Goal: Complete application form

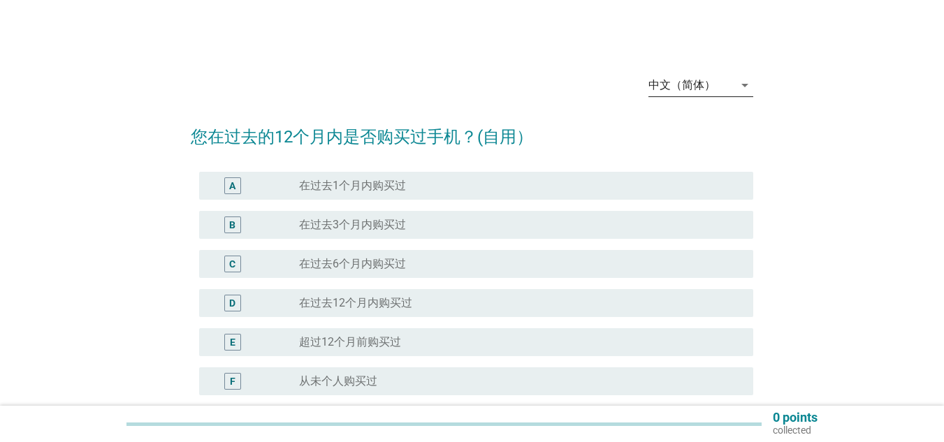
click at [749, 87] on icon "arrow_drop_down" at bounding box center [745, 85] width 17 height 17
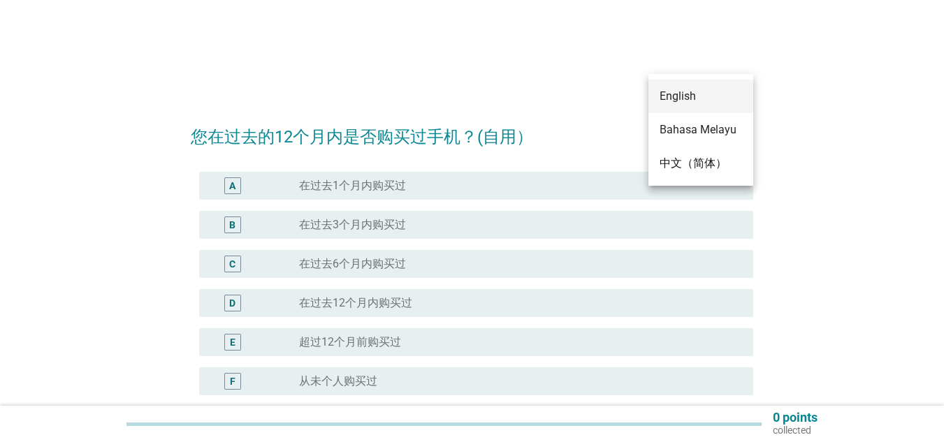
click at [697, 89] on div "English" at bounding box center [701, 96] width 82 height 17
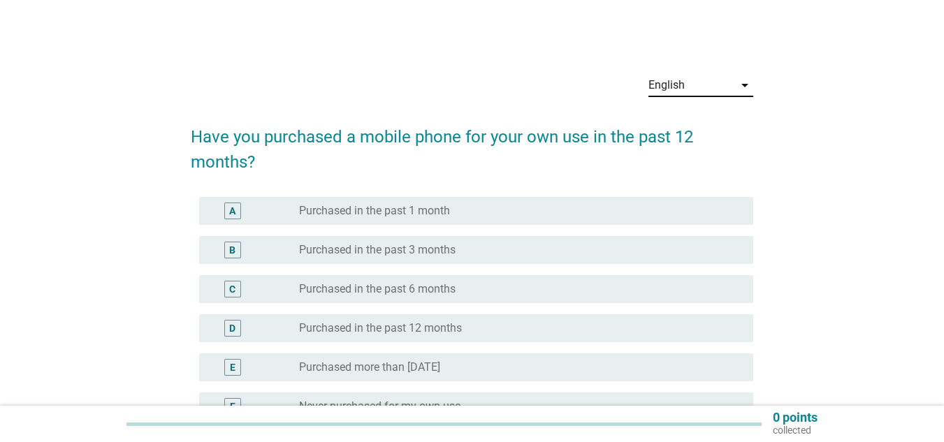
click at [240, 250] on div "B" at bounding box center [232, 250] width 17 height 17
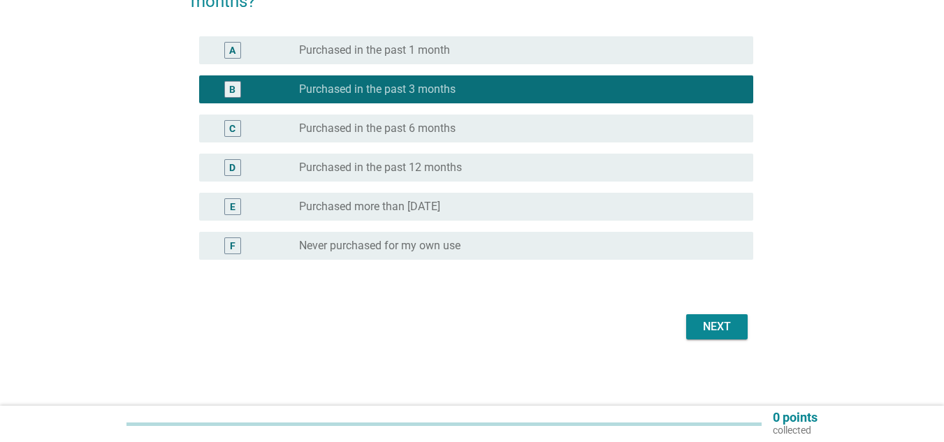
scroll to position [161, 0]
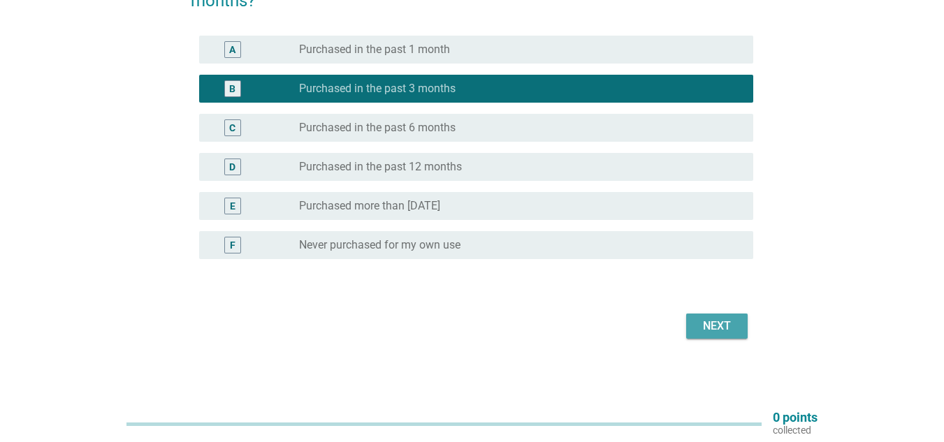
click at [714, 329] on div "Next" at bounding box center [717, 326] width 39 height 17
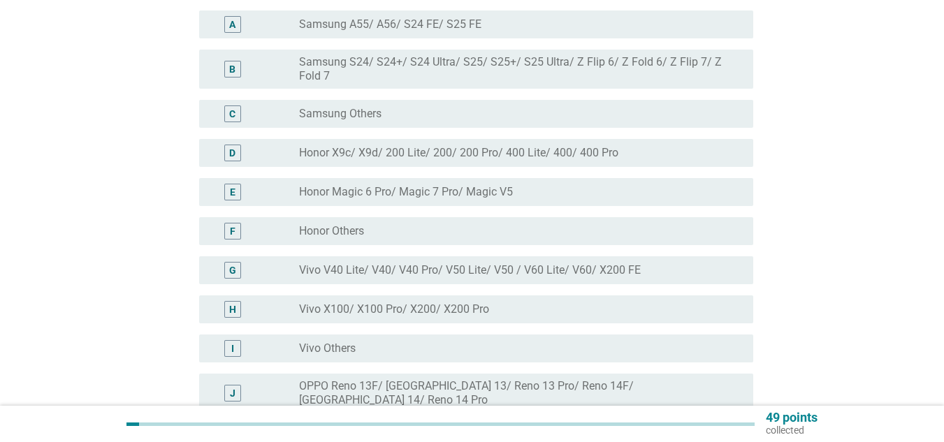
scroll to position [0, 0]
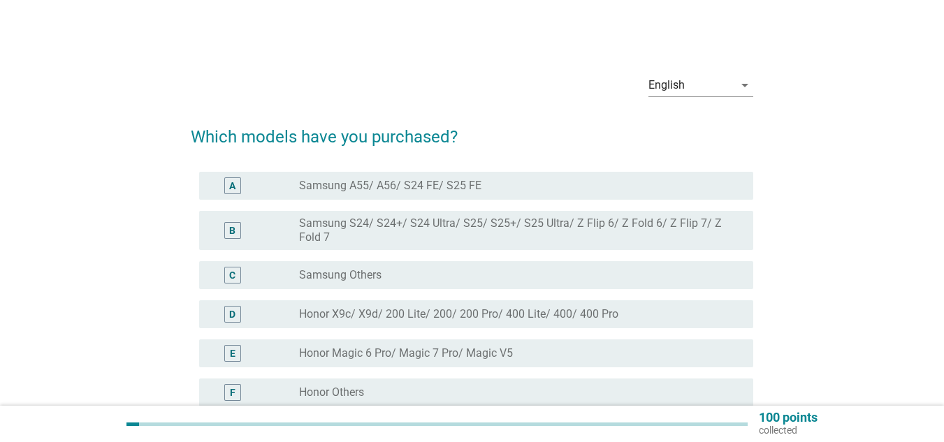
click at [251, 190] on div "A" at bounding box center [232, 186] width 44 height 17
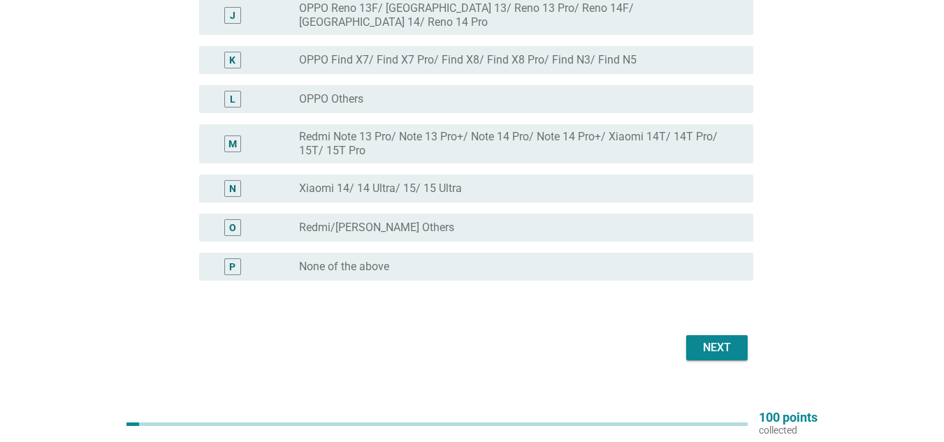
scroll to position [131, 0]
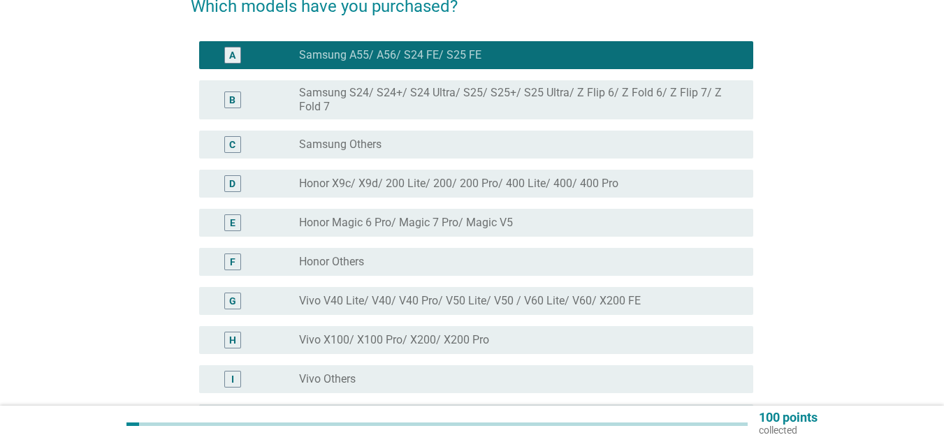
click at [314, 151] on label "Samsung Others" at bounding box center [340, 145] width 82 height 14
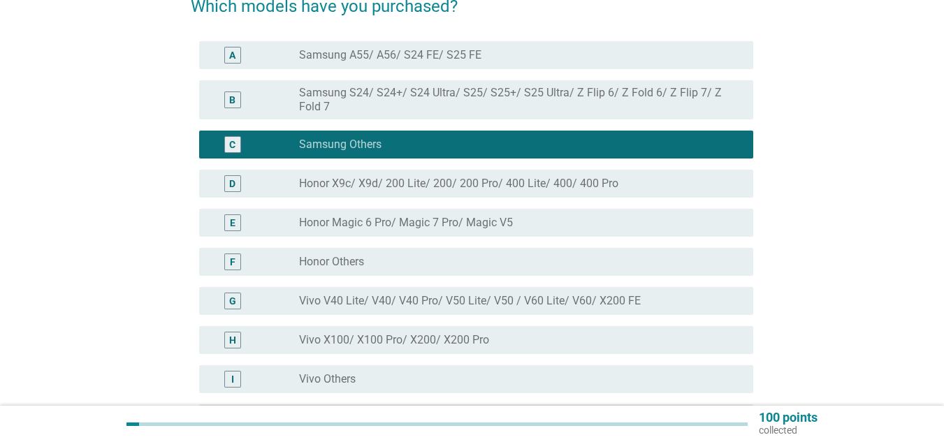
click at [341, 52] on label "Samsung A55/ A56/ S24 FE/ S25 FE" at bounding box center [390, 55] width 182 height 14
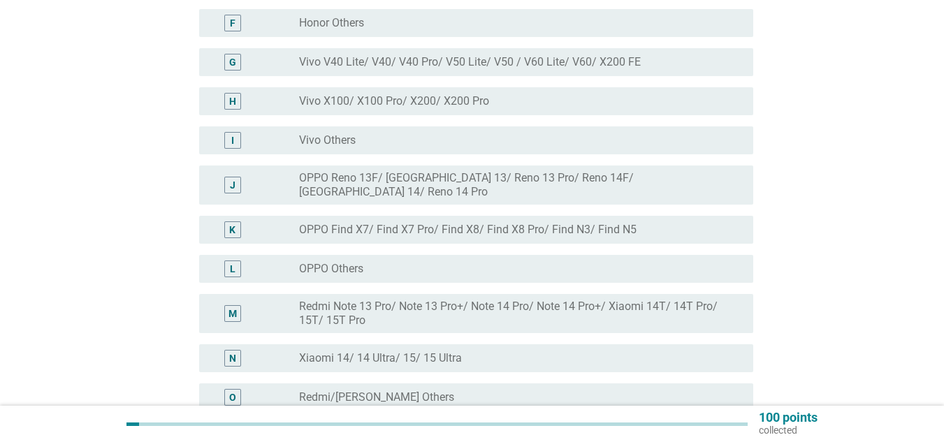
scroll to position [550, 0]
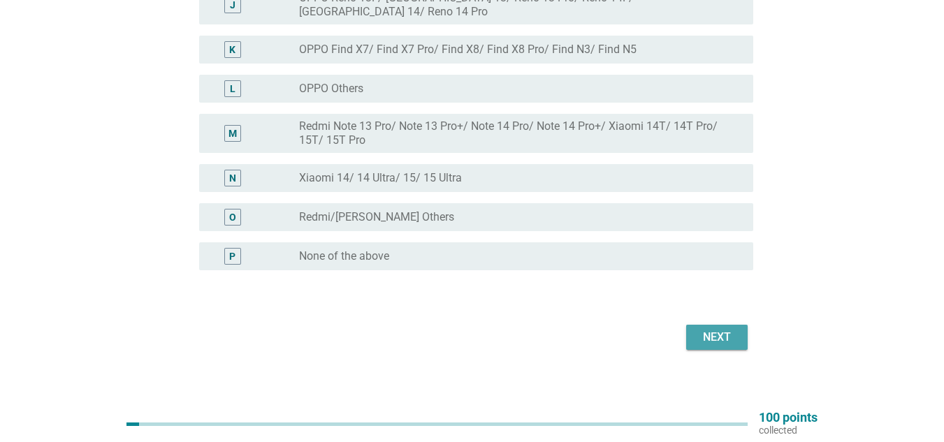
click at [722, 329] on div "Next" at bounding box center [717, 337] width 39 height 17
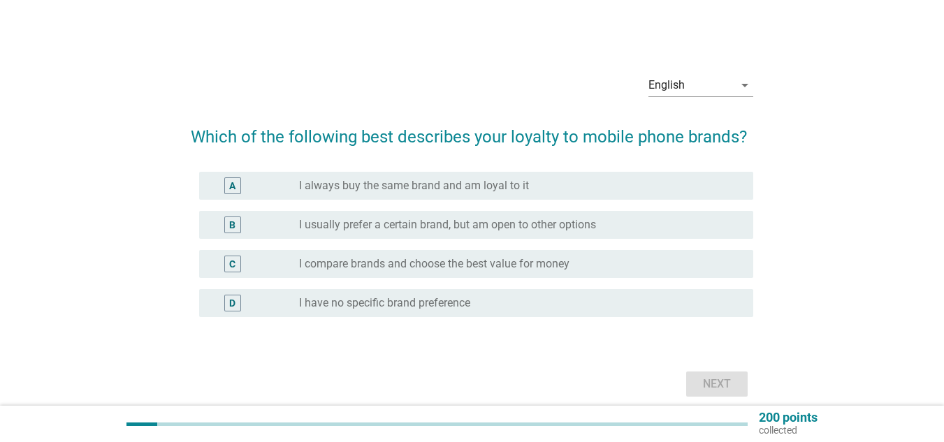
click at [619, 228] on div "radio_button_unchecked I usually prefer a certain brand, but am open to other o…" at bounding box center [515, 225] width 432 height 14
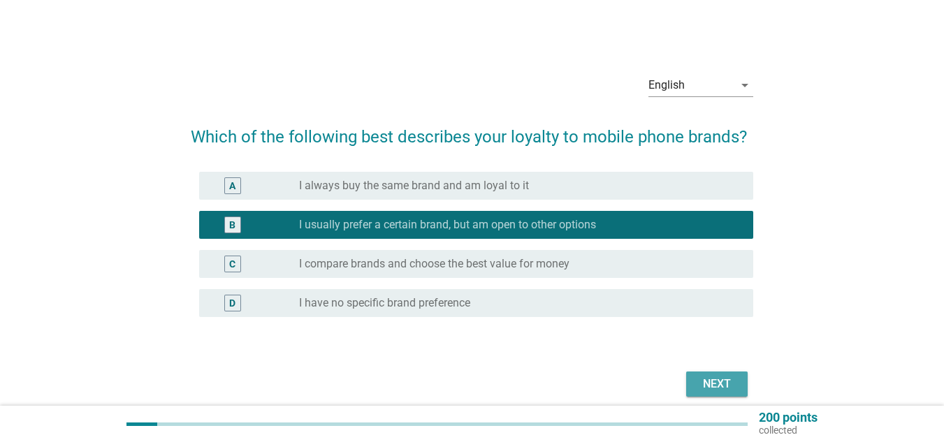
click at [717, 381] on div "Next" at bounding box center [717, 384] width 39 height 17
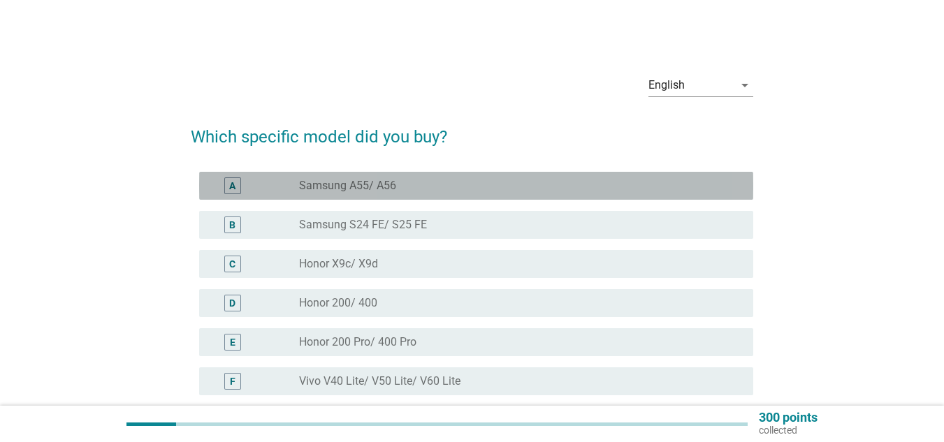
click at [486, 189] on div "radio_button_unchecked Samsung A55/ A56" at bounding box center [515, 186] width 432 height 14
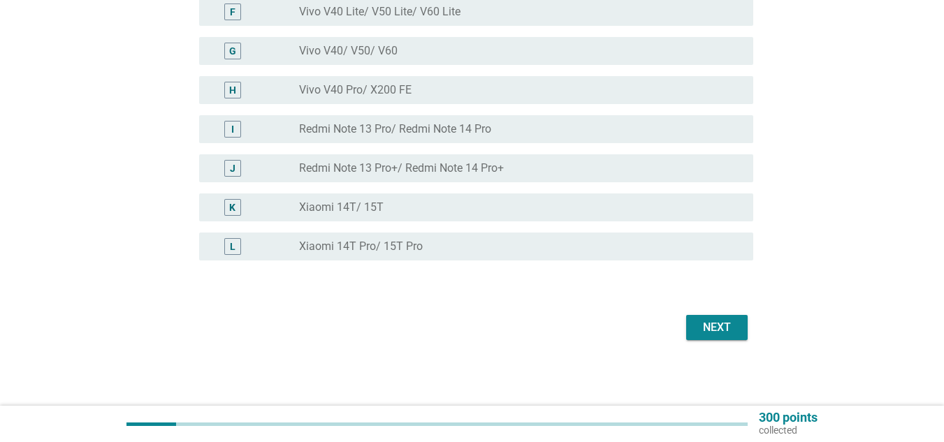
scroll to position [371, 0]
click at [716, 323] on div "Next" at bounding box center [717, 326] width 39 height 17
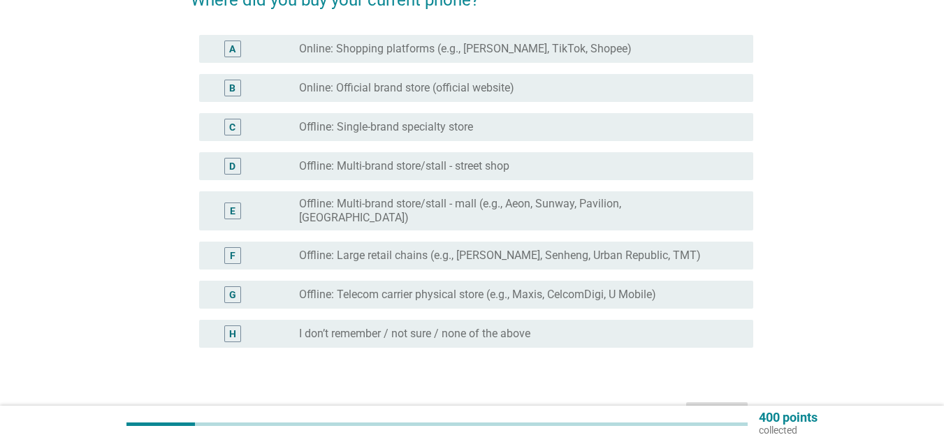
scroll to position [140, 0]
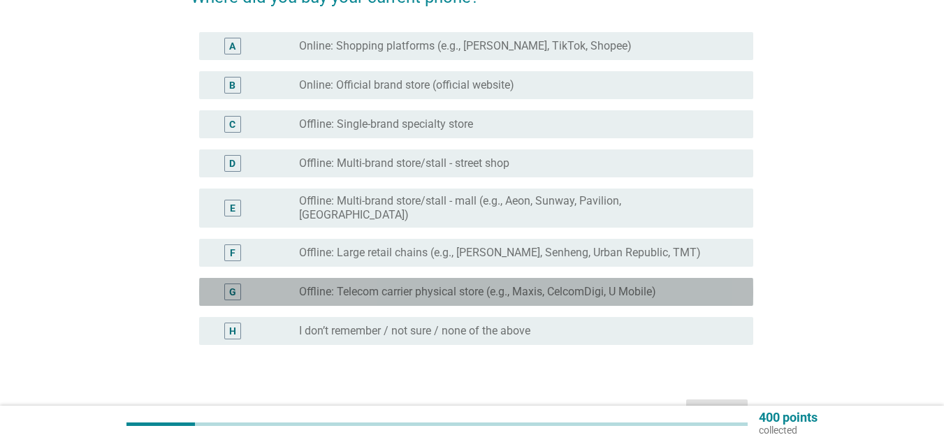
click at [536, 286] on label "Offline: Telecom carrier physical store (e.g., Maxis, CelcomDigi, U Mobile)" at bounding box center [477, 292] width 357 height 14
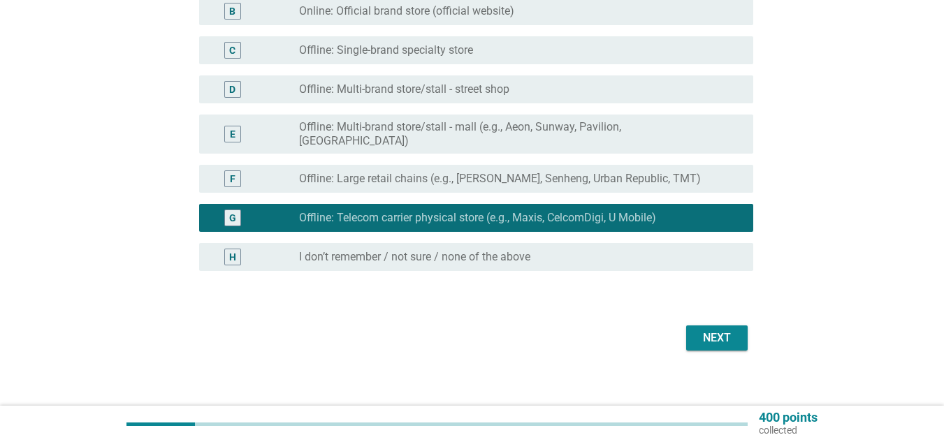
scroll to position [215, 0]
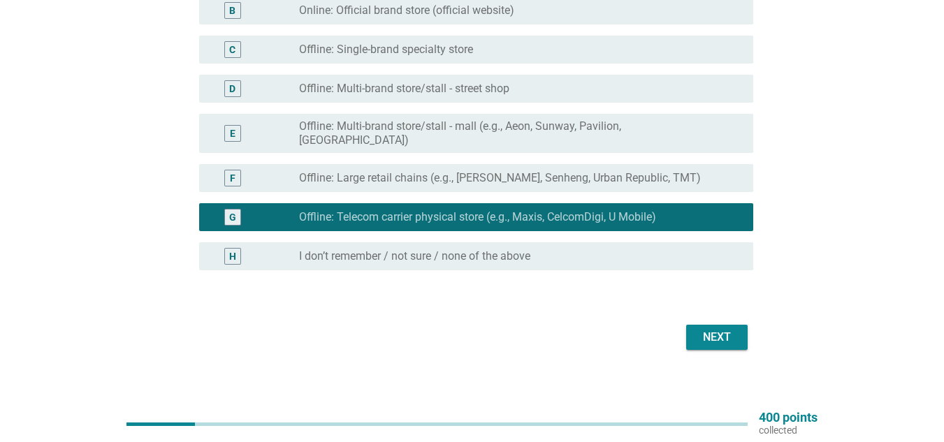
click at [698, 329] on div "Next" at bounding box center [717, 337] width 39 height 17
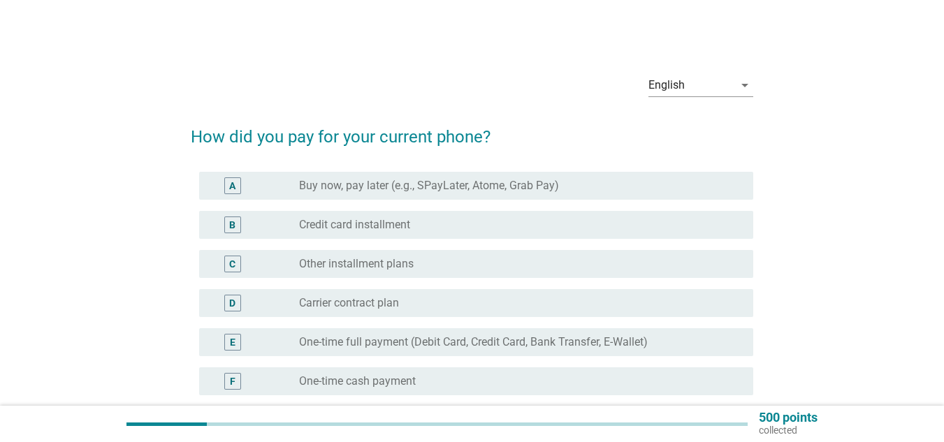
click at [512, 187] on label "Buy now, pay later (e.g., SPayLater, Atome, Grab Pay)" at bounding box center [429, 186] width 260 height 14
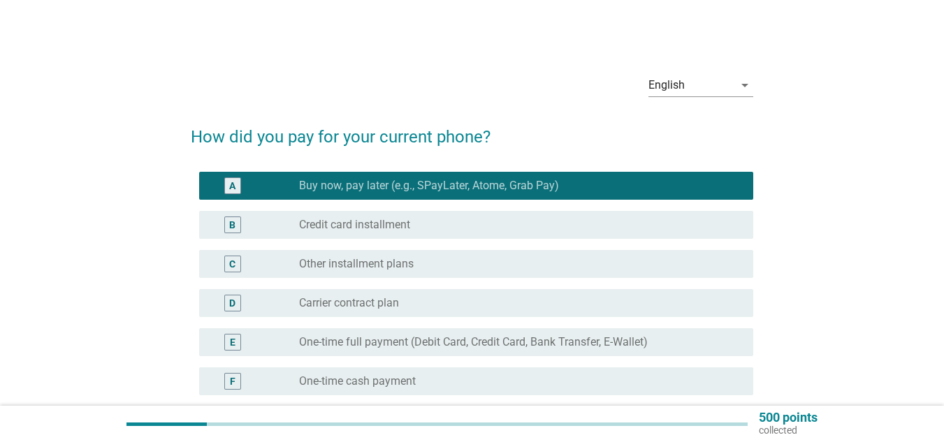
click at [517, 301] on div "radio_button_unchecked Carrier contract plan" at bounding box center [515, 303] width 432 height 14
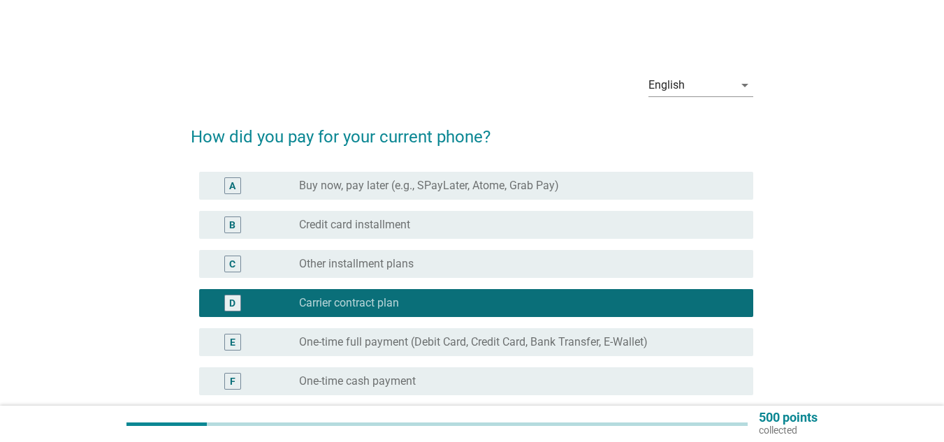
click at [524, 170] on div "A radio_button_unchecked Buy now, pay later (e.g., SPayLater, Atome, Grab Pay)" at bounding box center [472, 185] width 563 height 39
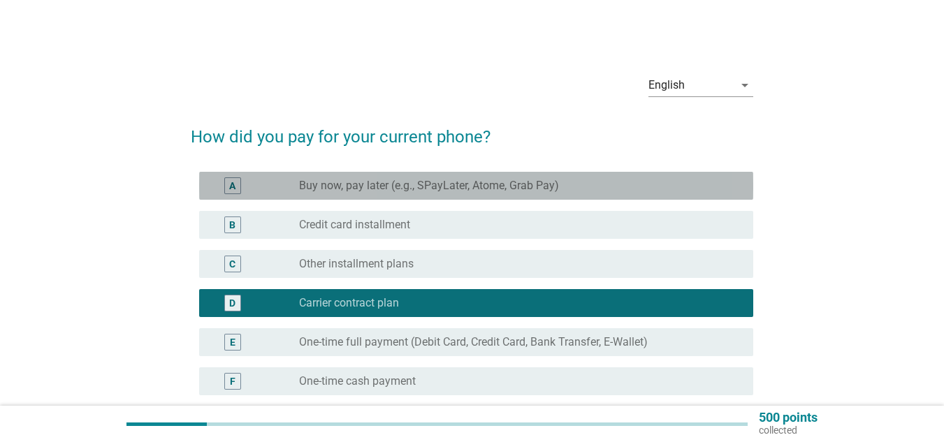
click at [518, 193] on div "radio_button_unchecked Buy now, pay later (e.g., SPayLater, Atome, Grab Pay)" at bounding box center [520, 186] width 443 height 17
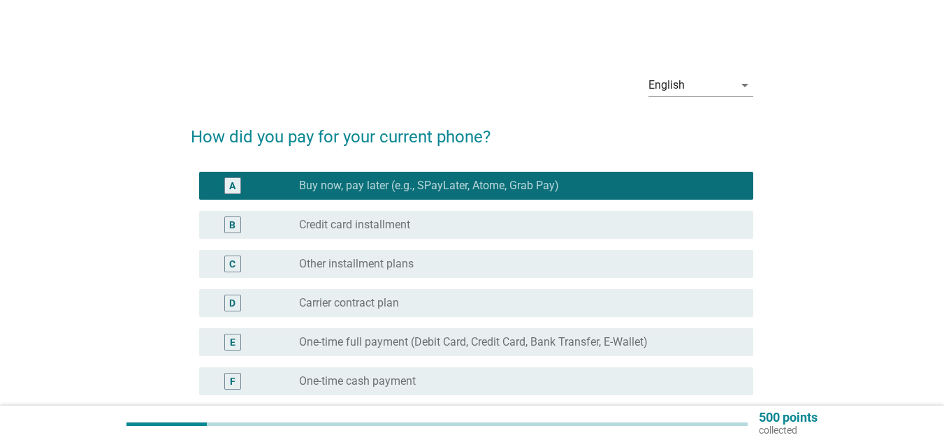
click at [456, 298] on div "radio_button_unchecked Carrier contract plan" at bounding box center [515, 303] width 432 height 14
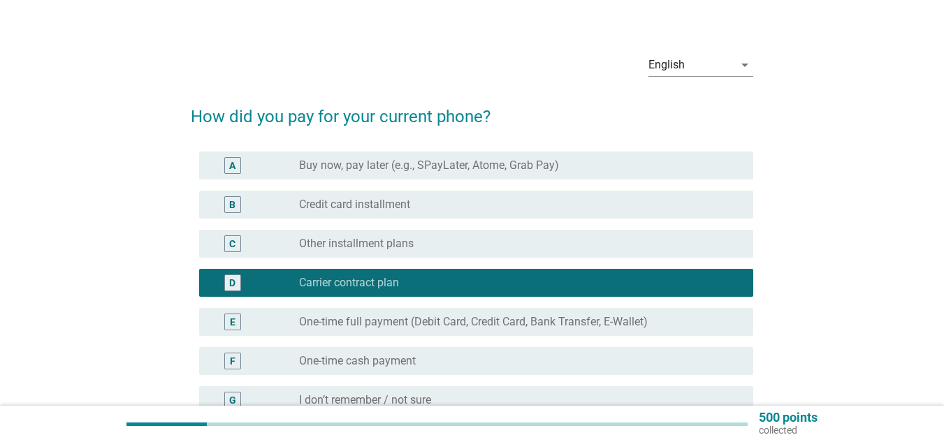
scroll to position [140, 0]
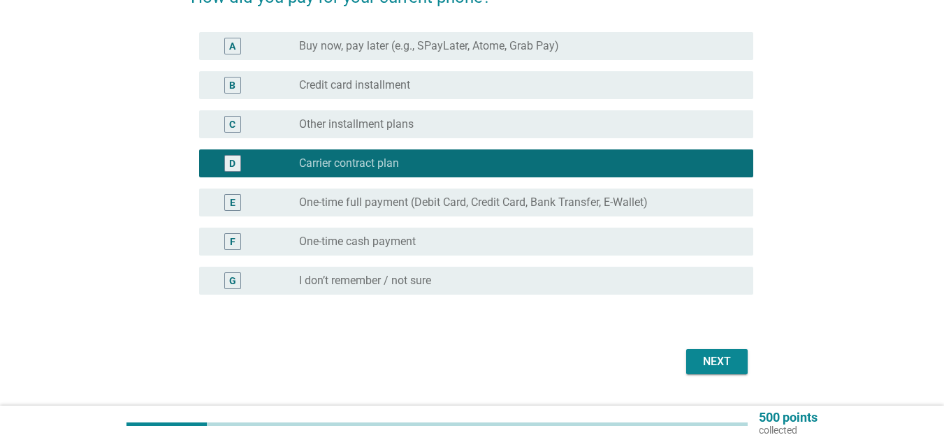
click at [706, 351] on button "Next" at bounding box center [717, 362] width 62 height 25
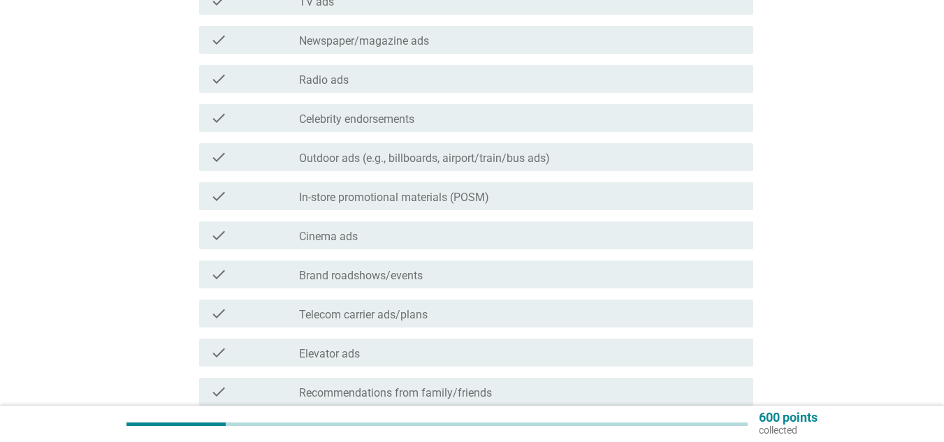
scroll to position [210, 0]
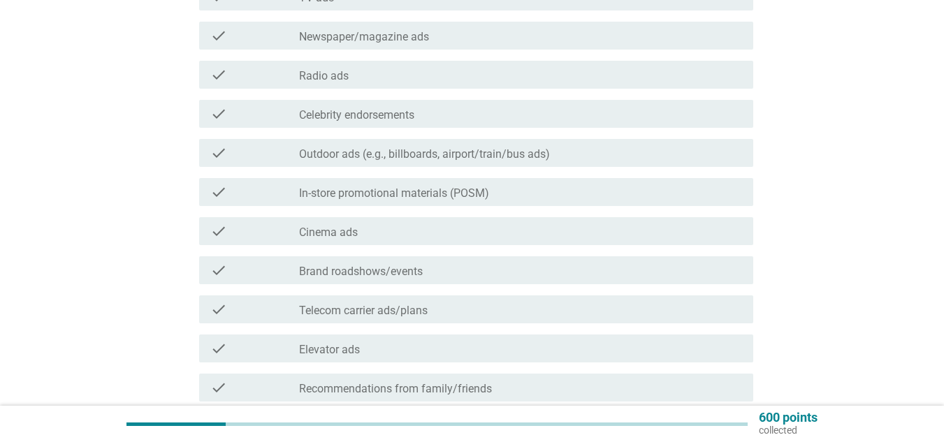
click at [423, 305] on label "Telecom carrier ads/plans" at bounding box center [363, 311] width 129 height 14
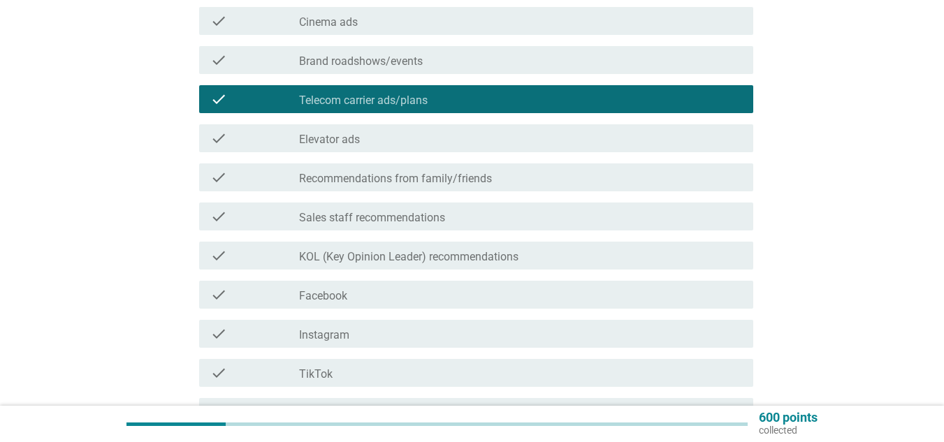
scroll to position [419, 0]
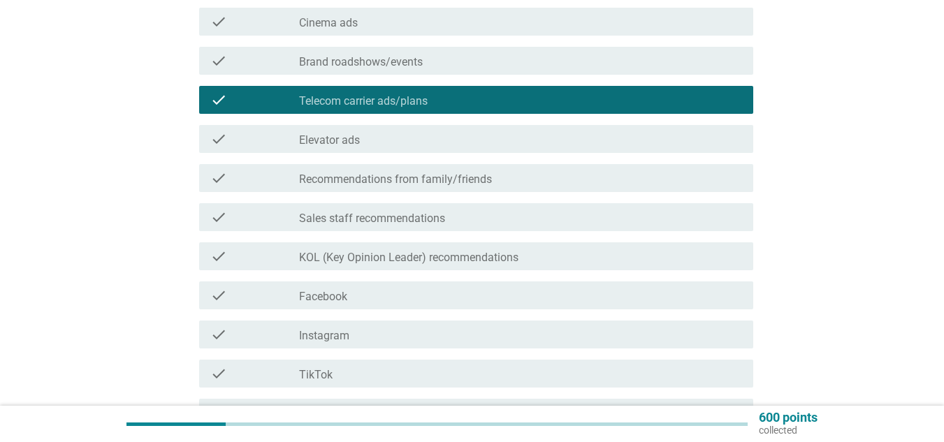
click at [438, 297] on div "check_box_outline_blank Facebook" at bounding box center [520, 295] width 443 height 17
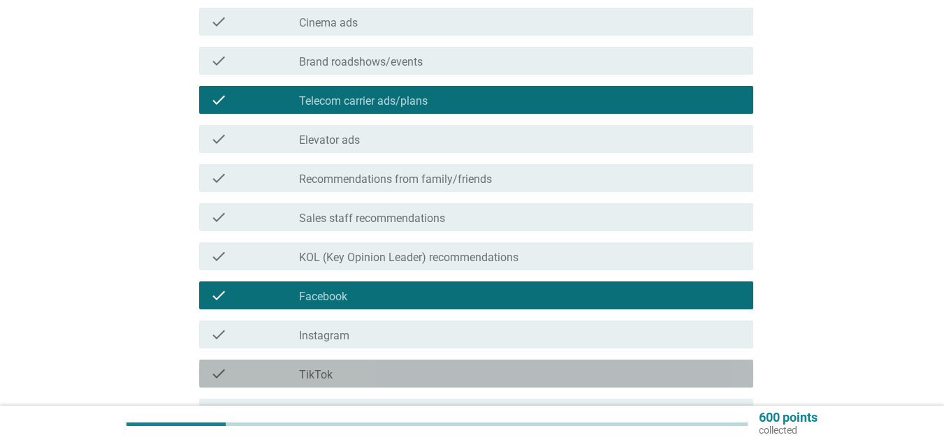
click at [420, 364] on div "check check_box_outline_blank TikTok" at bounding box center [476, 374] width 554 height 28
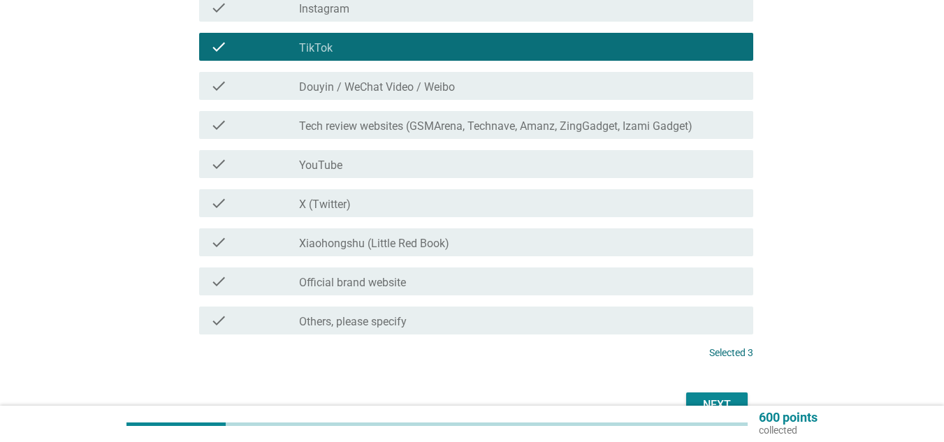
scroll to position [826, 0]
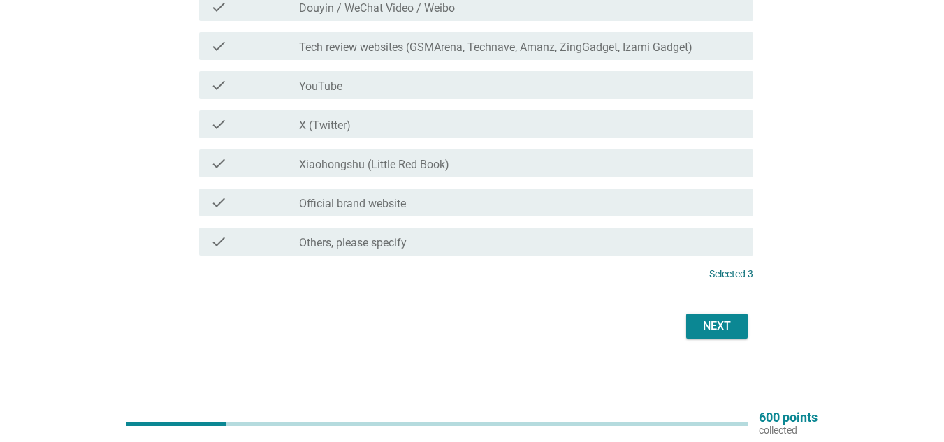
click at [715, 324] on div "Next" at bounding box center [717, 326] width 39 height 17
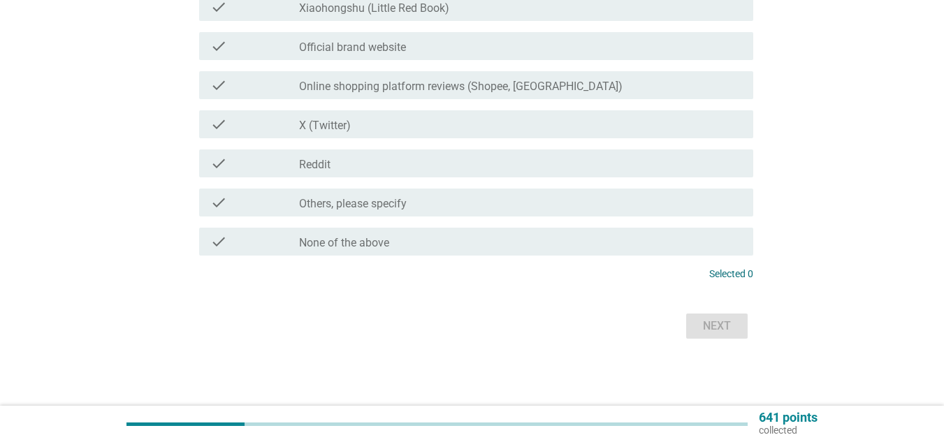
scroll to position [0, 0]
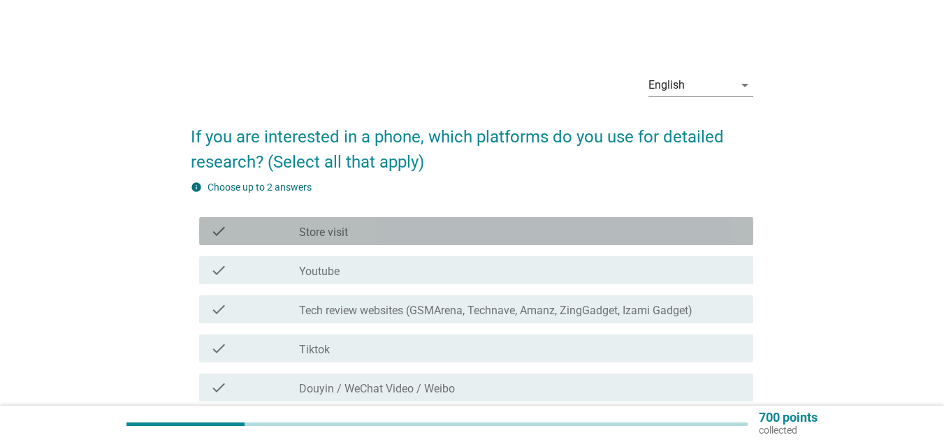
click at [446, 236] on div "check_box_outline_blank Store visit" at bounding box center [520, 231] width 443 height 17
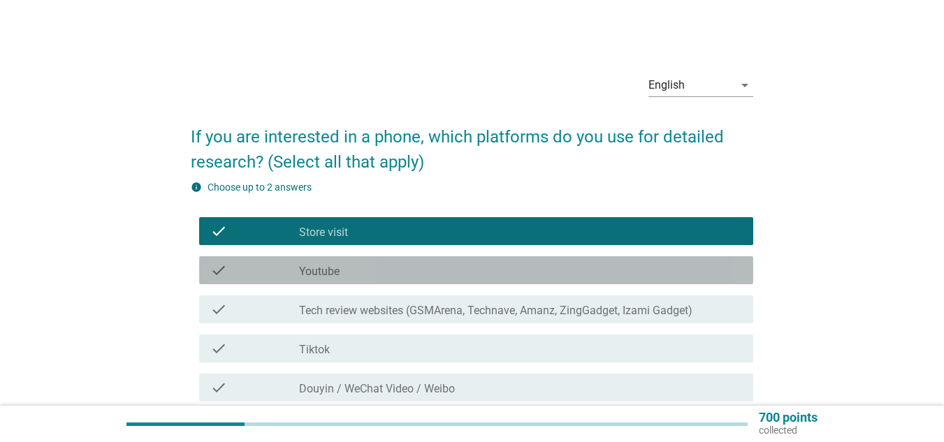
click at [441, 261] on div "check check_box_outline_blank Youtube" at bounding box center [476, 271] width 554 height 28
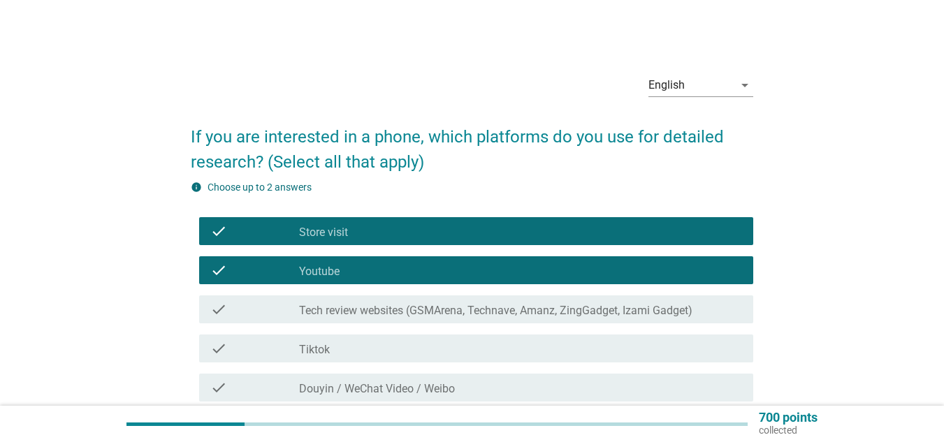
click at [461, 305] on label "Tech review websites (GSMArena, Technave, Amanz, ZingGadget, Izami Gadget)" at bounding box center [496, 311] width 394 height 14
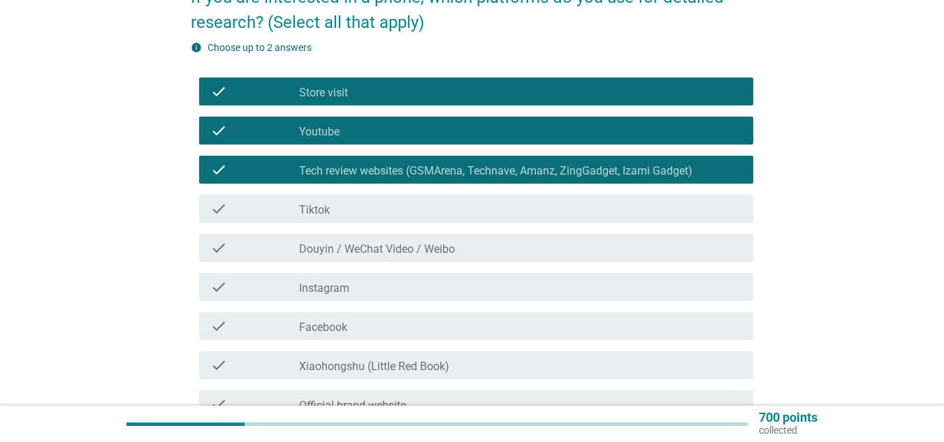
scroll to position [210, 0]
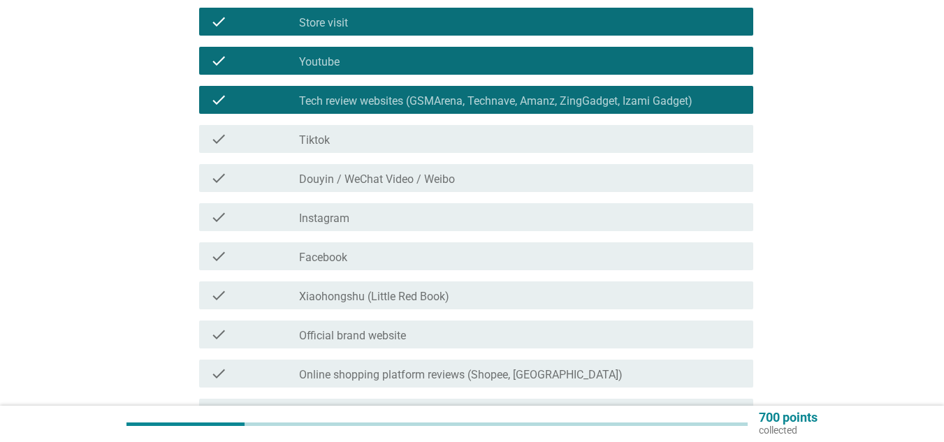
click at [440, 253] on div "check_box_outline_blank Facebook" at bounding box center [520, 256] width 443 height 17
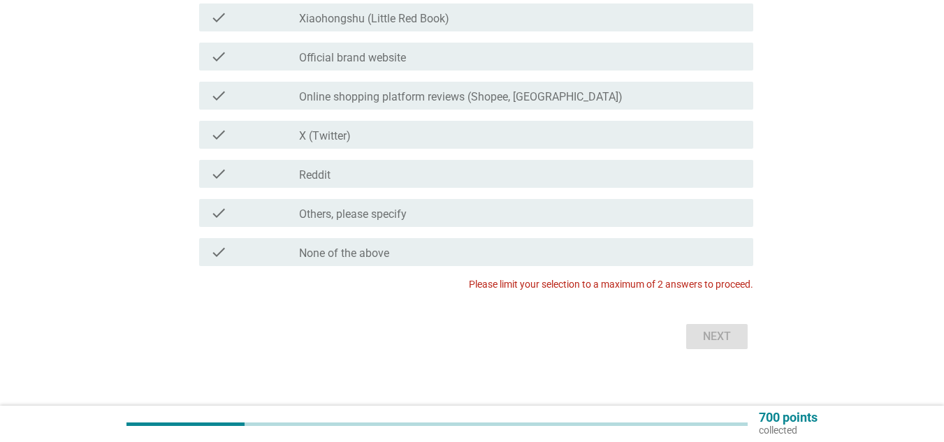
scroll to position [489, 0]
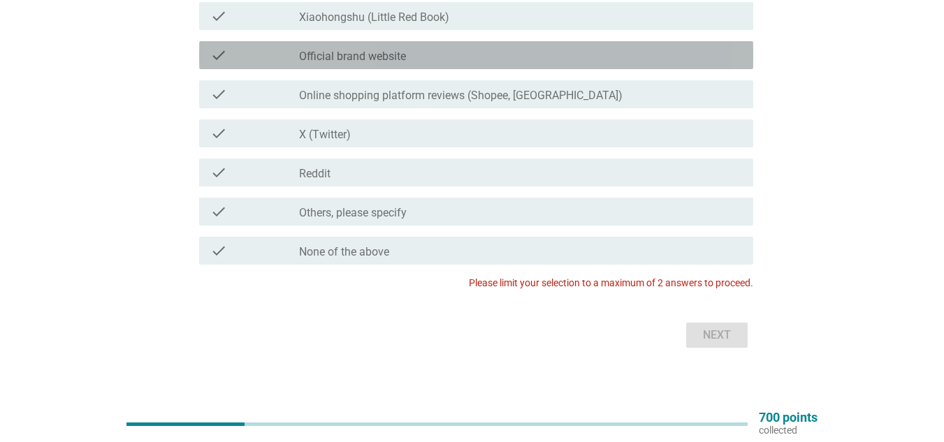
click at [522, 65] on div "check check_box_outline_blank Official brand website" at bounding box center [476, 55] width 554 height 28
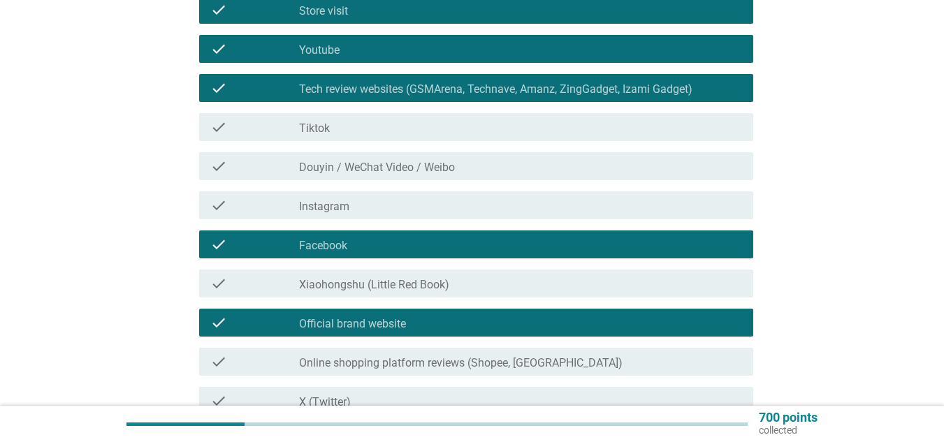
scroll to position [289, 0]
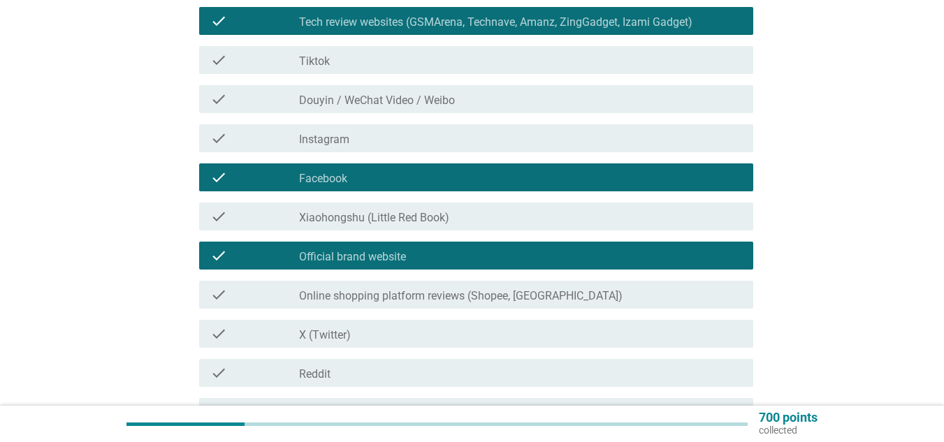
click at [435, 257] on div "check_box_outline_blank Official brand website" at bounding box center [520, 255] width 443 height 17
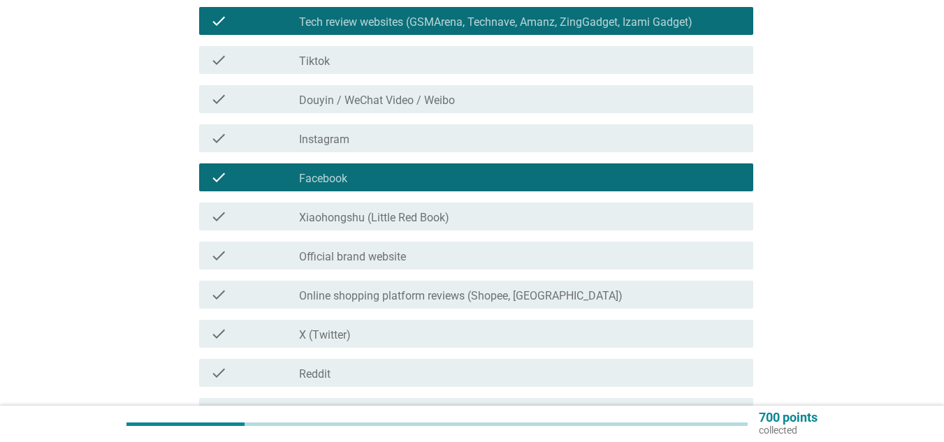
click at [448, 176] on div "check_box_outline_blank Facebook" at bounding box center [520, 177] width 443 height 17
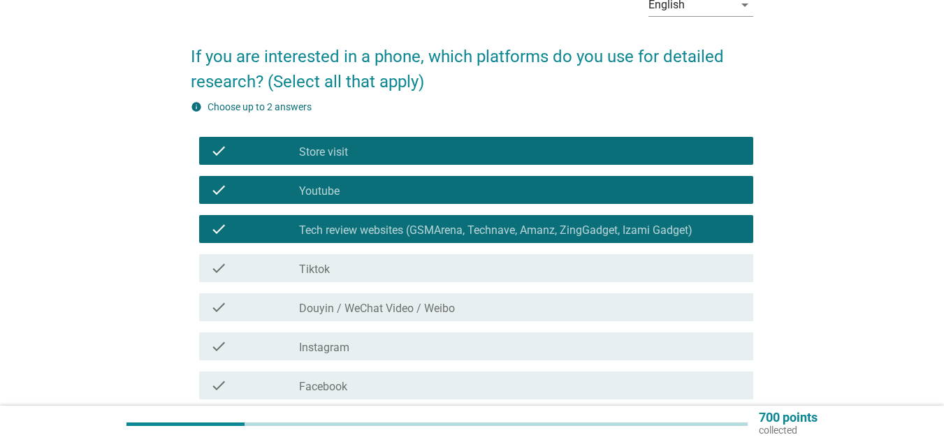
scroll to position [79, 0]
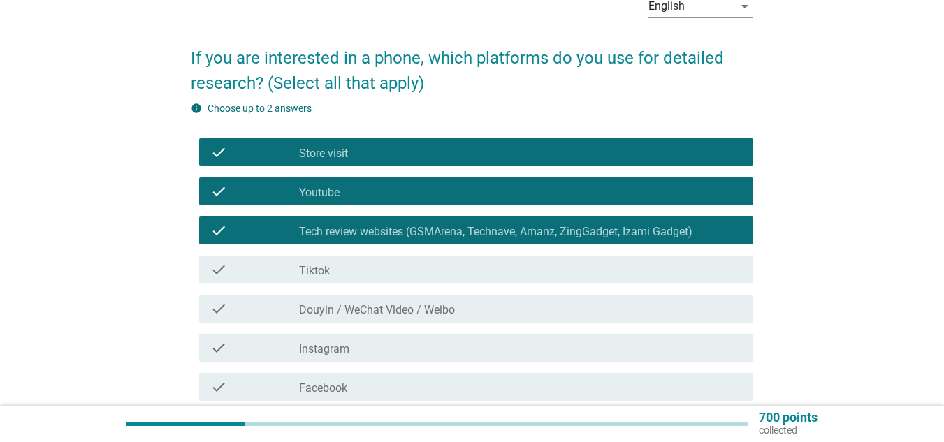
click at [505, 152] on div "check_box_outline_blank Store visit" at bounding box center [520, 152] width 443 height 17
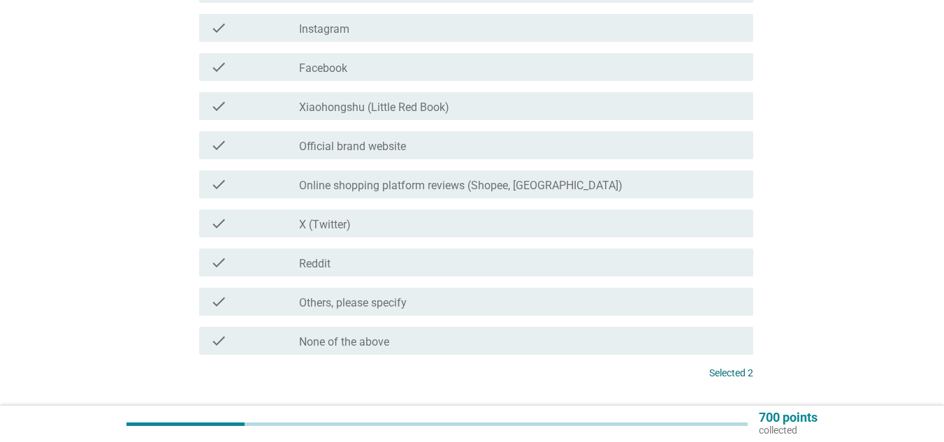
scroll to position [498, 0]
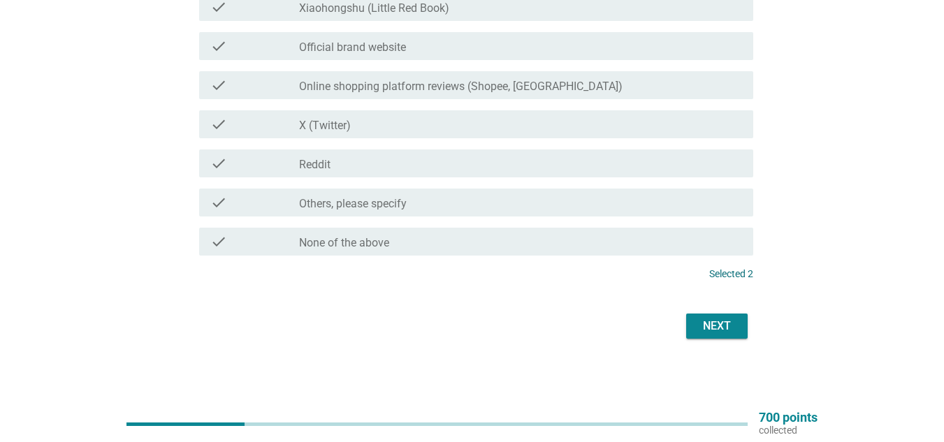
click at [723, 329] on div "Next" at bounding box center [717, 326] width 39 height 17
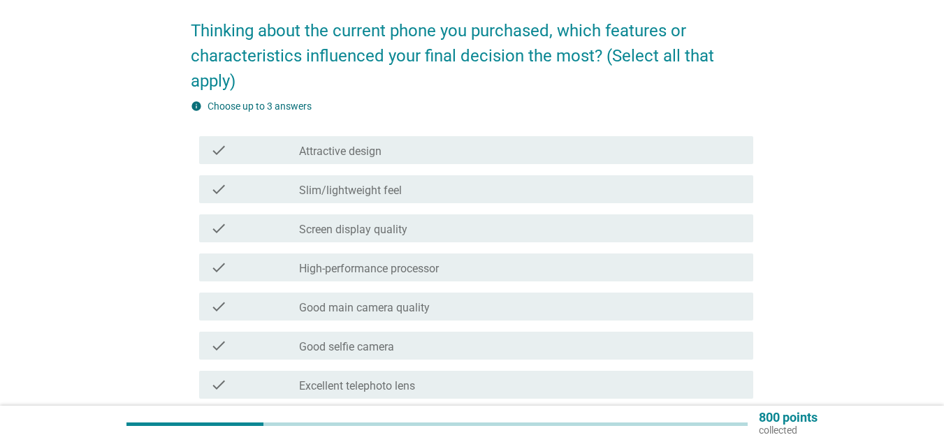
scroll to position [140, 0]
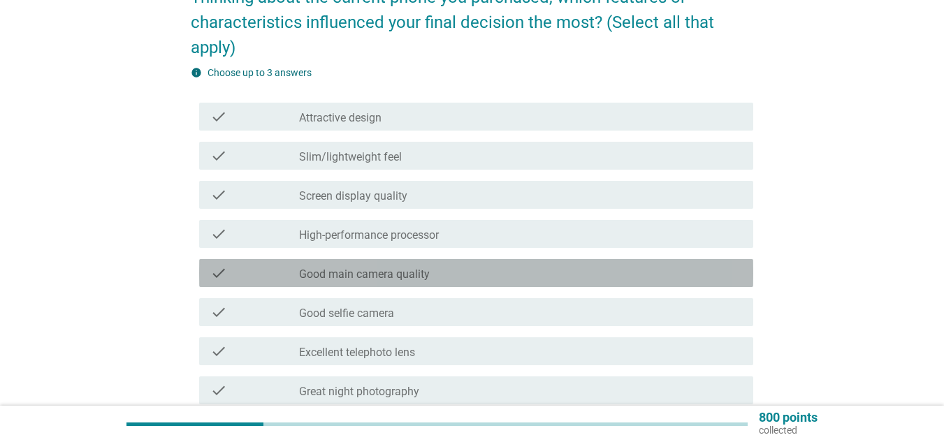
click at [496, 271] on div "check_box_outline_blank Good main camera quality" at bounding box center [520, 273] width 443 height 17
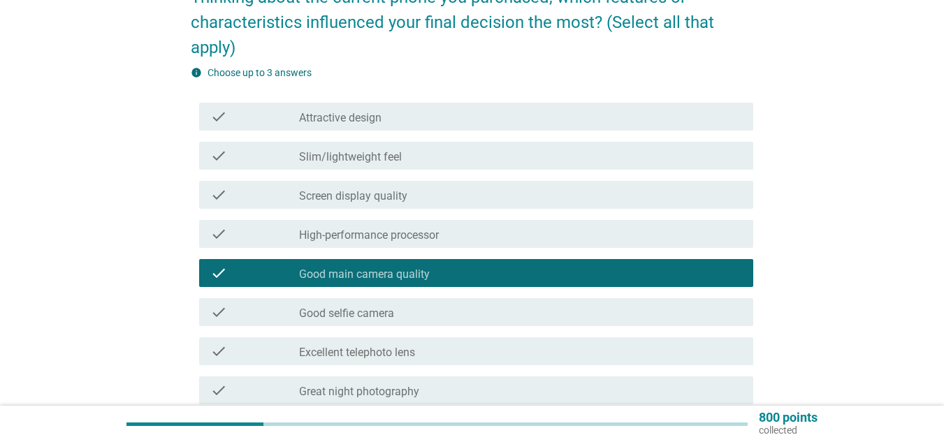
click at [484, 310] on div "check_box_outline_blank Good selfie camera" at bounding box center [520, 312] width 443 height 17
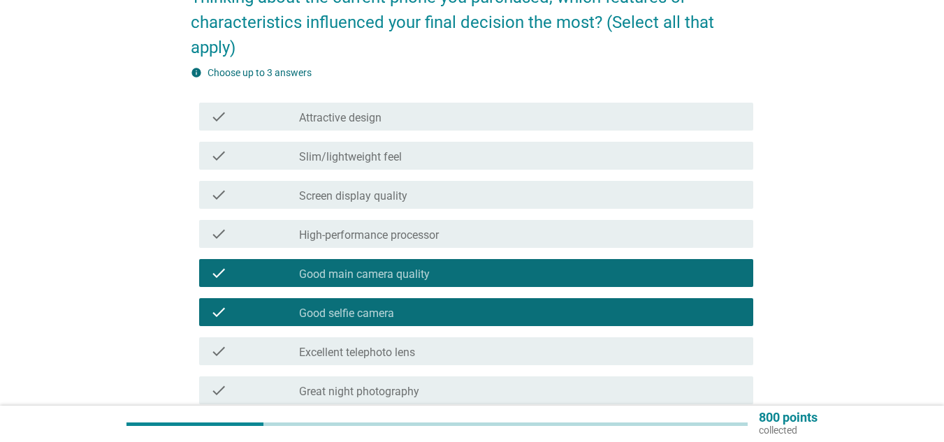
click at [460, 356] on div "check_box_outline_blank Excellent telephoto lens" at bounding box center [520, 351] width 443 height 17
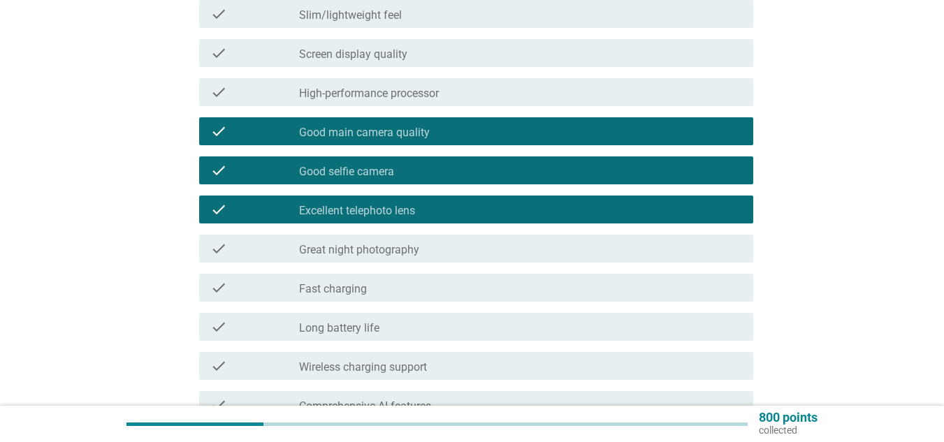
scroll to position [280, 0]
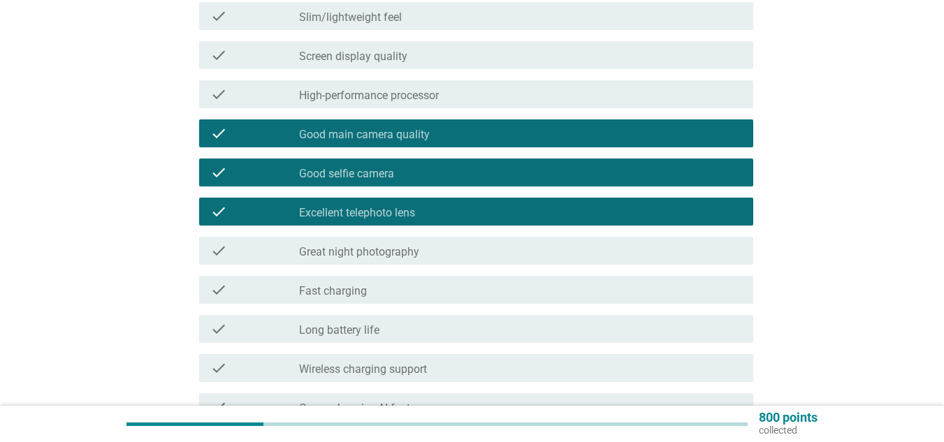
click at [471, 323] on div "check_box_outline_blank Long battery life" at bounding box center [520, 329] width 443 height 17
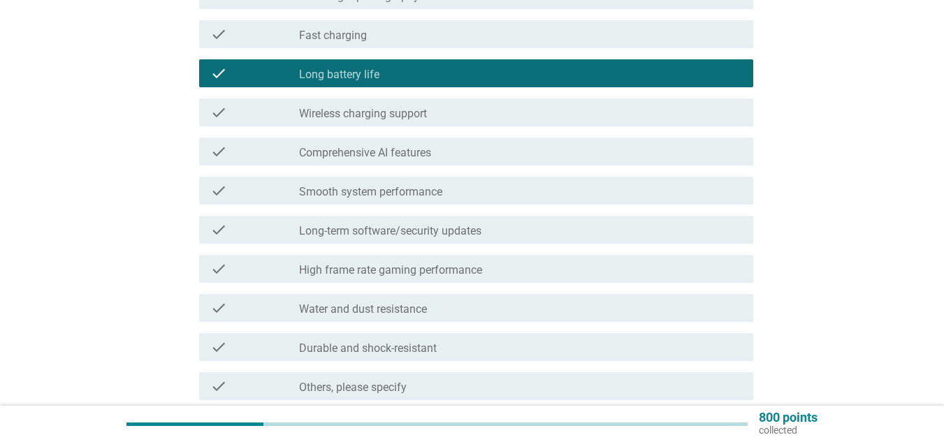
scroll to position [629, 0]
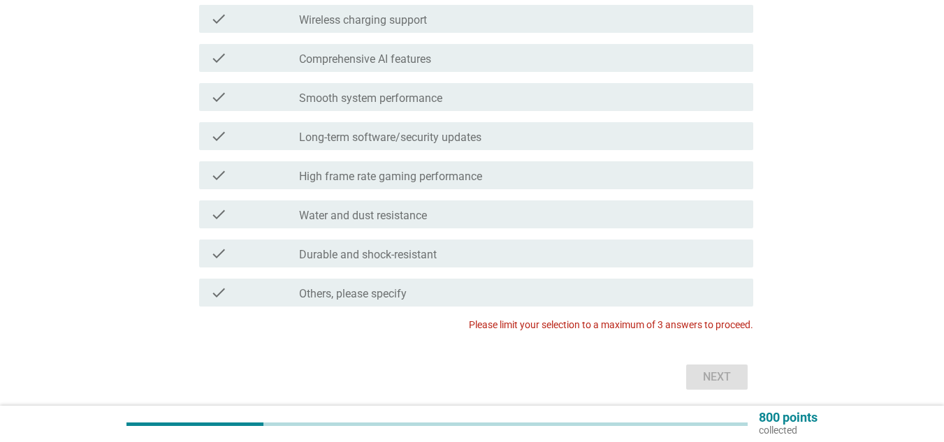
click at [506, 212] on div "check_box_outline_blank Water and dust resistance" at bounding box center [520, 214] width 443 height 17
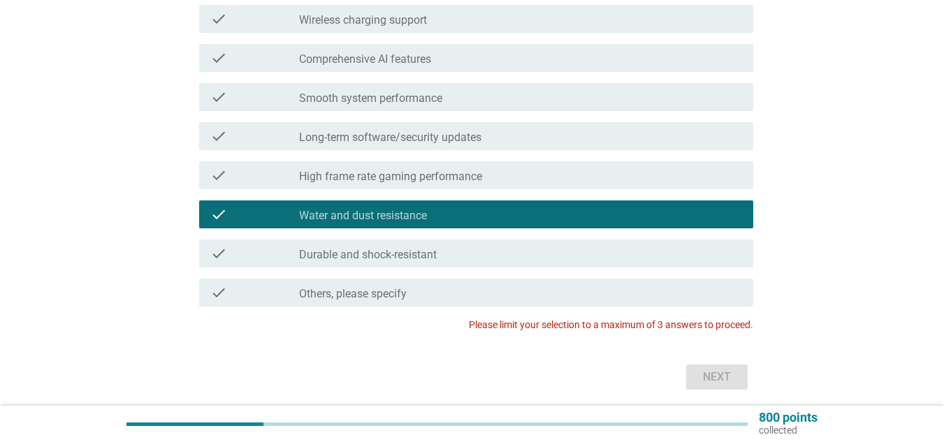
click at [506, 211] on div "check_box_outline_blank Water and dust resistance" at bounding box center [520, 214] width 443 height 17
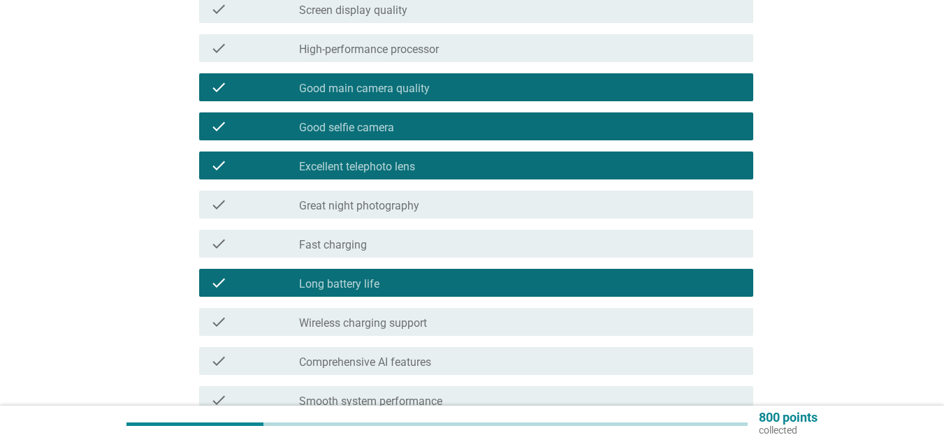
scroll to position [280, 0]
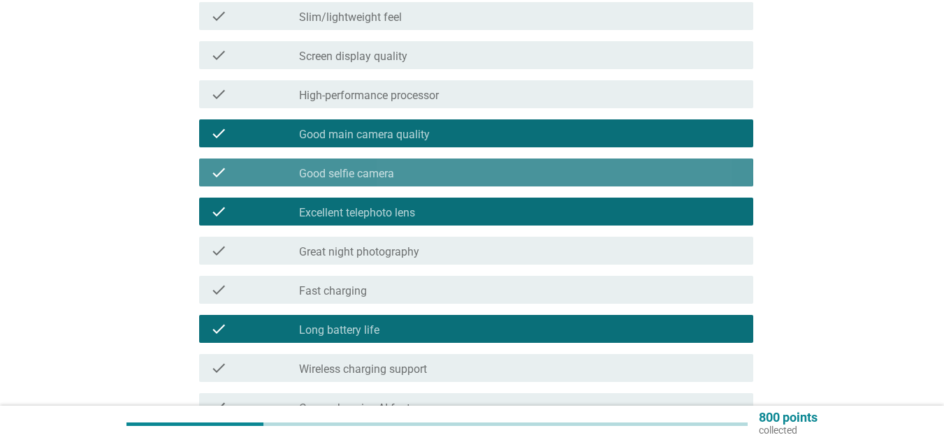
click at [458, 165] on div "check_box_outline_blank Good selfie camera" at bounding box center [520, 172] width 443 height 17
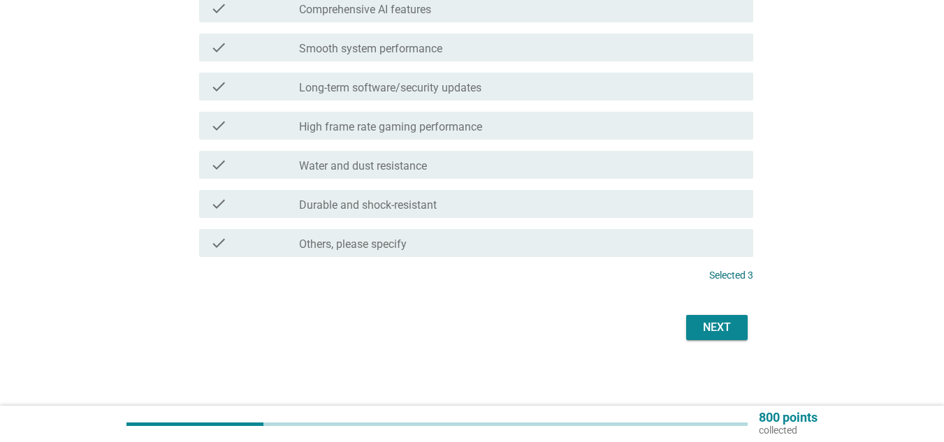
scroll to position [680, 0]
click at [713, 325] on div "Next" at bounding box center [717, 326] width 39 height 17
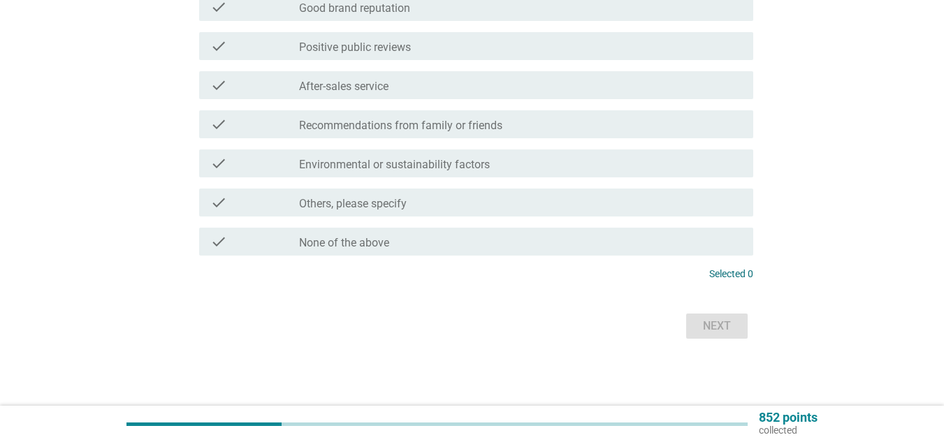
scroll to position [0, 0]
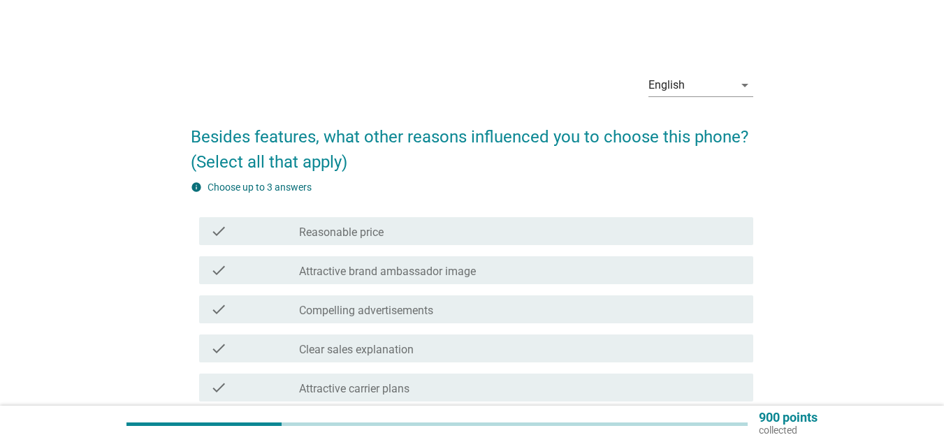
click at [442, 229] on div "check_box_outline_blank Reasonable price" at bounding box center [520, 231] width 443 height 17
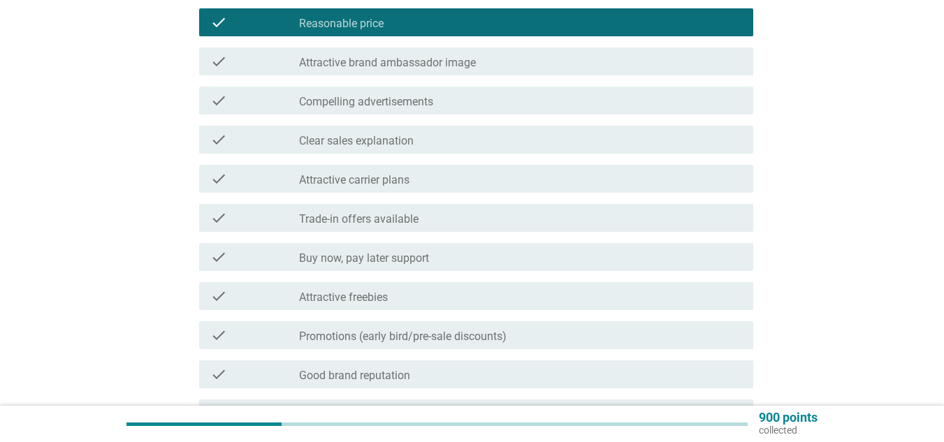
scroll to position [210, 0]
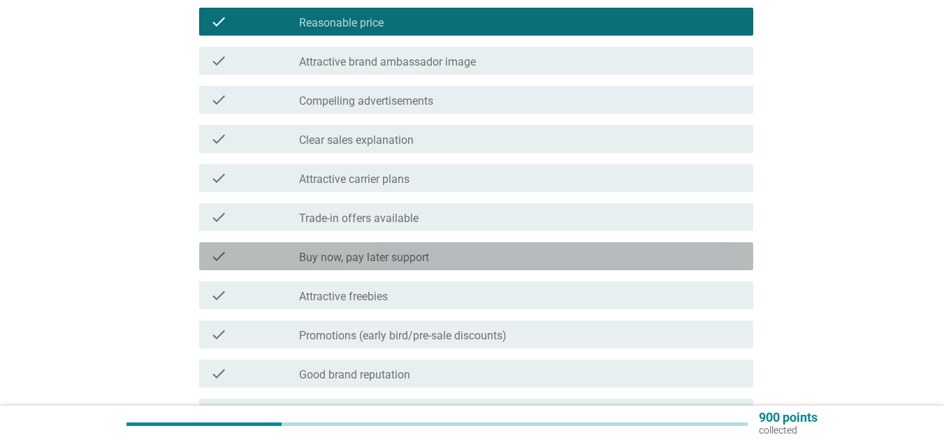
click at [513, 254] on div "check_box_outline_blank Buy now, pay later support" at bounding box center [520, 256] width 443 height 17
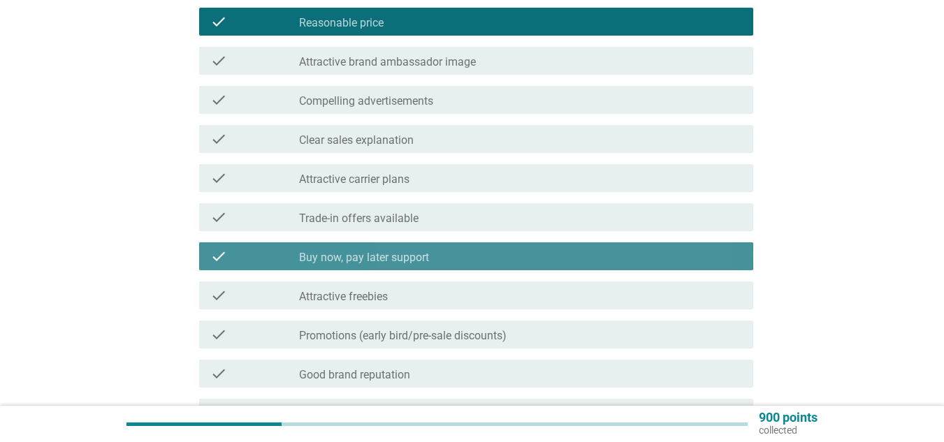
click at [505, 261] on div "check_box_outline_blank Buy now, pay later support" at bounding box center [520, 256] width 443 height 17
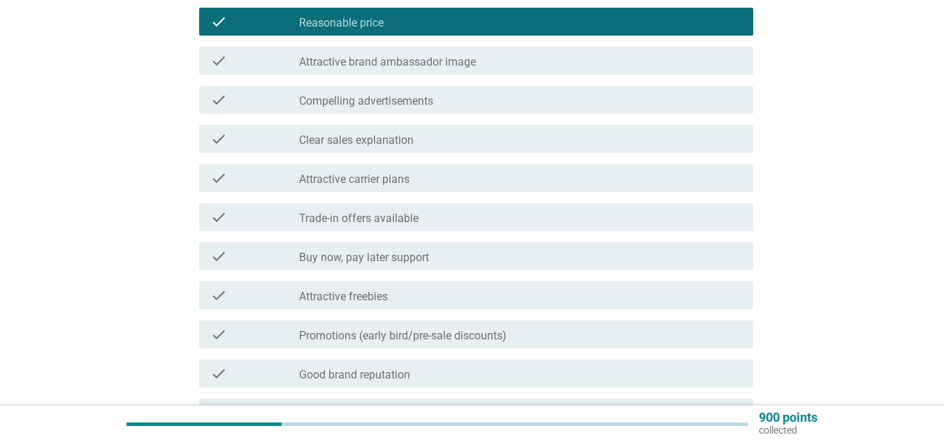
click at [464, 370] on div "check_box_outline_blank Good brand reputation" at bounding box center [520, 374] width 443 height 17
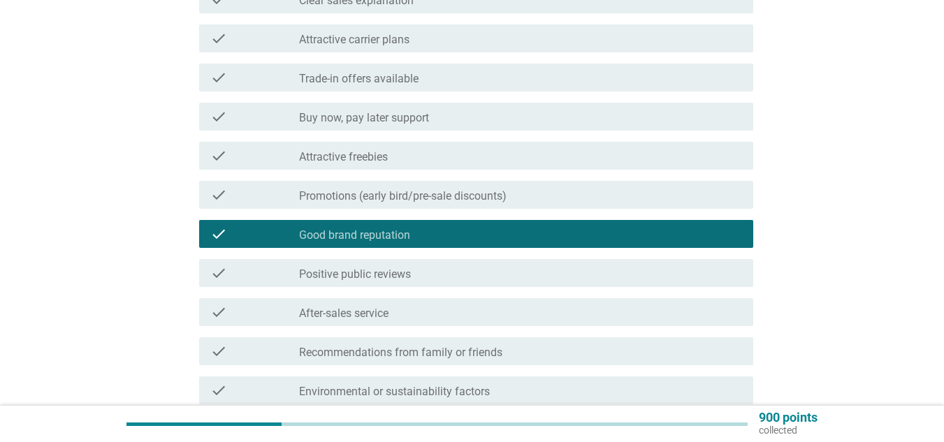
scroll to position [419, 0]
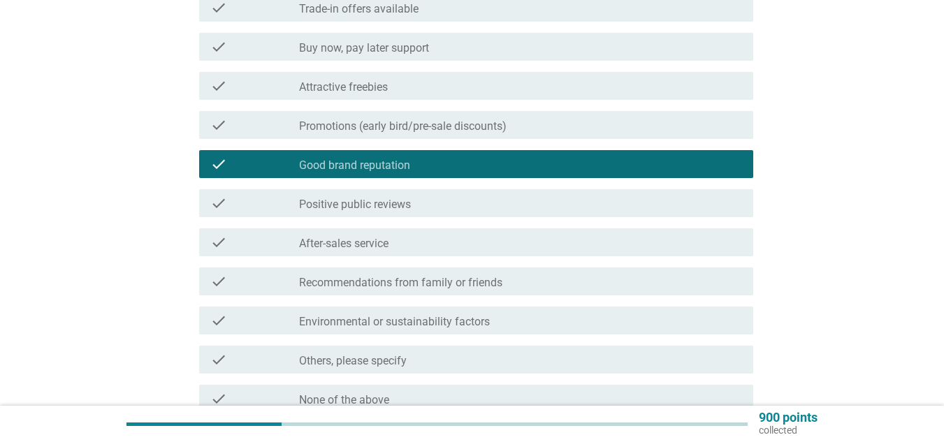
click at [499, 198] on div "check_box_outline_blank Positive public reviews" at bounding box center [520, 203] width 443 height 17
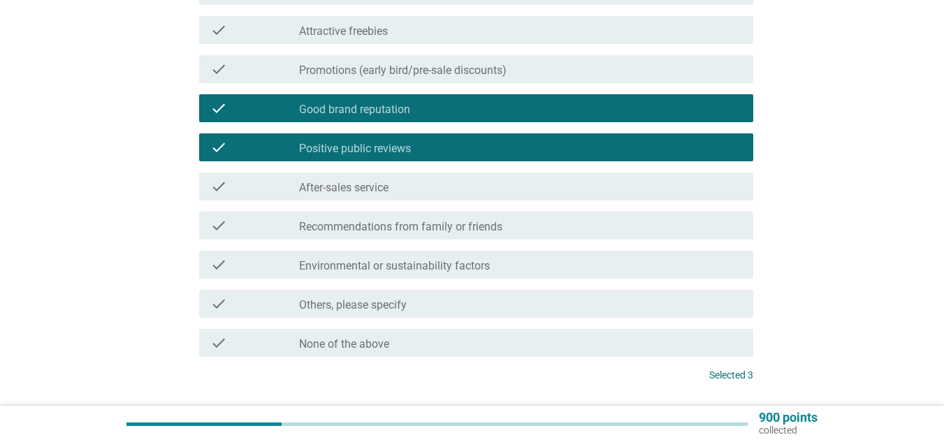
scroll to position [559, 0]
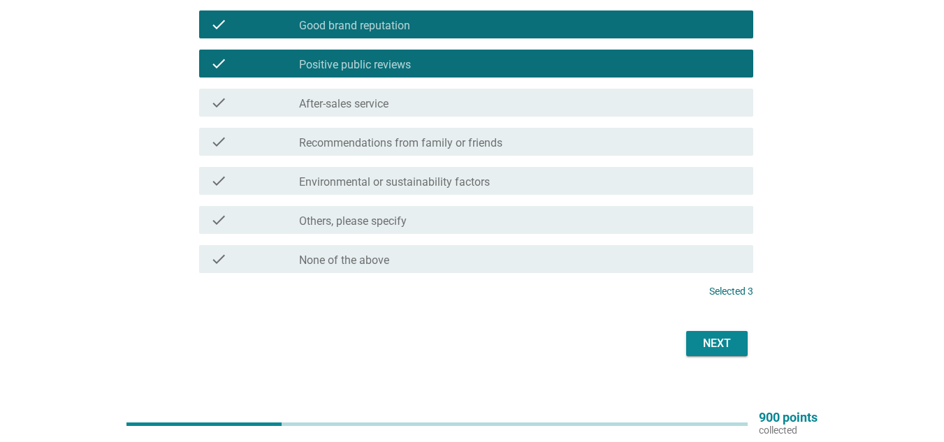
click at [508, 100] on div "check_box_outline_blank After-sales service" at bounding box center [520, 102] width 443 height 17
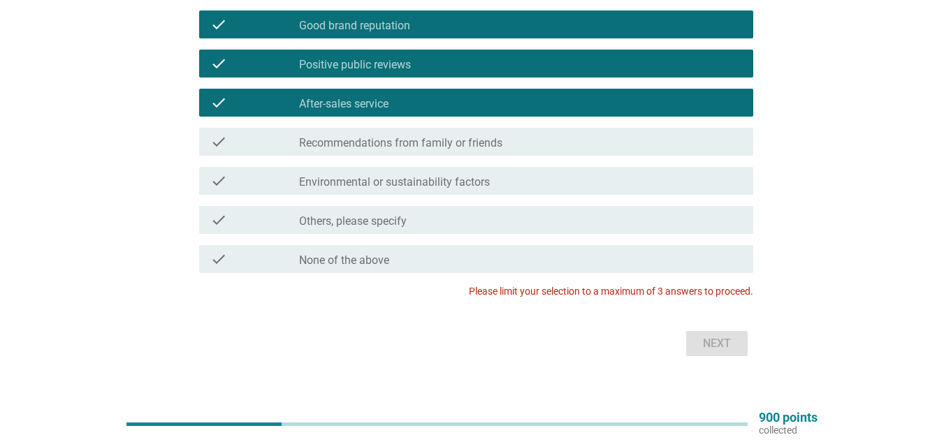
click at [508, 101] on div "check_box_outline_blank After-sales service" at bounding box center [520, 102] width 443 height 17
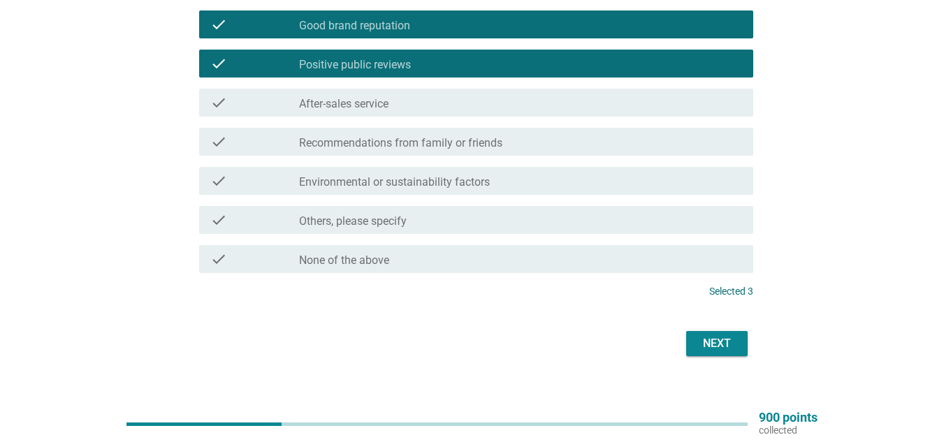
click at [718, 343] on div "Next" at bounding box center [717, 344] width 39 height 17
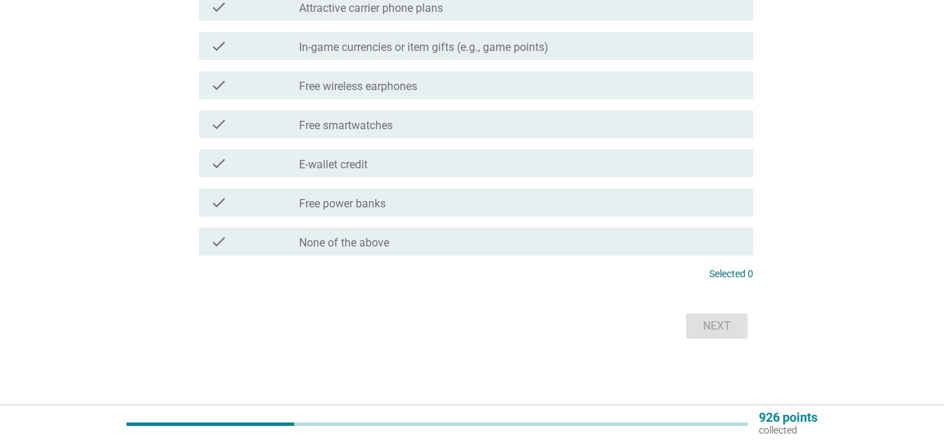
scroll to position [0, 0]
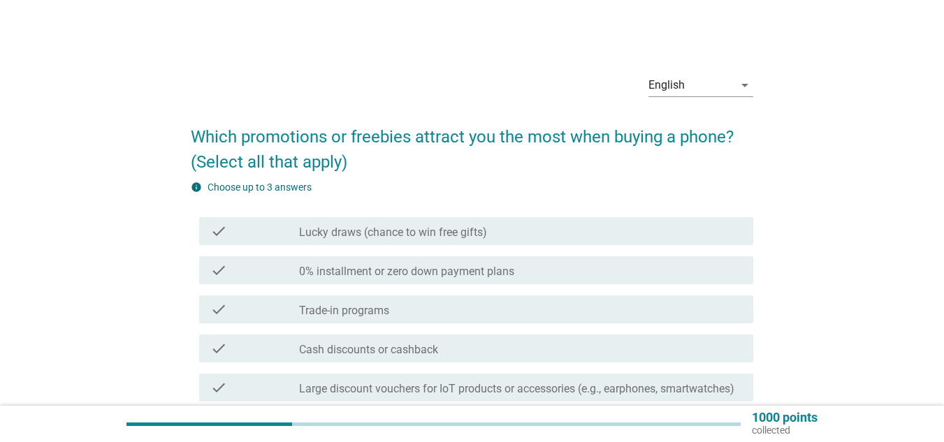
click at [426, 271] on label "0% installment or zero down payment plans" at bounding box center [406, 272] width 215 height 14
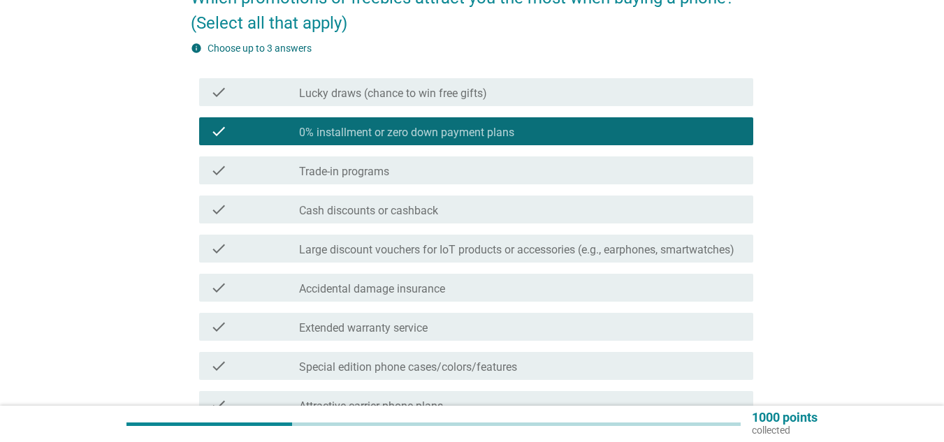
scroll to position [140, 0]
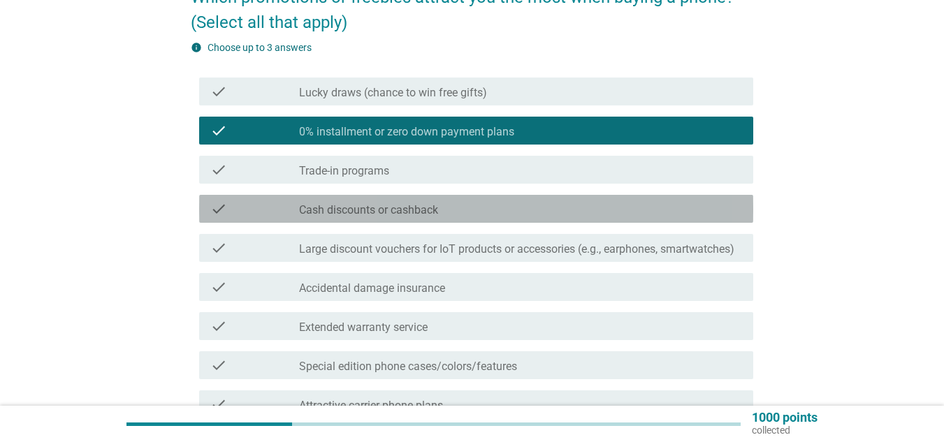
click at [456, 204] on div "check_box_outline_blank Cash discounts or cashback" at bounding box center [520, 209] width 443 height 17
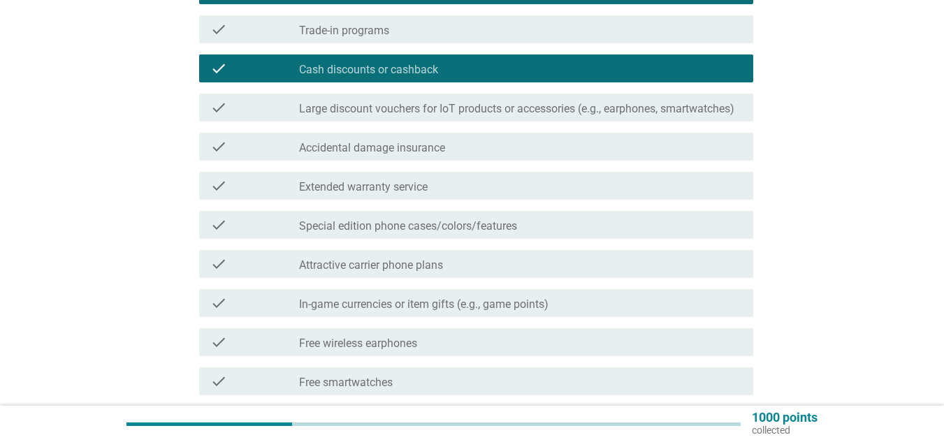
scroll to position [280, 0]
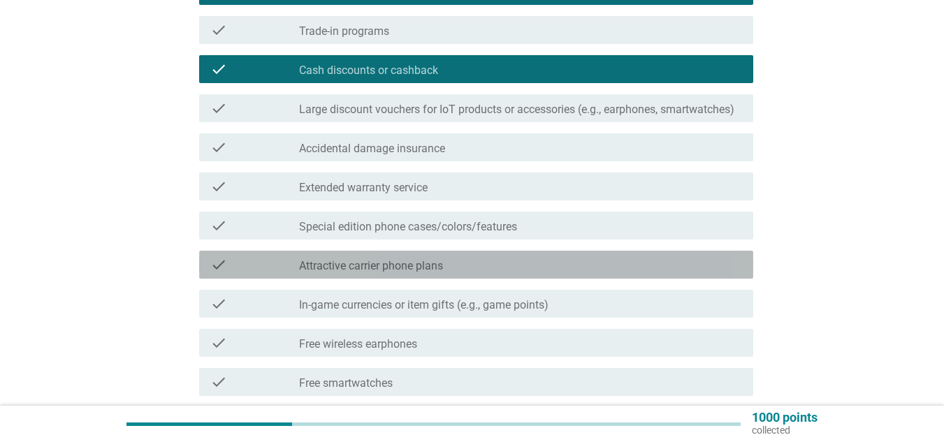
click at [478, 266] on div "check_box_outline_blank Attractive carrier phone plans" at bounding box center [520, 265] width 443 height 17
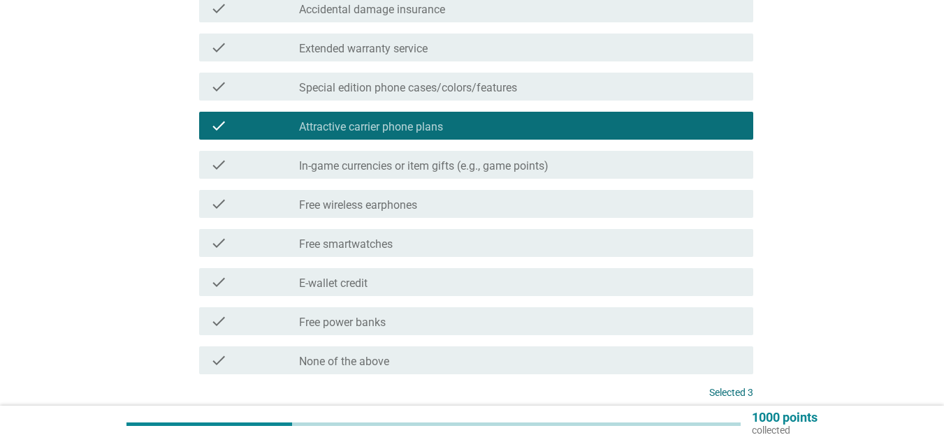
scroll to position [419, 0]
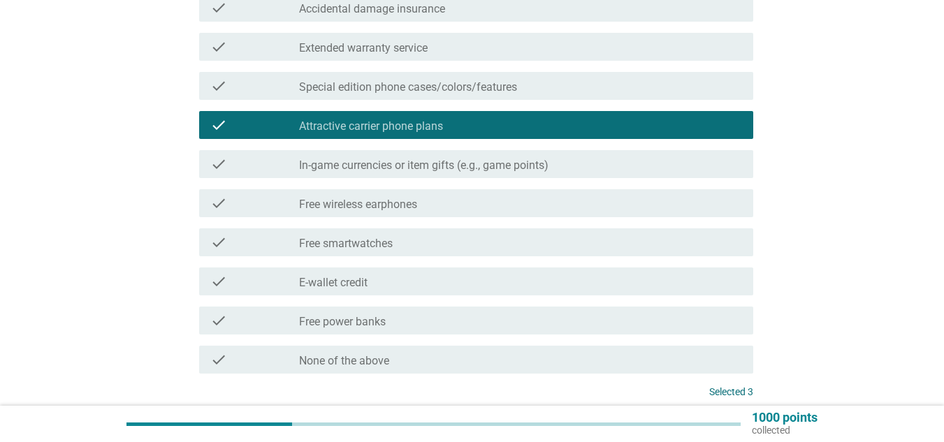
click at [505, 197] on div "check_box_outline_blank Free wireless earphones" at bounding box center [520, 203] width 443 height 17
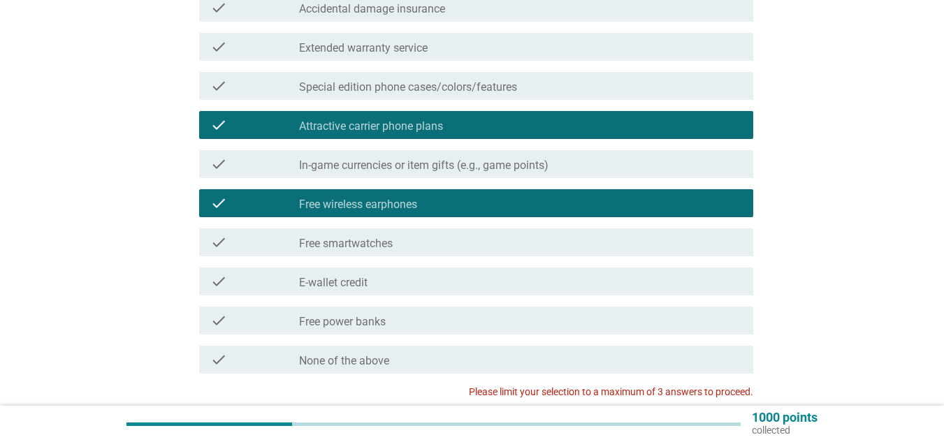
click at [505, 197] on div "check_box_outline_blank Free wireless earphones" at bounding box center [520, 203] width 443 height 17
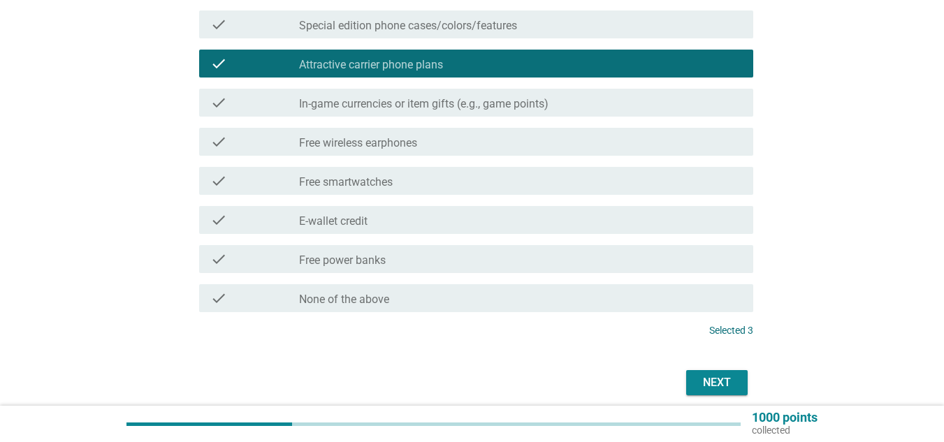
scroll to position [538, 0]
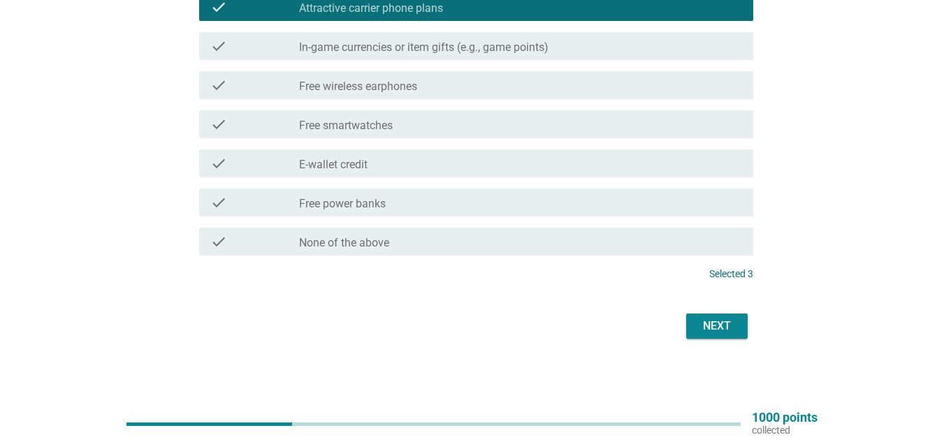
click at [708, 320] on div "Next" at bounding box center [717, 326] width 39 height 17
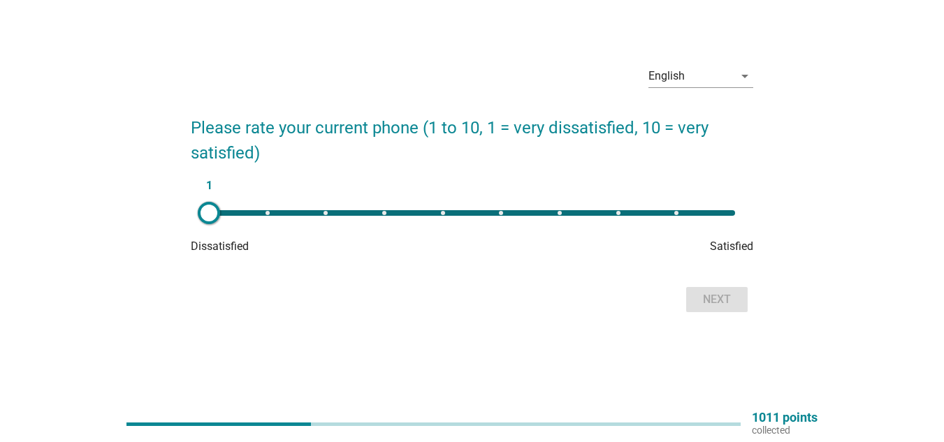
scroll to position [0, 0]
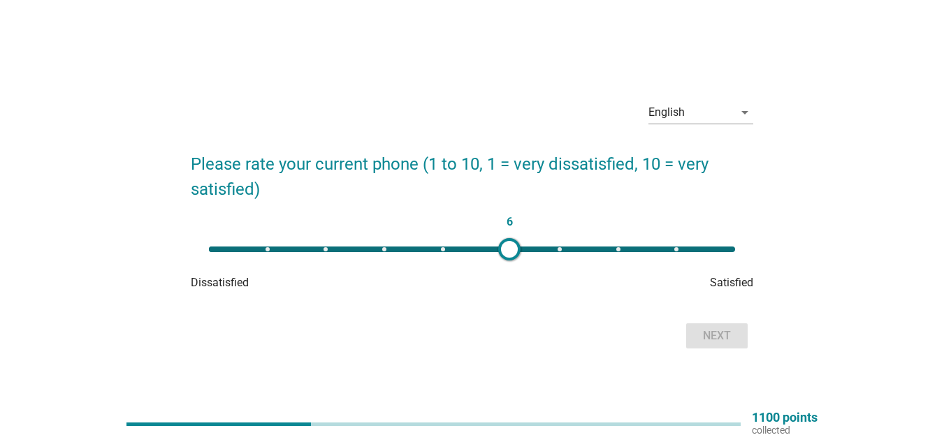
type input "7"
drag, startPoint x: 208, startPoint y: 245, endPoint x: 560, endPoint y: 256, distance: 352.5
click at [560, 256] on div at bounding box center [560, 249] width 22 height 22
click at [728, 333] on div "Next" at bounding box center [717, 336] width 39 height 17
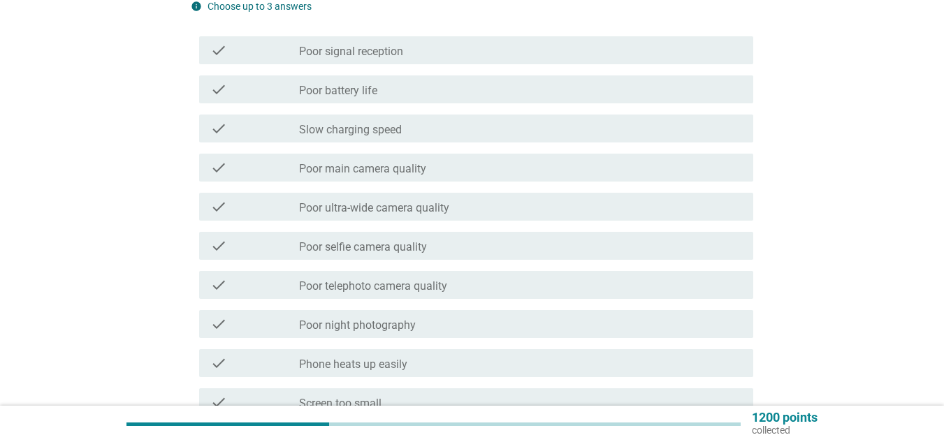
scroll to position [157, 0]
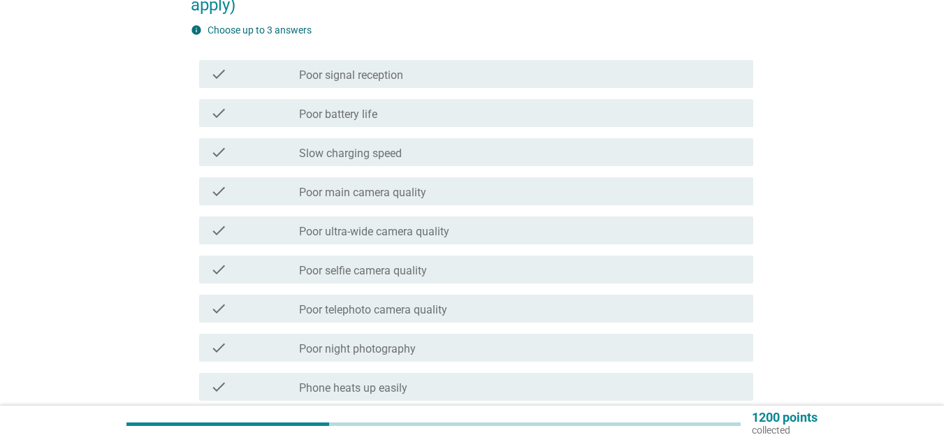
click at [534, 114] on div "check_box_outline_blank Poor battery life" at bounding box center [520, 113] width 443 height 17
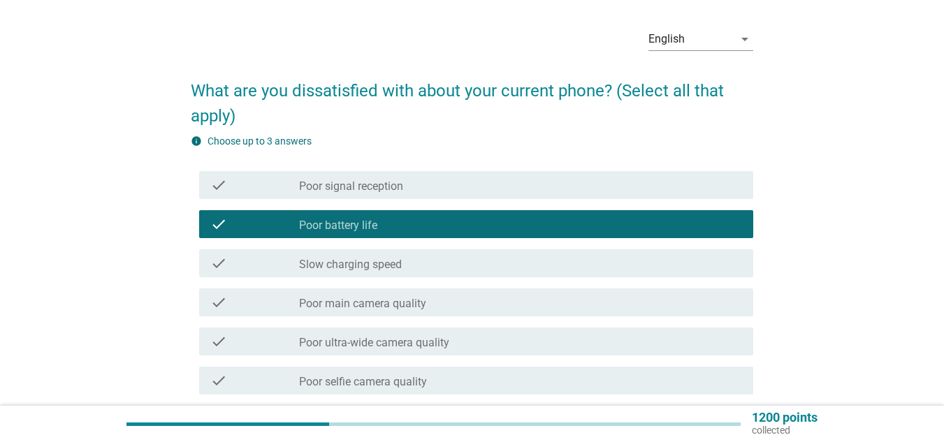
scroll to position [17, 0]
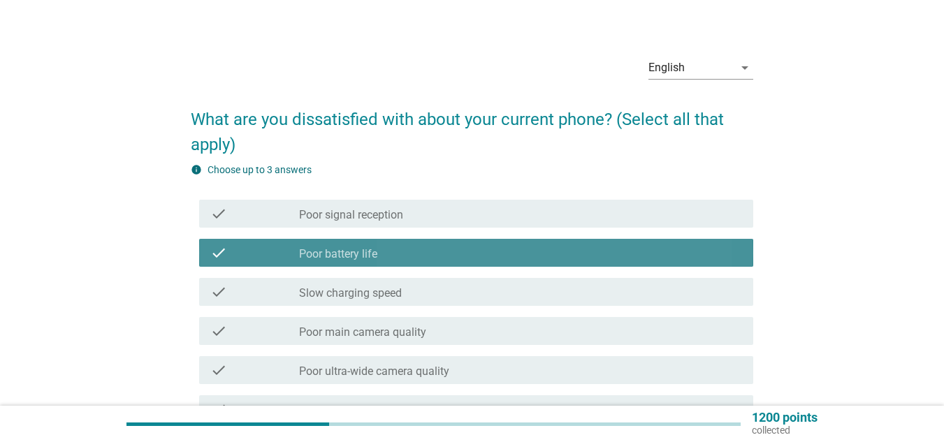
click at [512, 245] on div "check_box_outline_blank Poor battery life" at bounding box center [520, 253] width 443 height 17
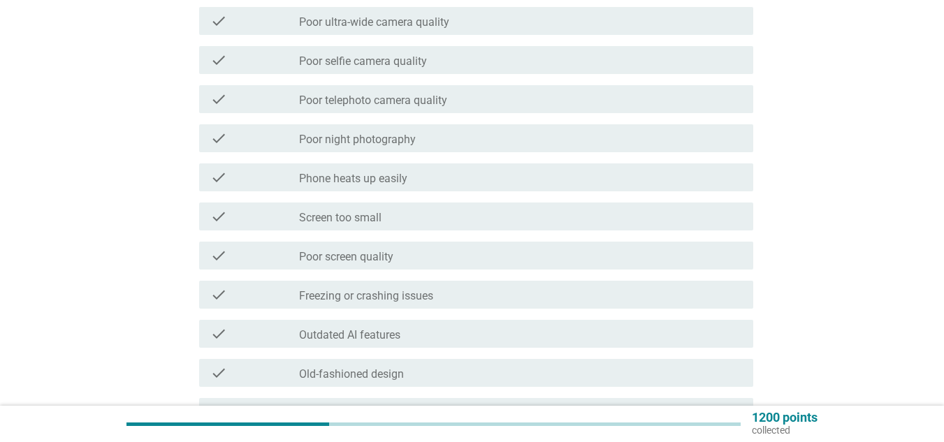
scroll to position [577, 0]
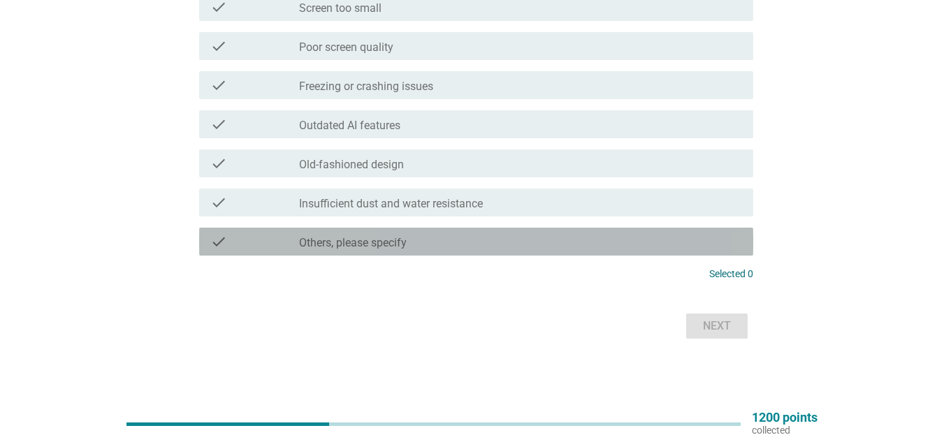
click at [577, 245] on div "check_box_outline_blank Others, please specify" at bounding box center [520, 241] width 443 height 17
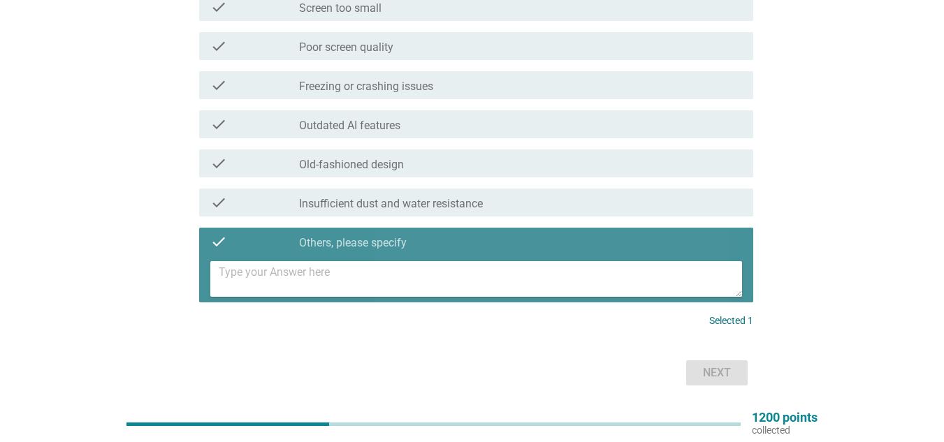
click at [535, 281] on textarea at bounding box center [481, 279] width 524 height 36
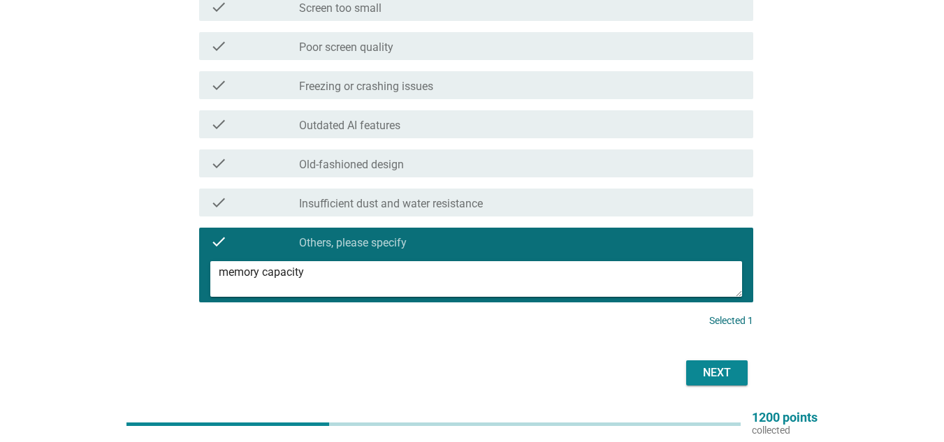
type textarea "memory capacity"
click at [728, 373] on div "Next" at bounding box center [717, 373] width 39 height 17
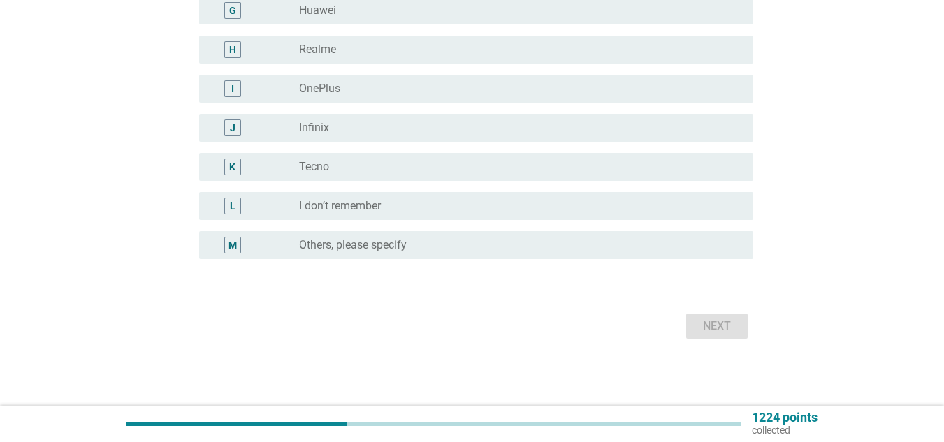
scroll to position [0, 0]
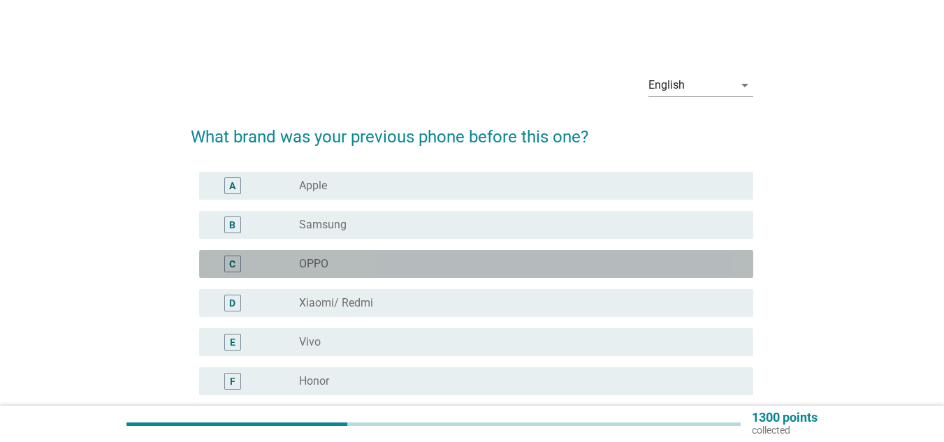
click at [401, 262] on div "radio_button_unchecked OPPO" at bounding box center [515, 264] width 432 height 14
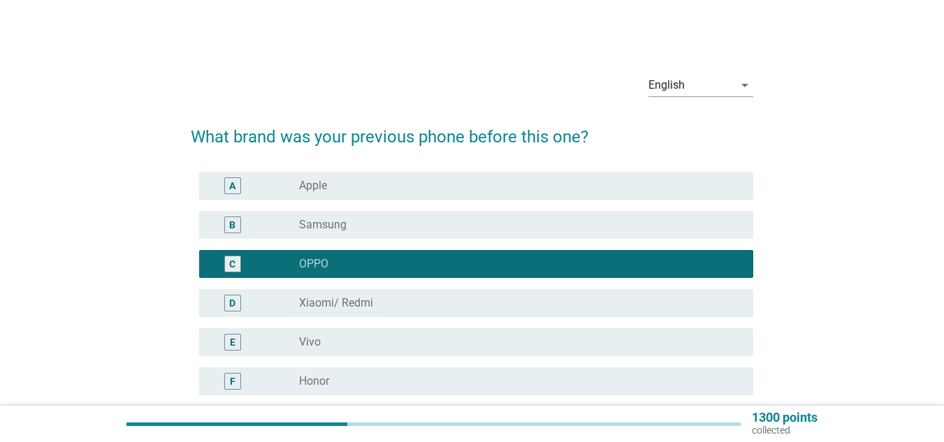
click at [419, 222] on div "radio_button_unchecked Samsung" at bounding box center [515, 225] width 432 height 14
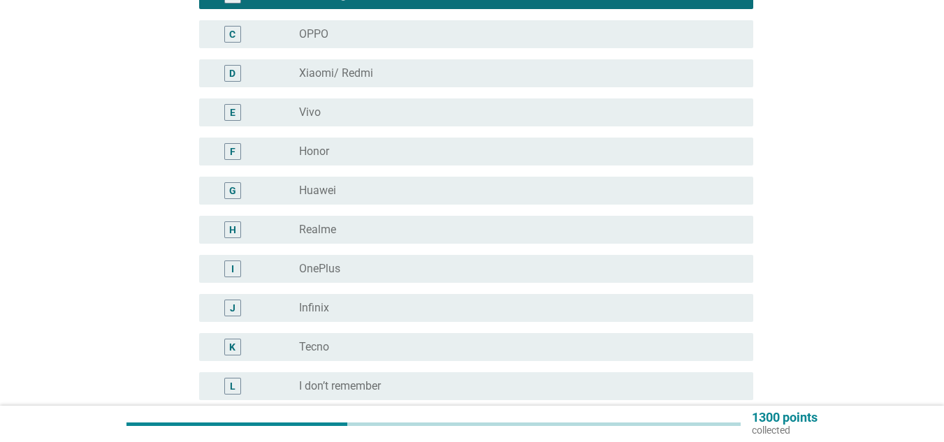
scroll to position [410, 0]
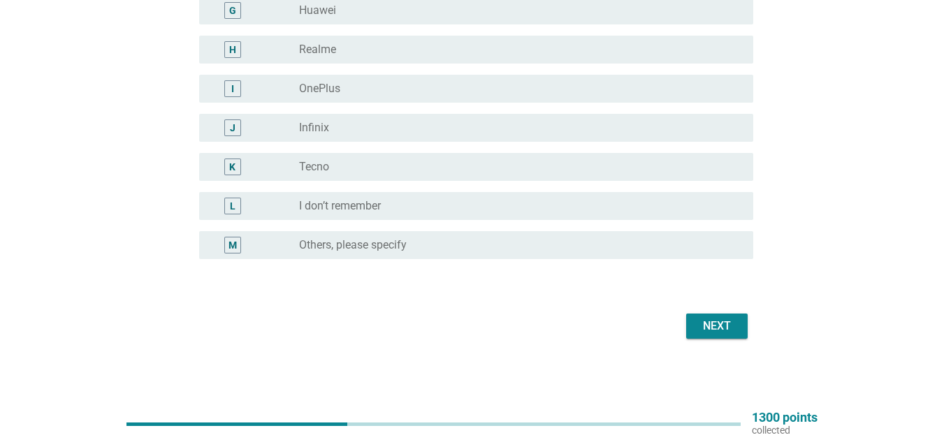
click at [733, 329] on div "Next" at bounding box center [717, 326] width 39 height 17
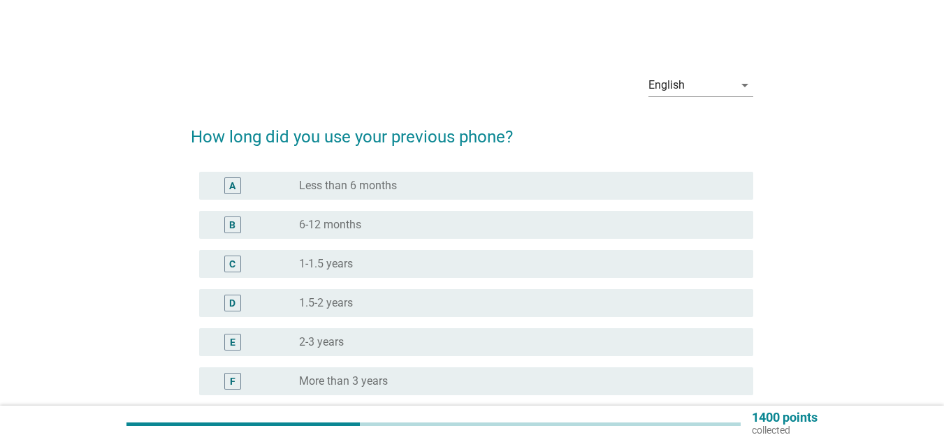
click at [428, 298] on div "radio_button_unchecked 1.5-2 years" at bounding box center [515, 303] width 432 height 14
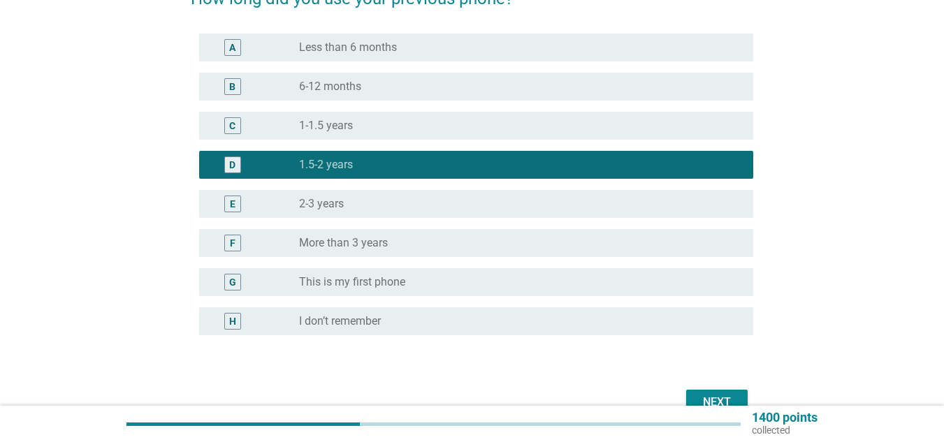
scroll to position [140, 0]
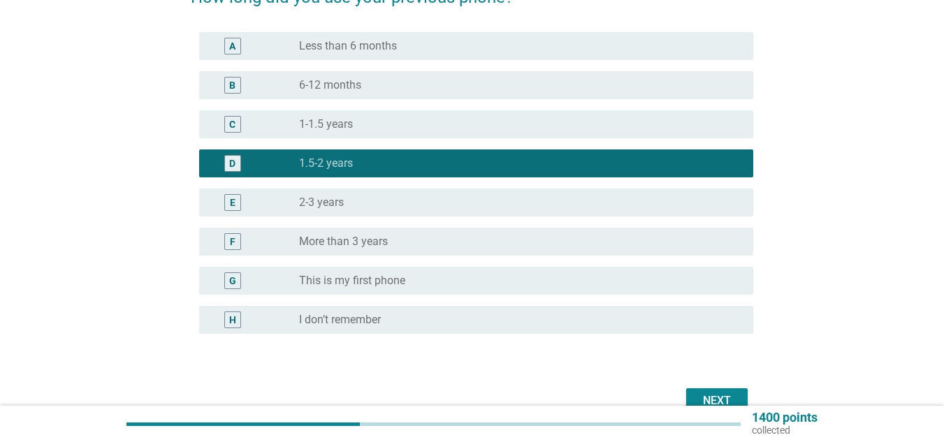
click at [712, 393] on div "Next" at bounding box center [717, 401] width 39 height 17
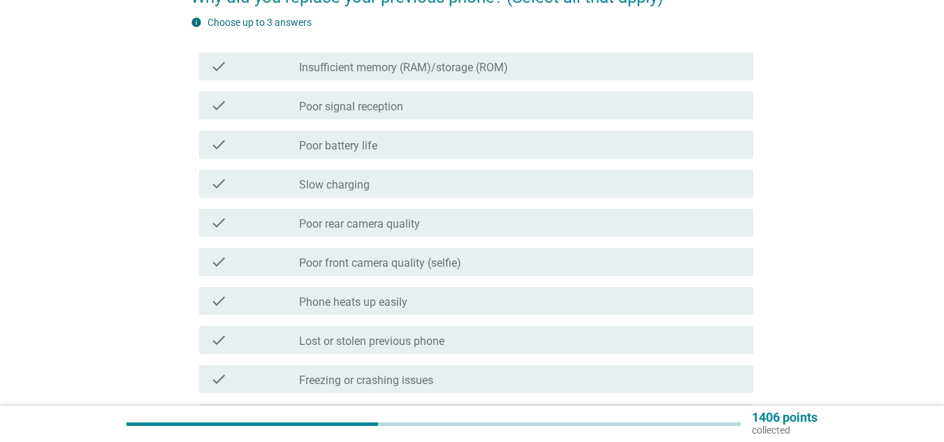
scroll to position [0, 0]
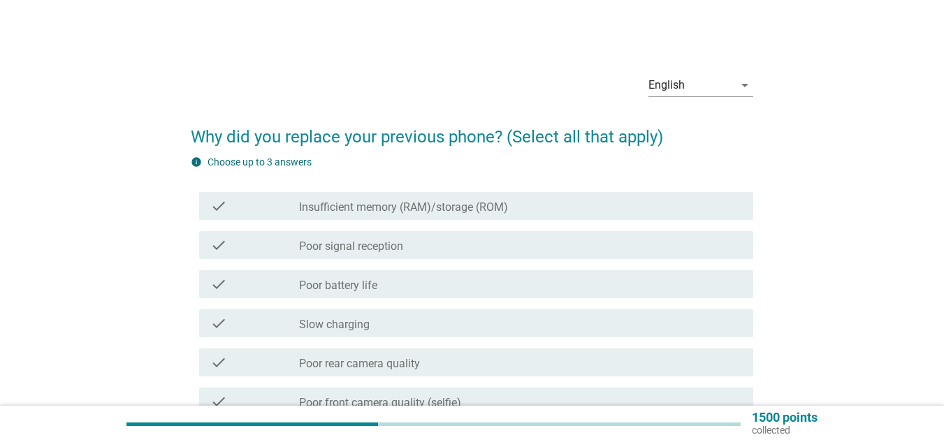
click at [583, 208] on div "check_box_outline_blank Insufficient memory (RAM)/storage (ROM)" at bounding box center [520, 206] width 443 height 17
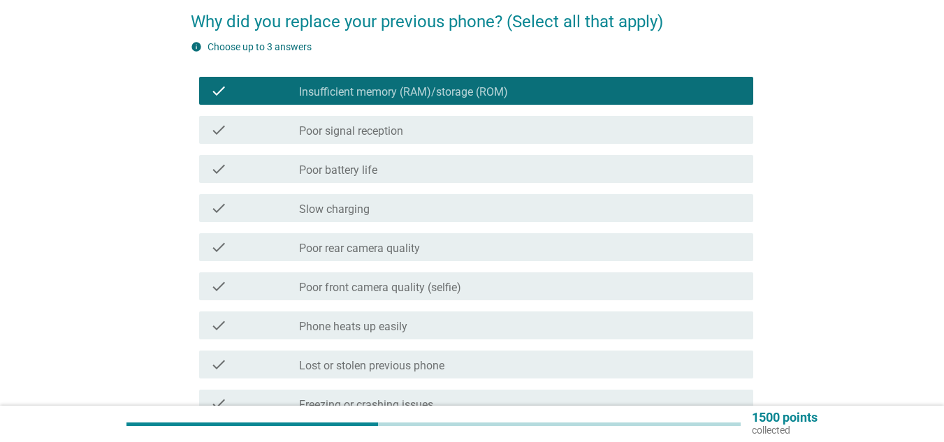
scroll to position [140, 0]
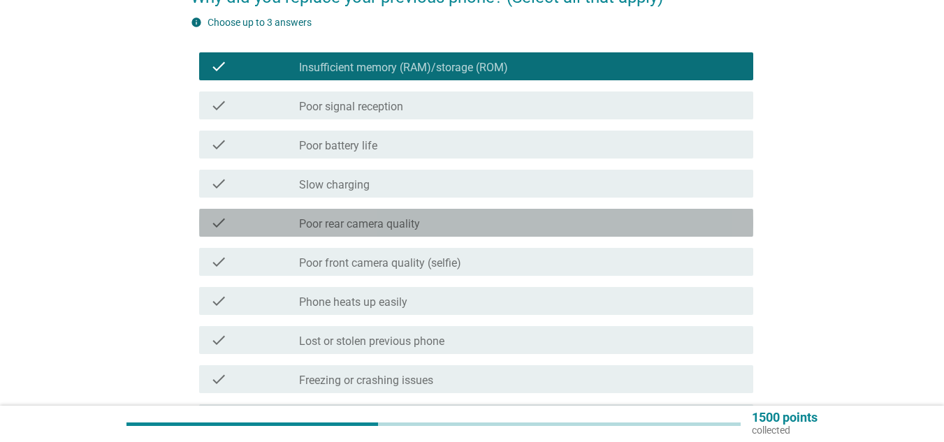
click at [533, 222] on div "check_box_outline_blank Poor rear camera quality" at bounding box center [520, 223] width 443 height 17
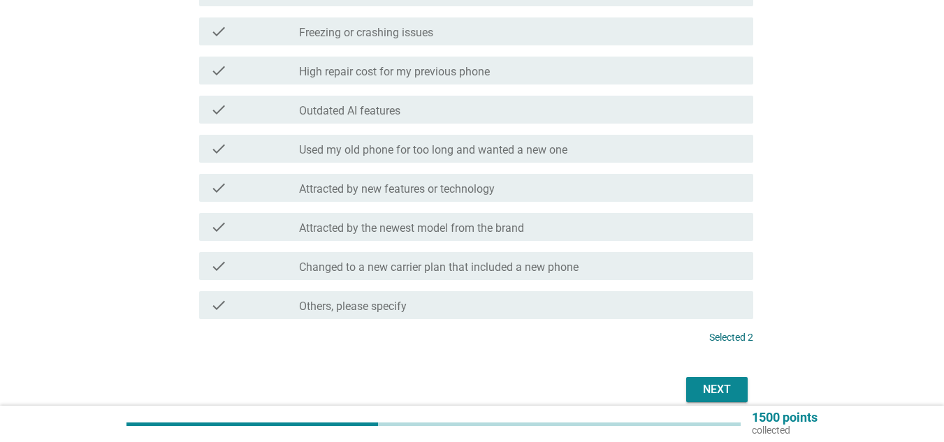
scroll to position [489, 0]
click at [568, 226] on div "check_box_outline_blank Attracted by the newest model from the brand" at bounding box center [520, 225] width 443 height 17
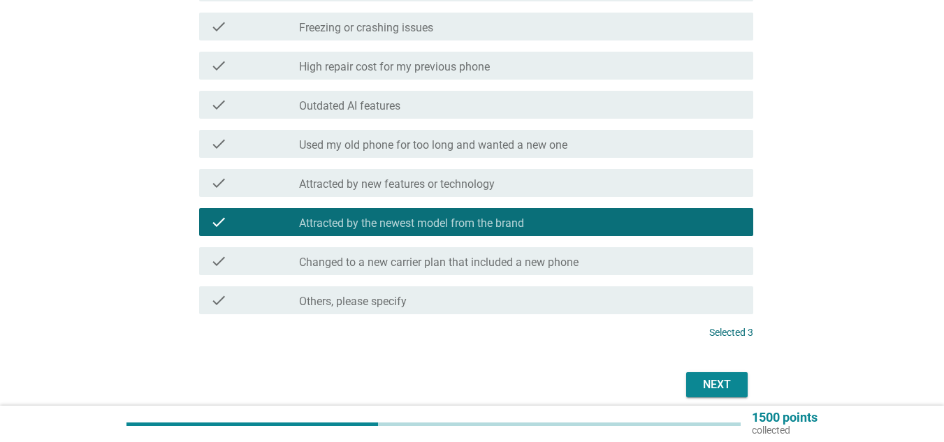
scroll to position [552, 0]
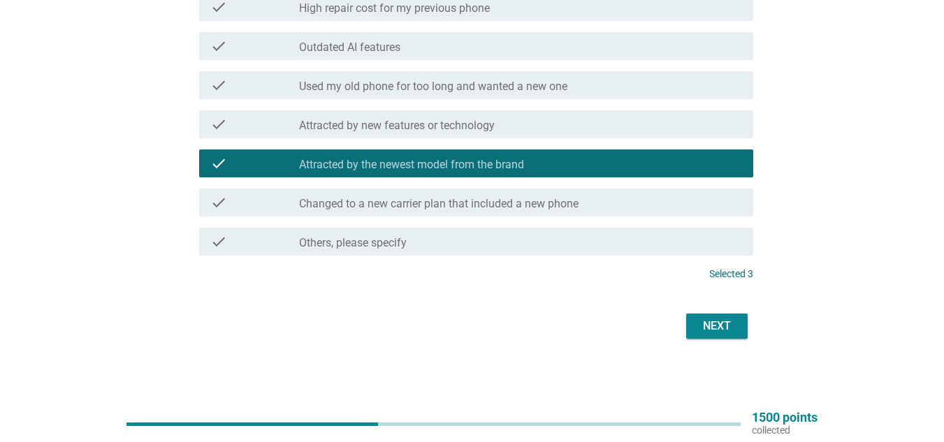
click at [721, 330] on div "Next" at bounding box center [717, 326] width 39 height 17
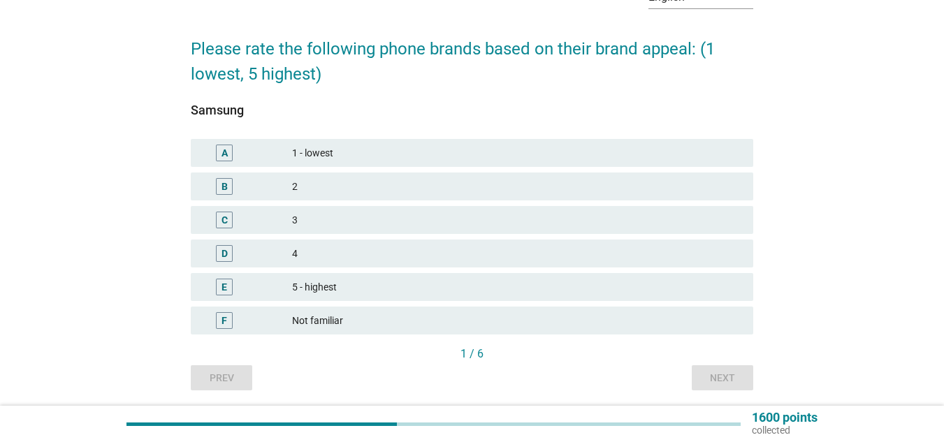
scroll to position [136, 0]
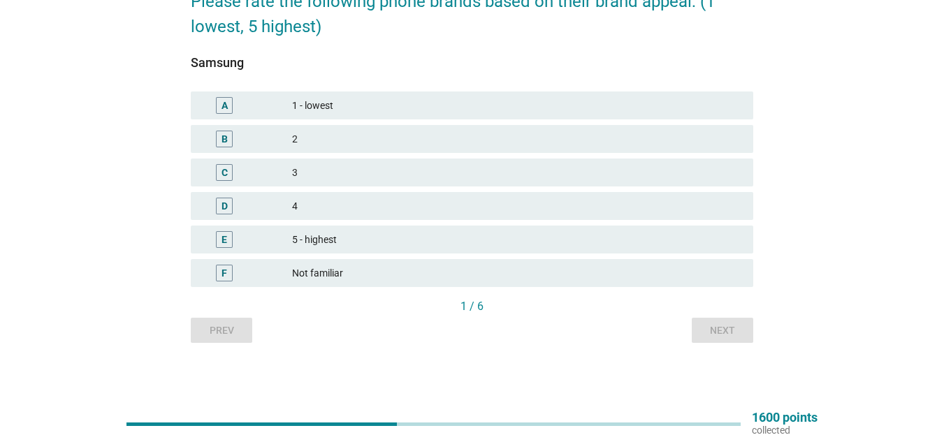
click at [401, 201] on div "4" at bounding box center [517, 206] width 450 height 17
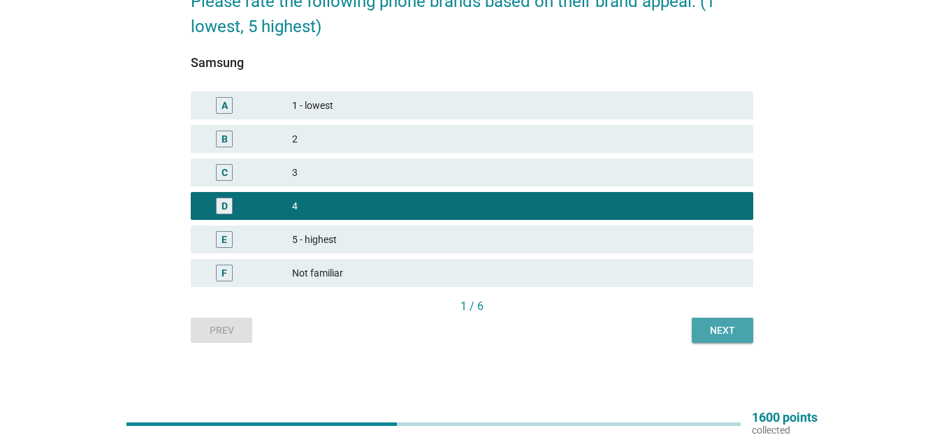
click at [727, 334] on div "Next" at bounding box center [722, 331] width 39 height 15
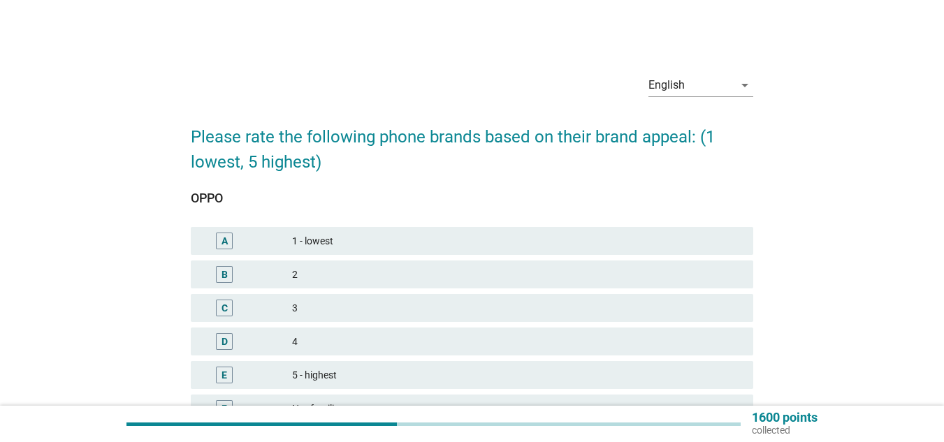
scroll to position [70, 0]
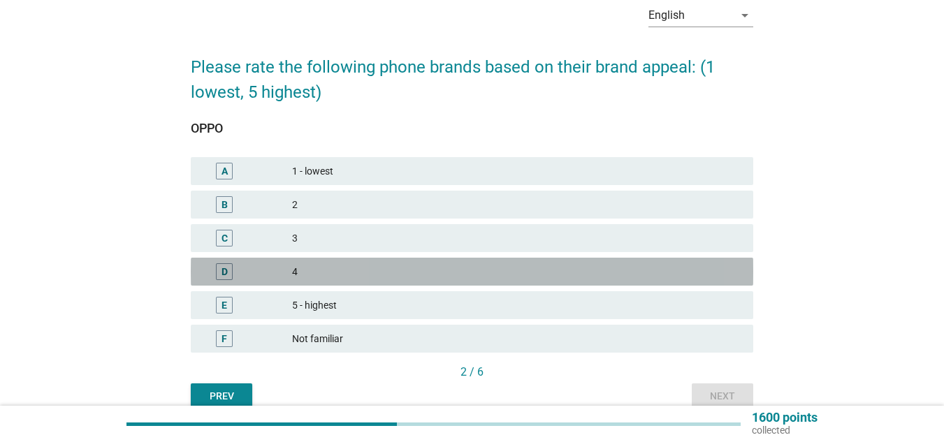
click at [475, 269] on div "4" at bounding box center [517, 272] width 450 height 17
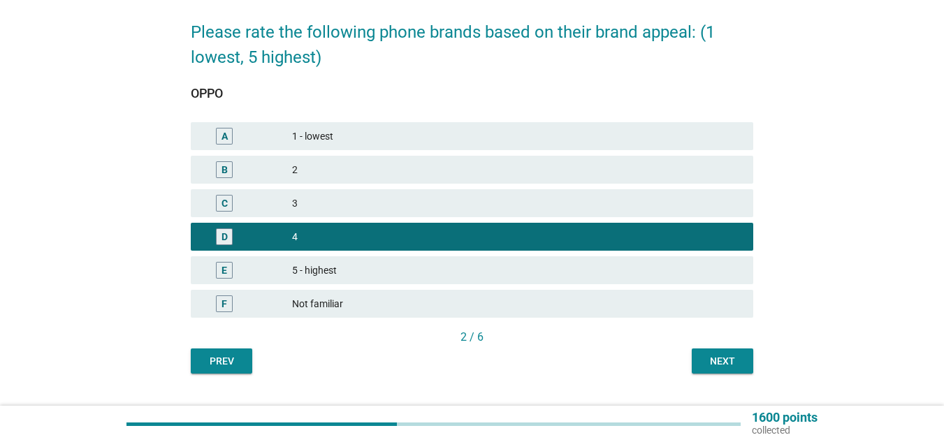
scroll to position [136, 0]
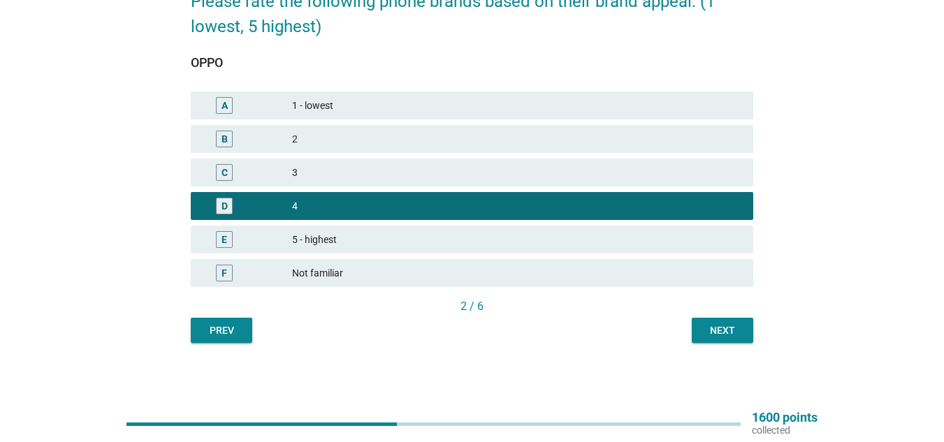
click at [724, 343] on div "English arrow_drop_down Please rate the following phone brands based on their b…" at bounding box center [472, 135] width 585 height 438
click at [722, 338] on div "Next" at bounding box center [722, 331] width 39 height 15
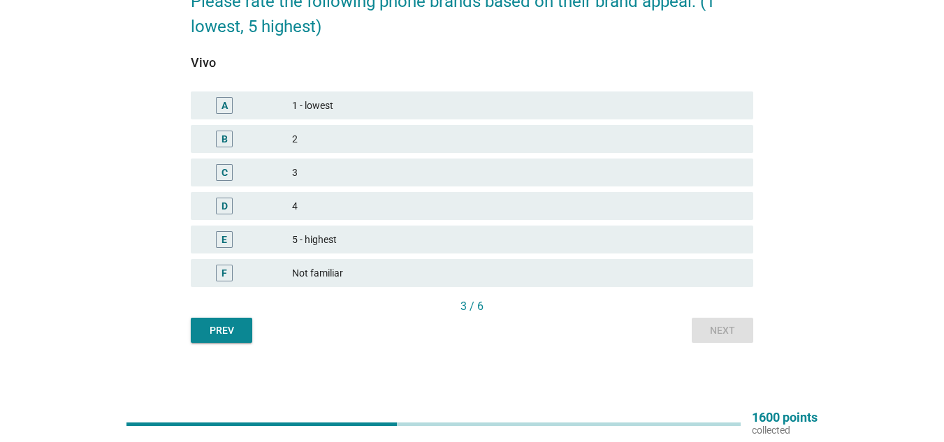
click at [466, 217] on div "D 4" at bounding box center [472, 206] width 563 height 28
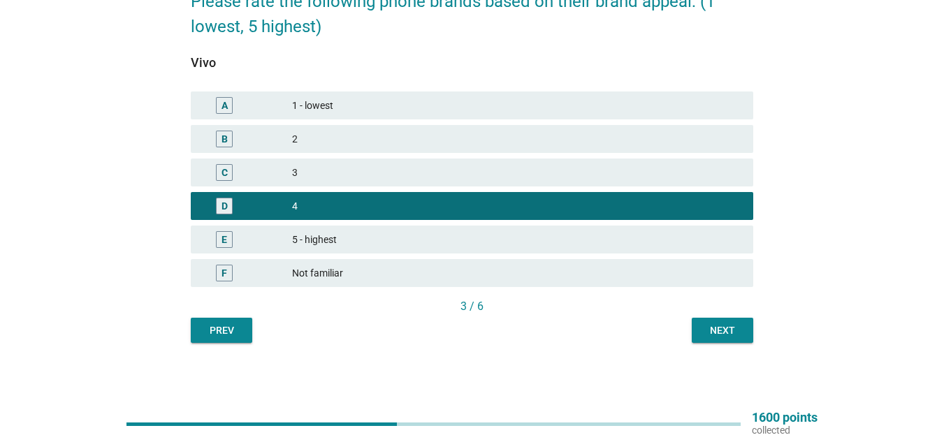
click at [707, 324] on div "Next" at bounding box center [722, 331] width 39 height 15
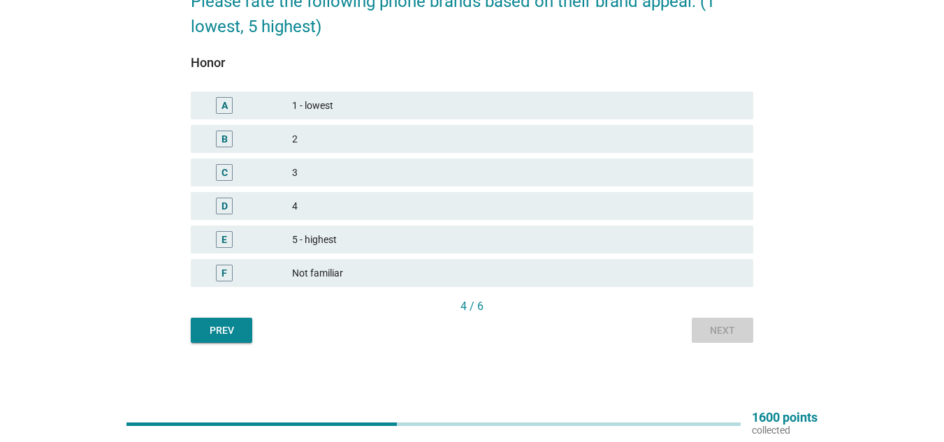
scroll to position [0, 0]
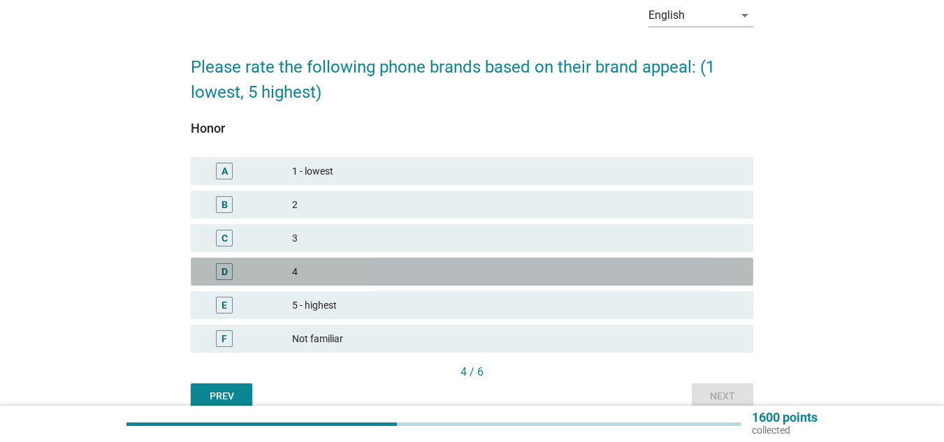
click at [473, 267] on div "4" at bounding box center [517, 272] width 450 height 17
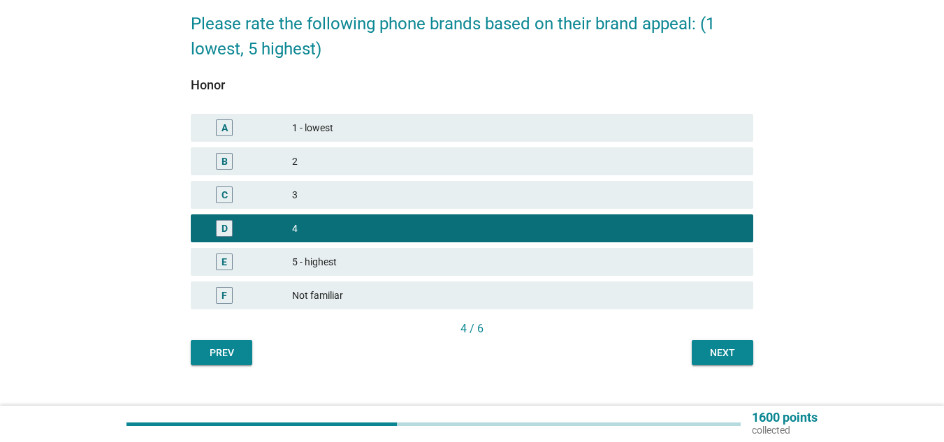
scroll to position [136, 0]
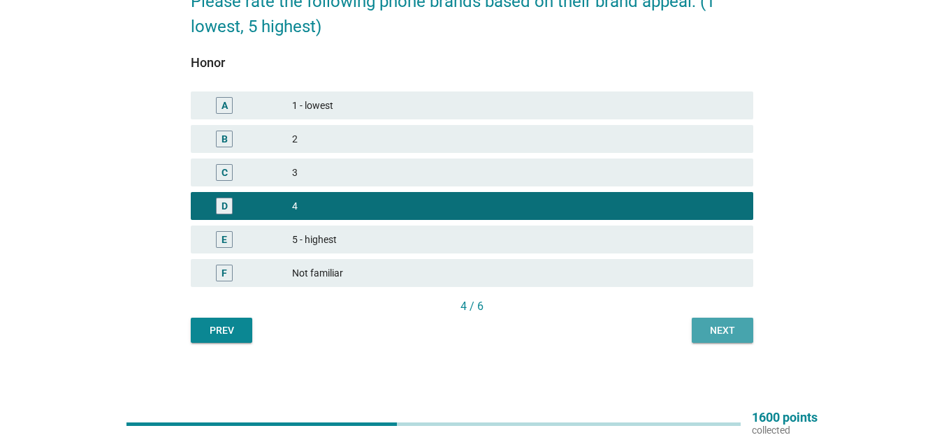
click at [716, 329] on div "Next" at bounding box center [722, 331] width 39 height 15
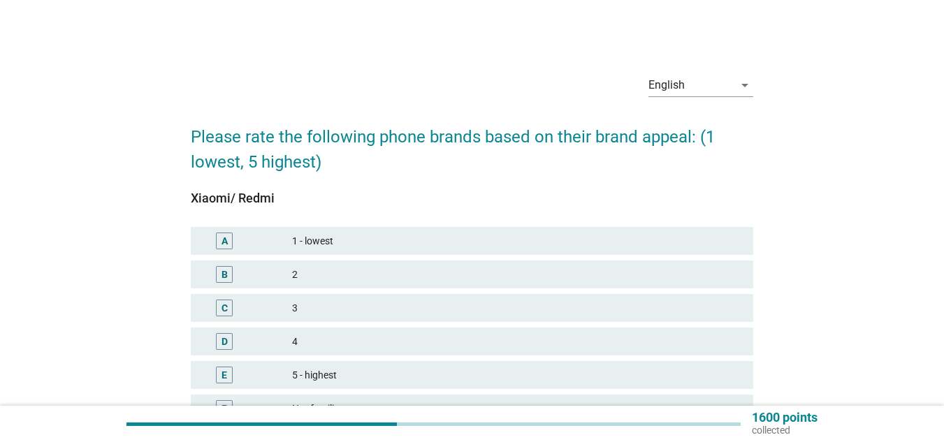
click at [443, 336] on div "4" at bounding box center [517, 341] width 450 height 17
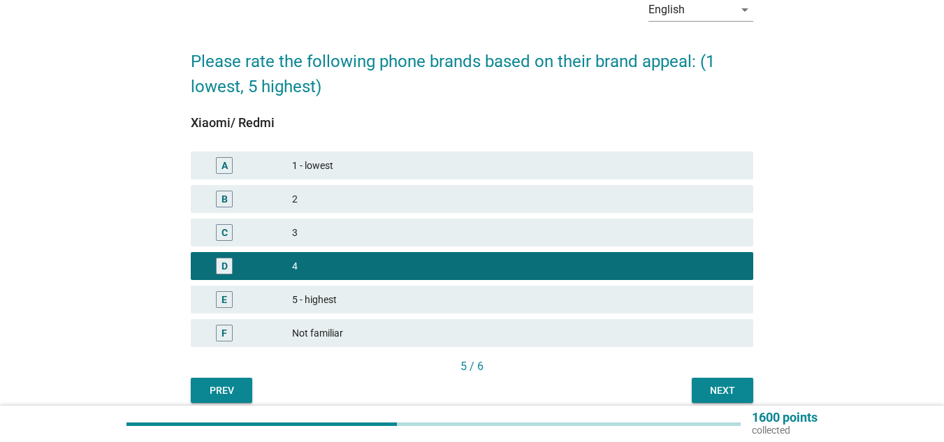
scroll to position [136, 0]
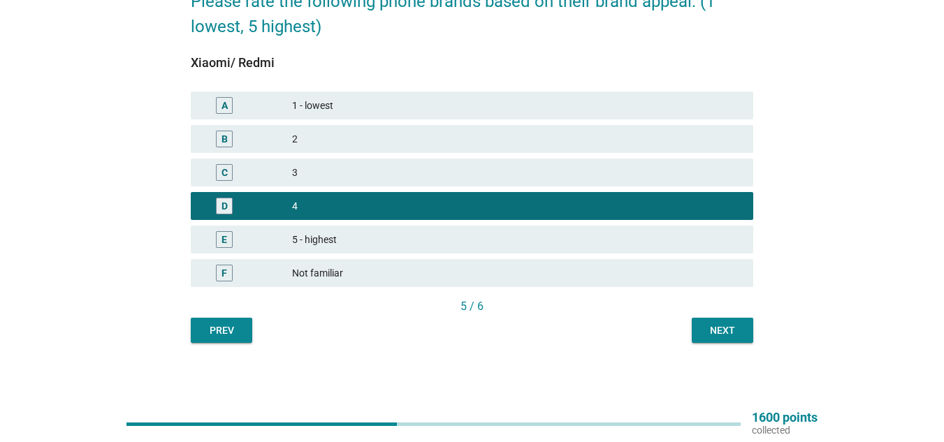
click at [719, 335] on div "Next" at bounding box center [722, 331] width 39 height 15
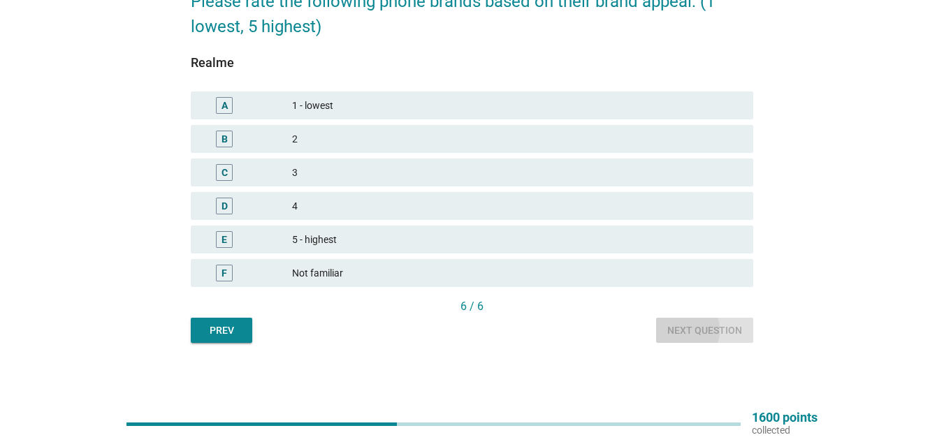
scroll to position [0, 0]
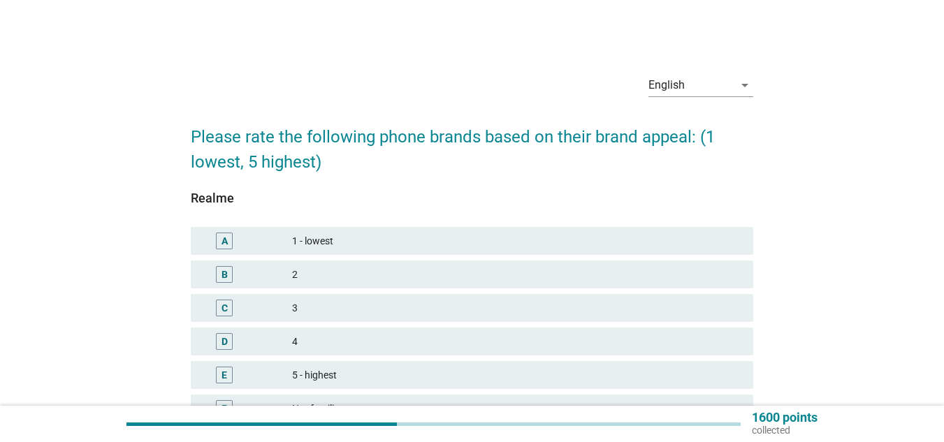
click at [405, 340] on div "4" at bounding box center [517, 341] width 450 height 17
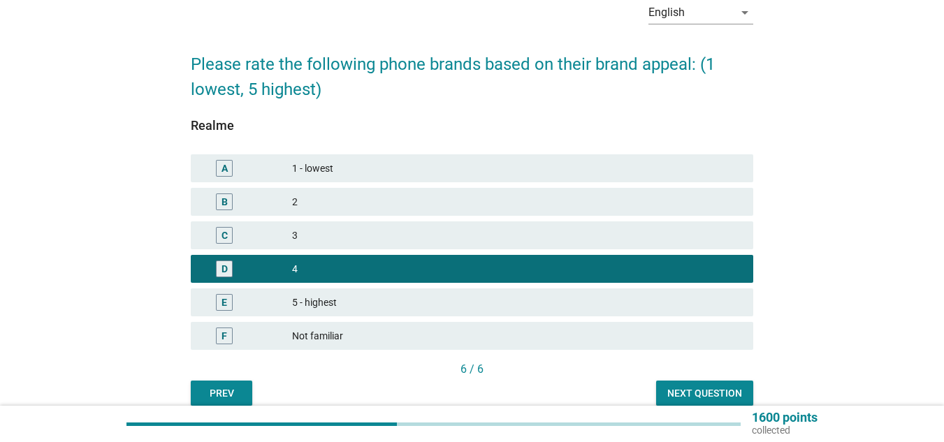
scroll to position [136, 0]
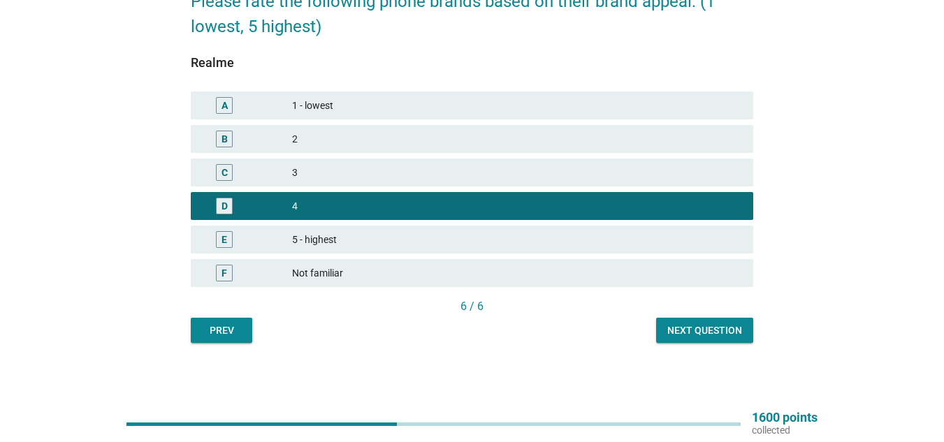
click at [686, 329] on div "Next question" at bounding box center [705, 331] width 75 height 15
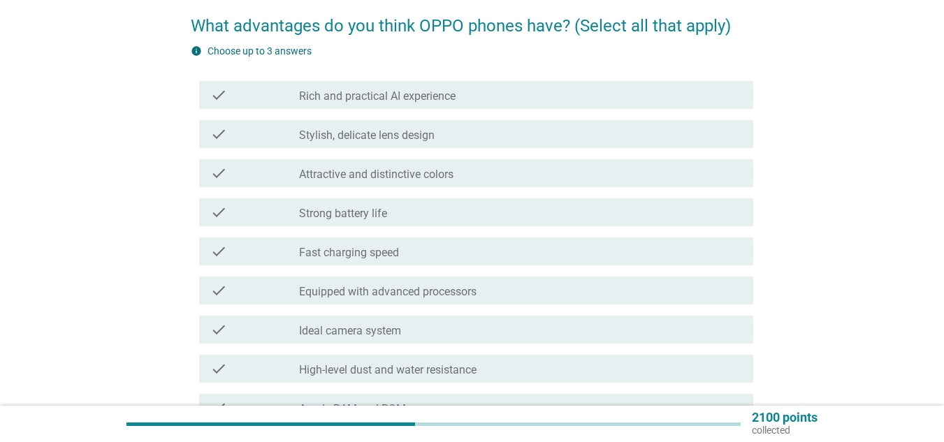
scroll to position [140, 0]
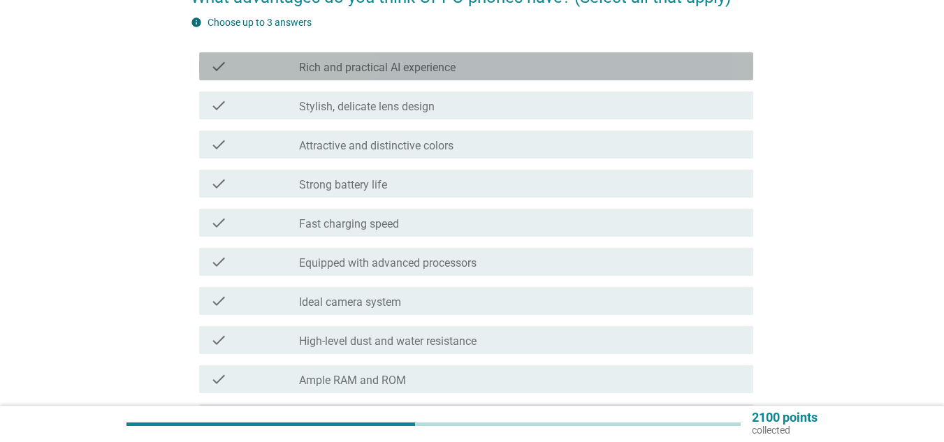
click at [500, 66] on div "check_box_outline_blank Rich and practical AI experience" at bounding box center [520, 66] width 443 height 17
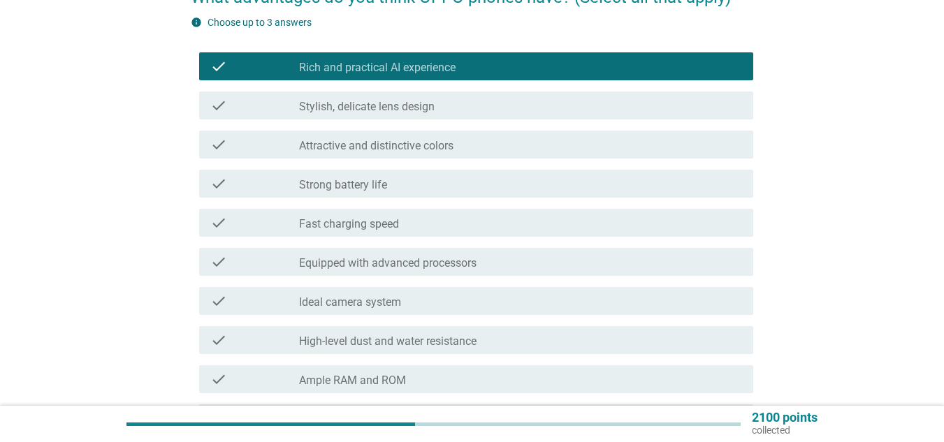
click at [499, 92] on div "check check_box_outline_blank Stylish, delicate lens design" at bounding box center [476, 106] width 554 height 28
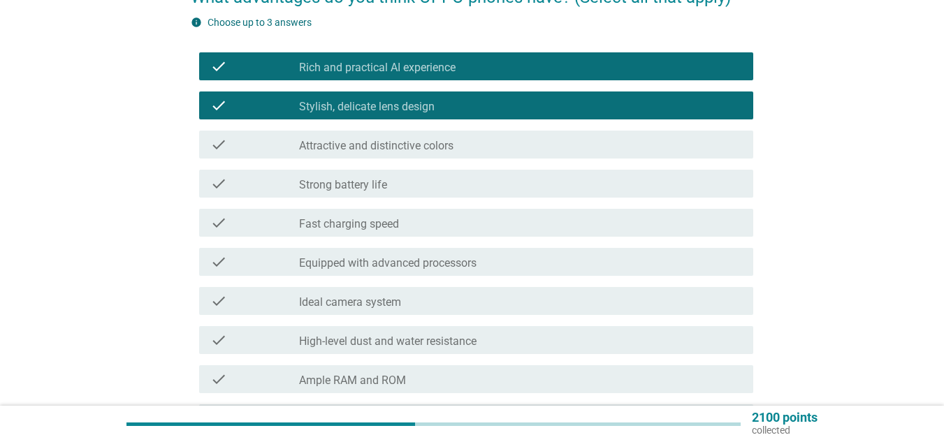
click at [512, 153] on div "check check_box_outline_blank Attractive and distinctive colors" at bounding box center [476, 145] width 554 height 28
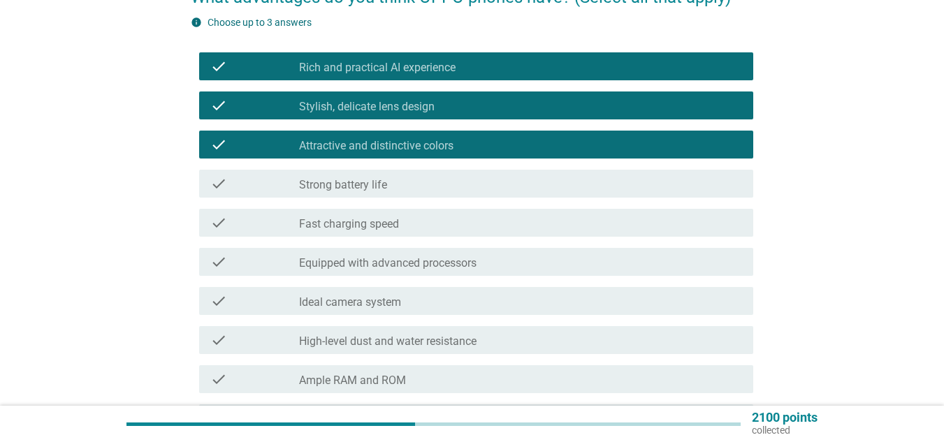
click at [509, 183] on div "check_box_outline_blank Strong battery life" at bounding box center [520, 183] width 443 height 17
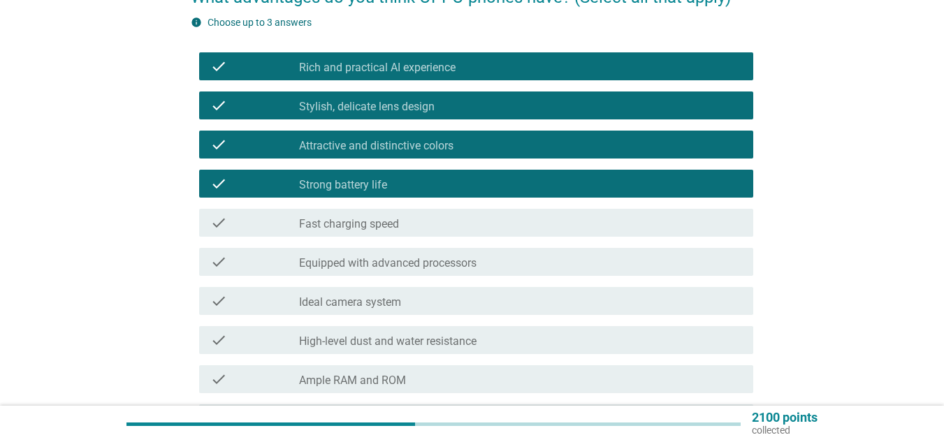
click at [498, 208] on div "check check_box_outline_blank Fast charging speed" at bounding box center [472, 222] width 563 height 39
click at [498, 215] on div "check_box_outline_blank Fast charging speed" at bounding box center [520, 223] width 443 height 17
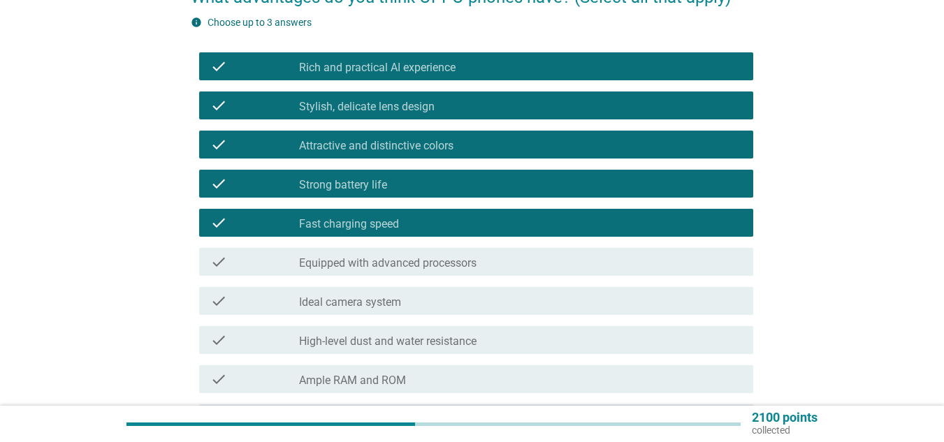
click at [500, 255] on div "check_box_outline_blank Equipped with advanced processors" at bounding box center [520, 262] width 443 height 17
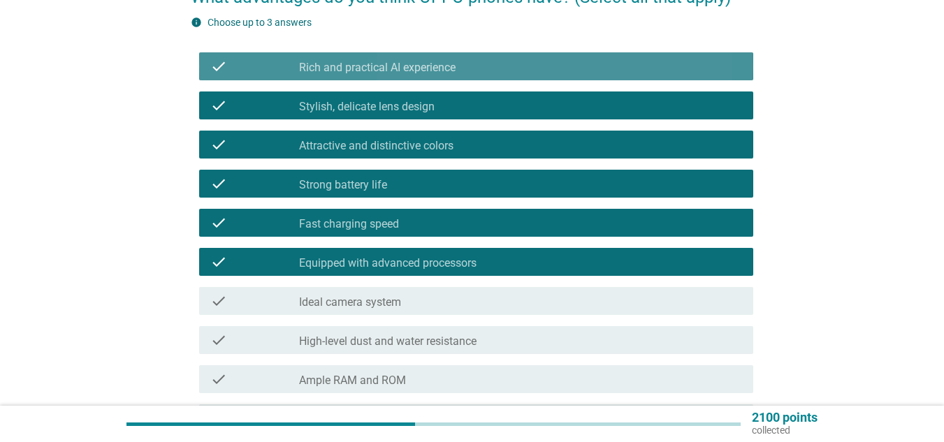
click at [503, 57] on div "check check_box_outline_blank Rich and practical AI experience" at bounding box center [476, 66] width 554 height 28
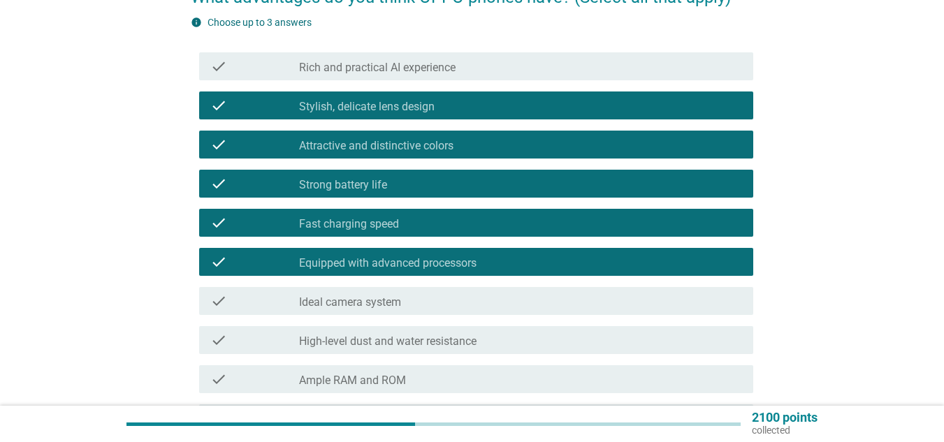
click at [491, 100] on div "check_box_outline_blank Stylish, delicate lens design" at bounding box center [520, 105] width 443 height 17
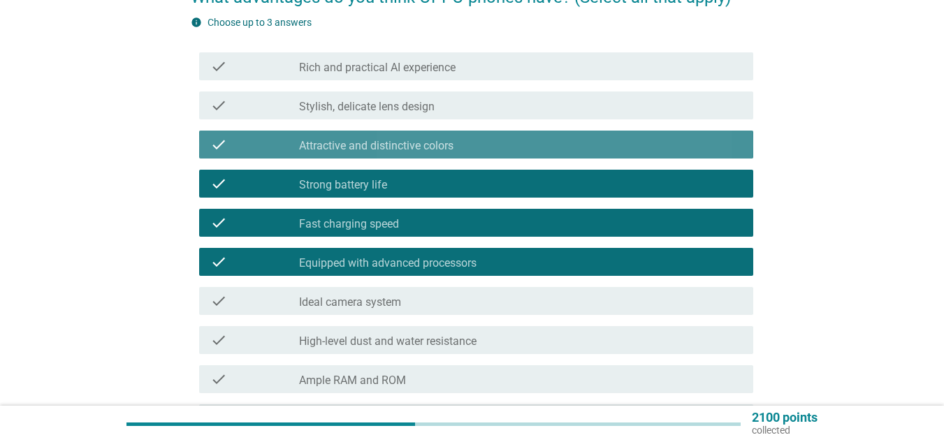
click at [482, 147] on div "check_box_outline_blank Attractive and distinctive colors" at bounding box center [520, 144] width 443 height 17
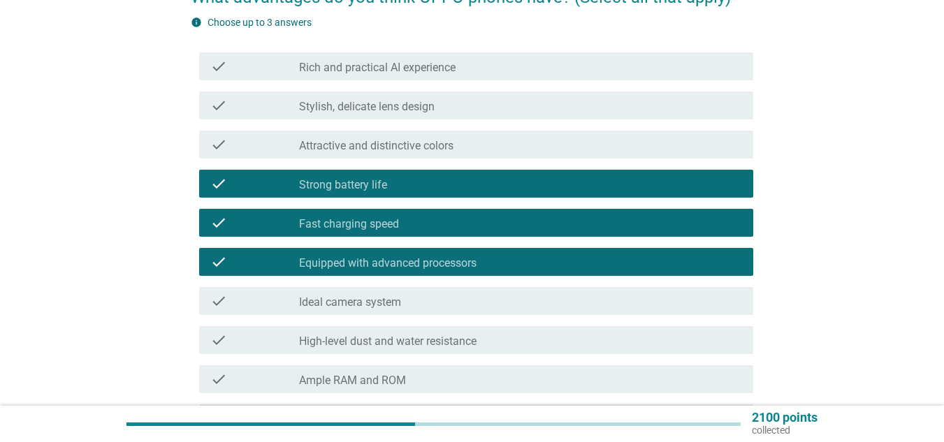
click at [498, 175] on div "check_box_outline_blank Strong battery life" at bounding box center [520, 183] width 443 height 17
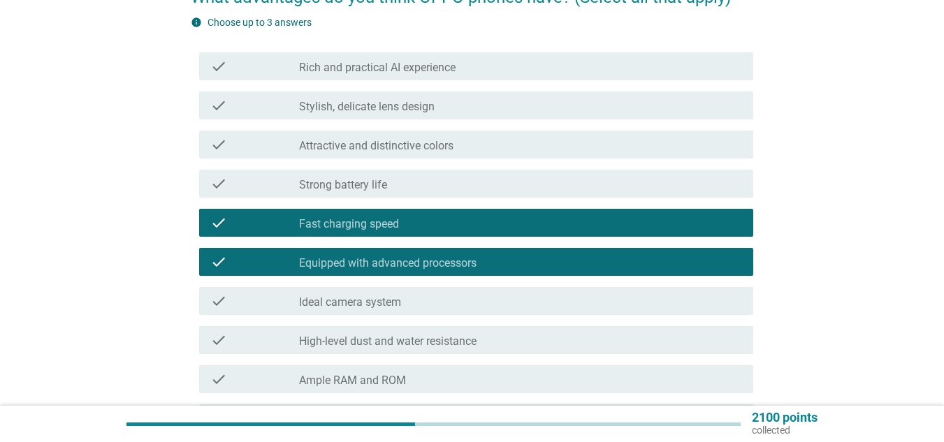
click at [507, 264] on div "check_box_outline_blank Equipped with advanced processors" at bounding box center [520, 262] width 443 height 17
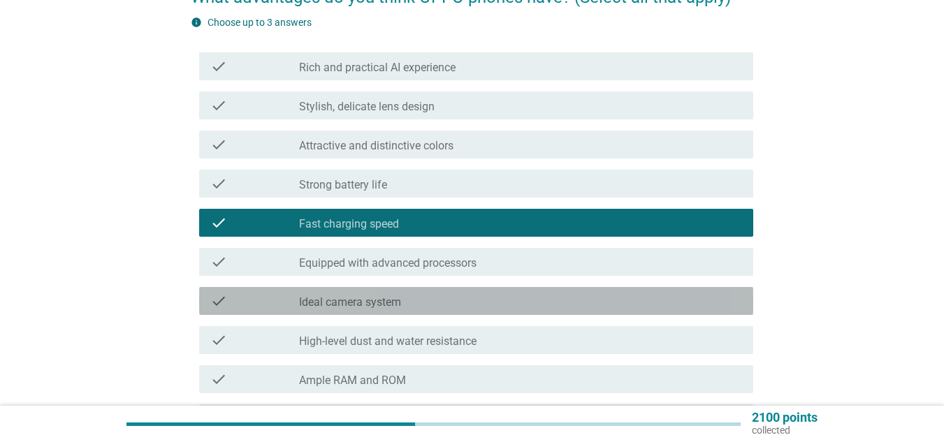
click at [502, 298] on div "check_box_outline_blank Ideal camera system" at bounding box center [520, 301] width 443 height 17
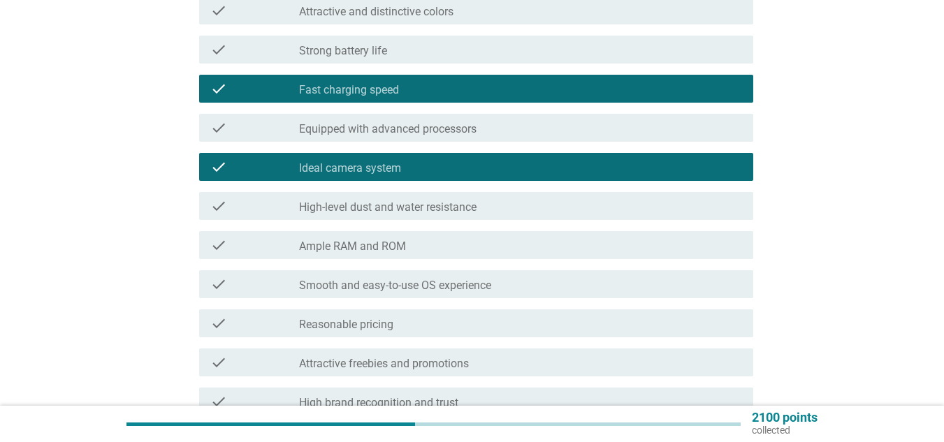
scroll to position [280, 0]
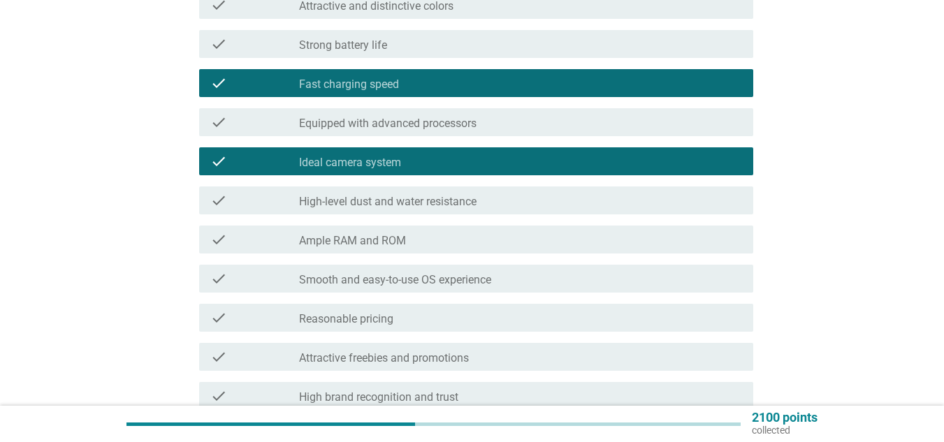
click at [522, 238] on div "check_box_outline_blank Ample RAM and ROM" at bounding box center [520, 239] width 443 height 17
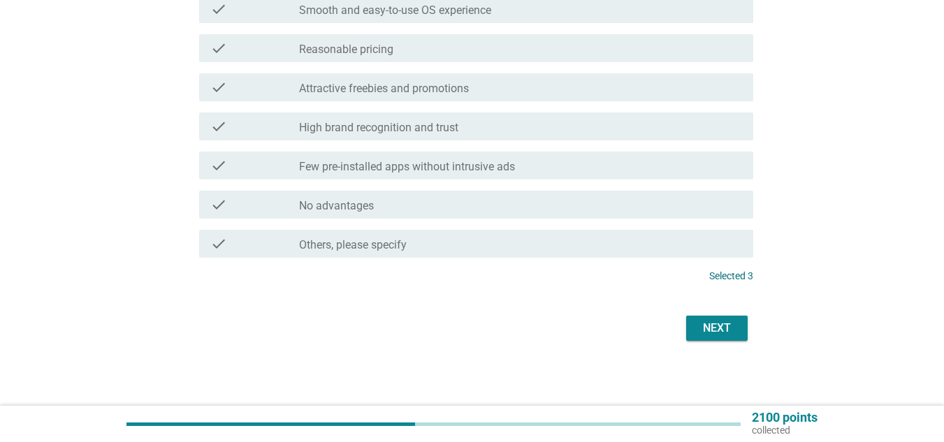
scroll to position [552, 0]
click at [712, 326] on div "Next" at bounding box center [717, 326] width 39 height 17
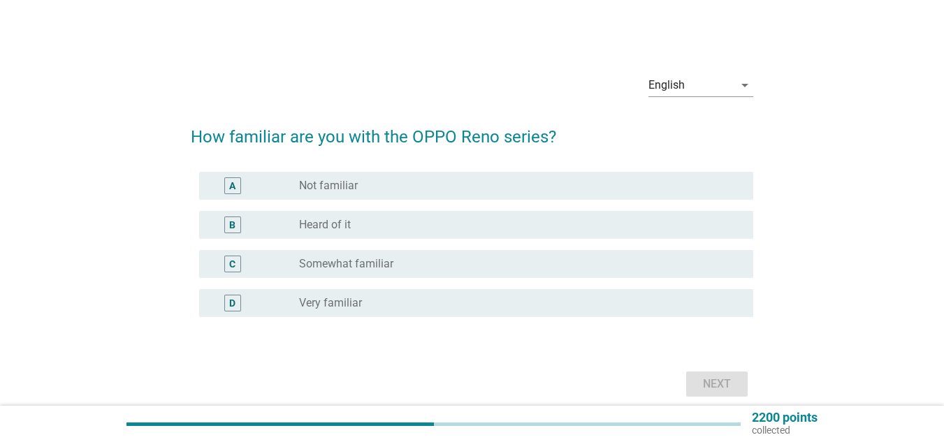
click at [417, 307] on div "radio_button_unchecked Very familiar" at bounding box center [515, 303] width 432 height 14
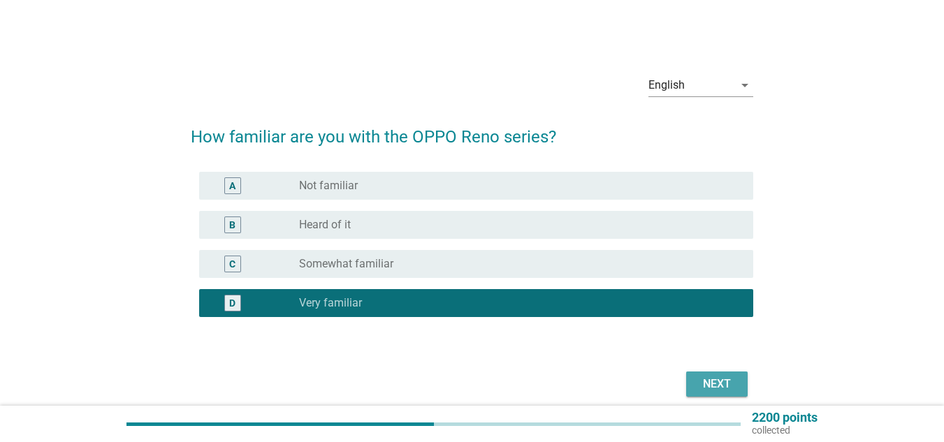
click at [728, 393] on button "Next" at bounding box center [717, 384] width 62 height 25
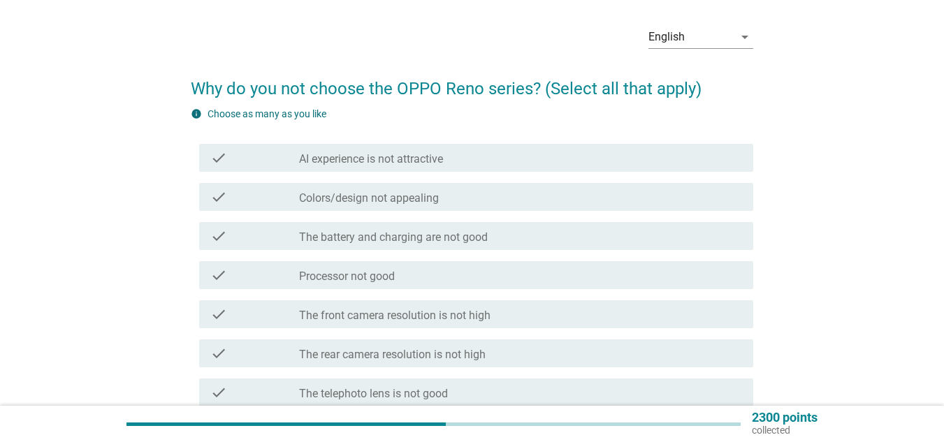
scroll to position [140, 0]
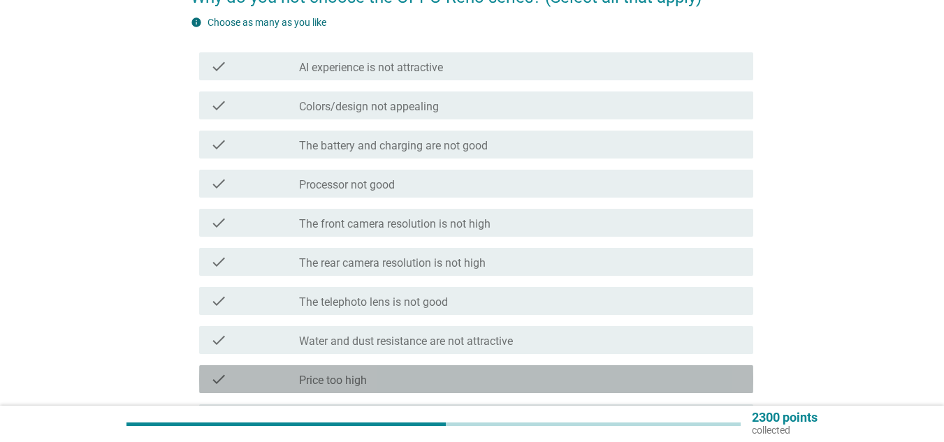
click at [496, 380] on div "check_box_outline_blank Price too high" at bounding box center [520, 379] width 443 height 17
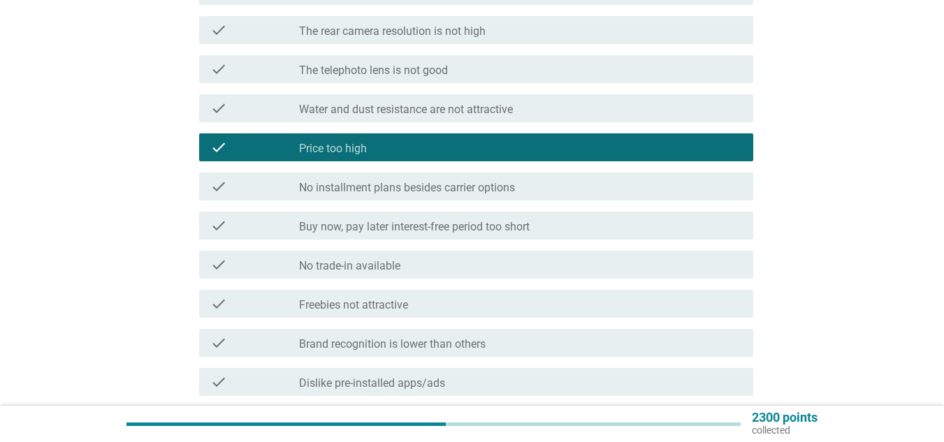
scroll to position [470, 0]
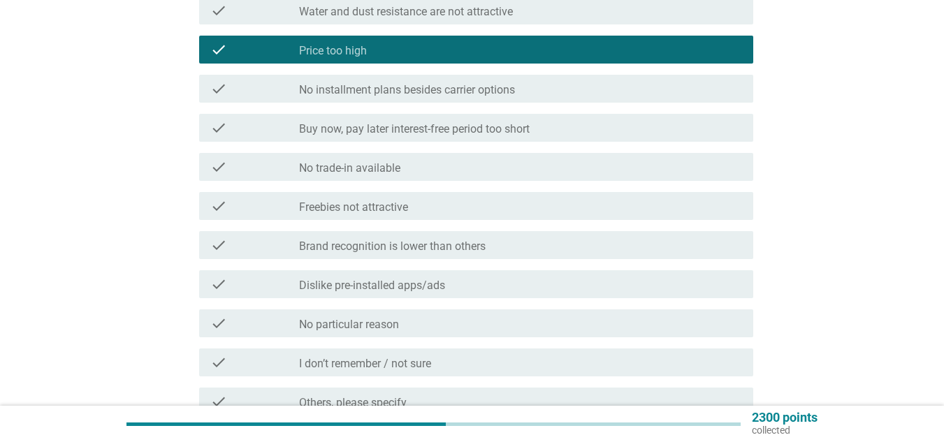
click at [569, 122] on div "check_box_outline_blank Buy now, pay later interest-free period too short" at bounding box center [520, 128] width 443 height 17
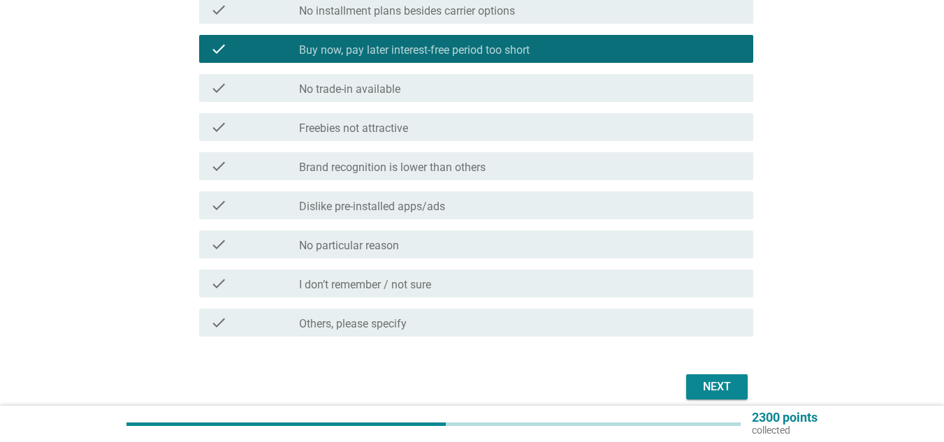
scroll to position [610, 0]
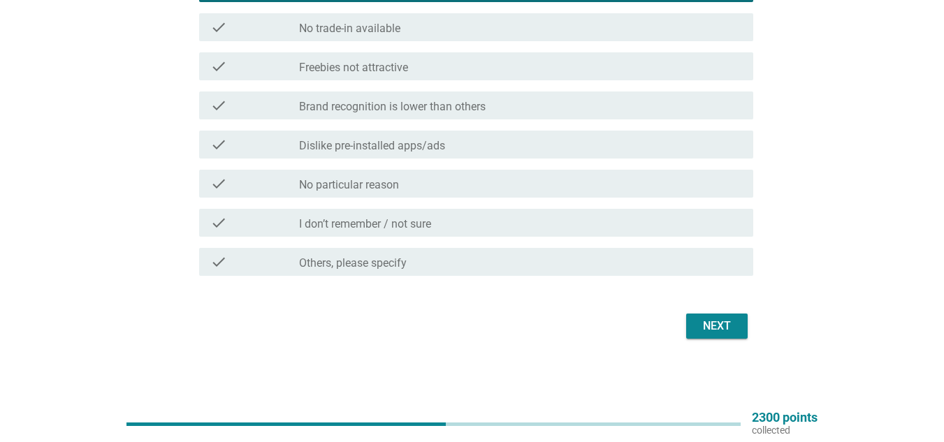
click at [731, 321] on div "Next" at bounding box center [717, 326] width 39 height 17
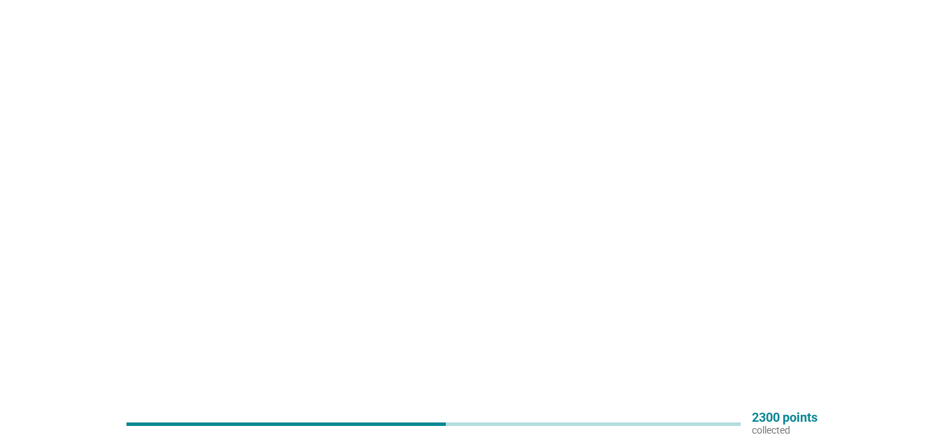
scroll to position [0, 0]
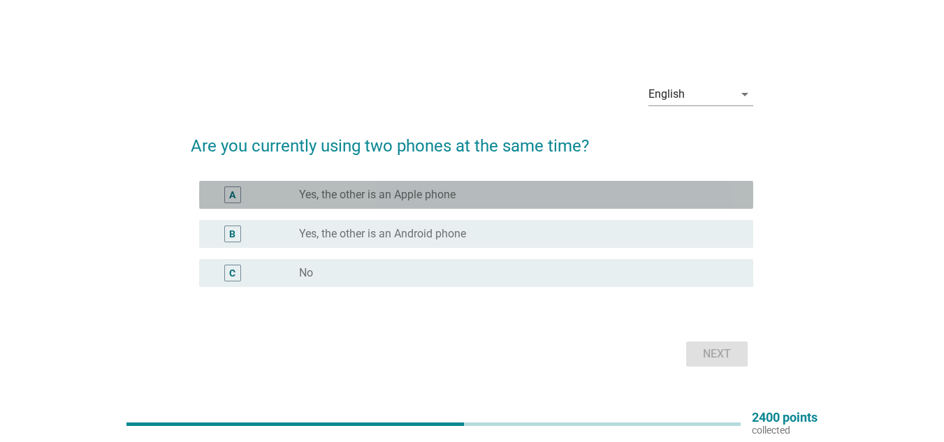
click at [374, 194] on label "Yes, the other is an Apple phone" at bounding box center [377, 195] width 157 height 14
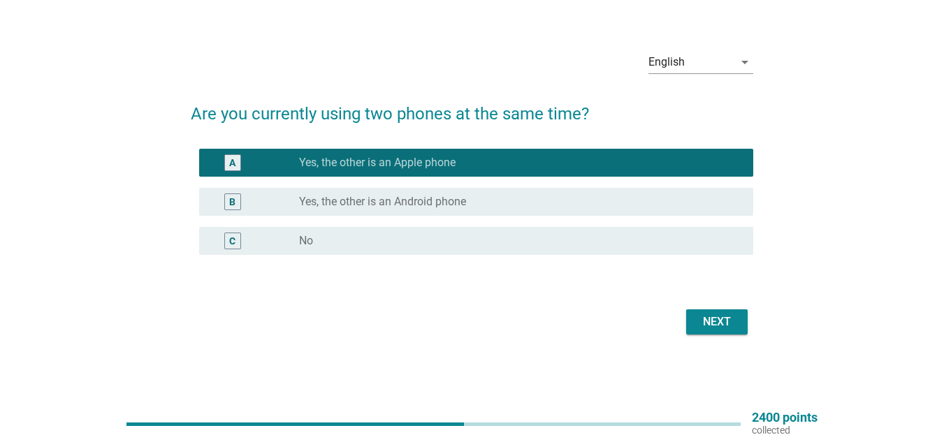
scroll to position [36, 0]
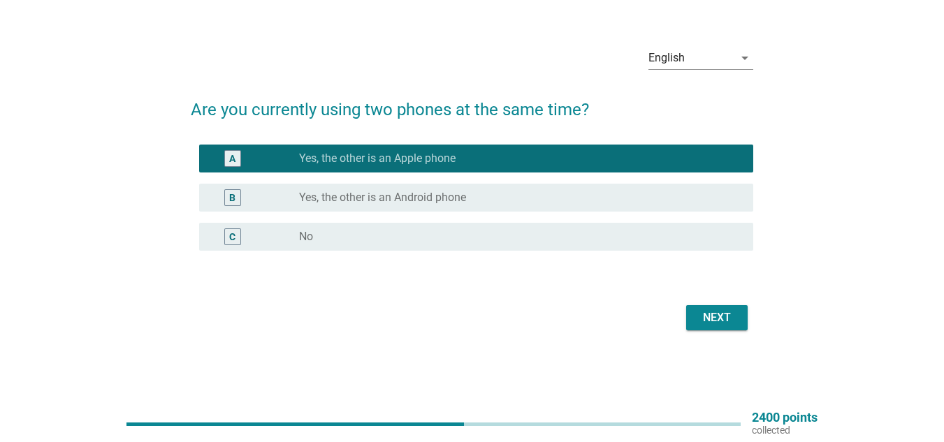
click at [709, 315] on div "Next" at bounding box center [717, 318] width 39 height 17
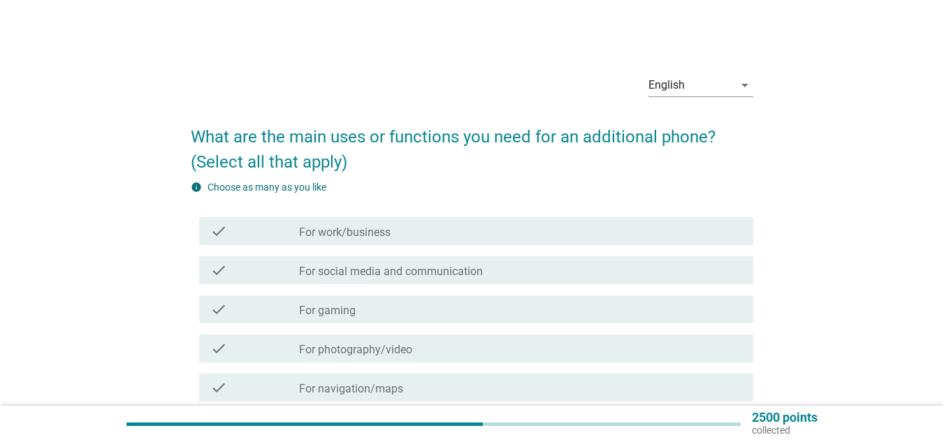
click at [603, 237] on div "check_box_outline_blank For work/business" at bounding box center [520, 231] width 443 height 17
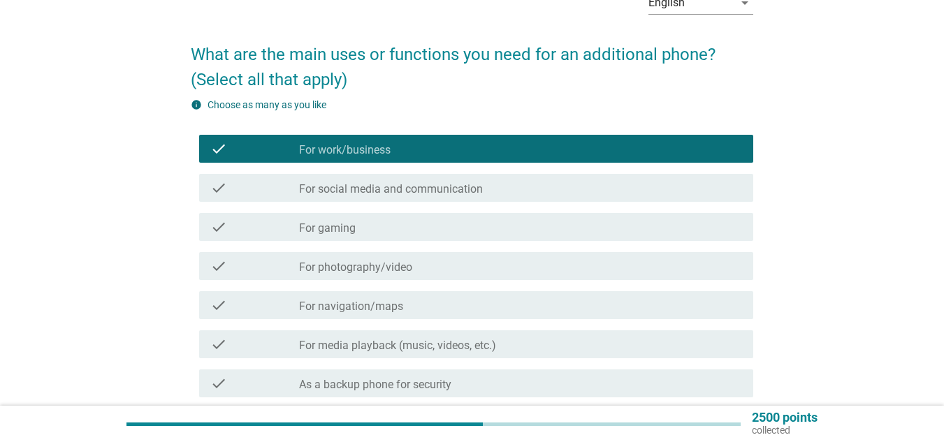
scroll to position [210, 0]
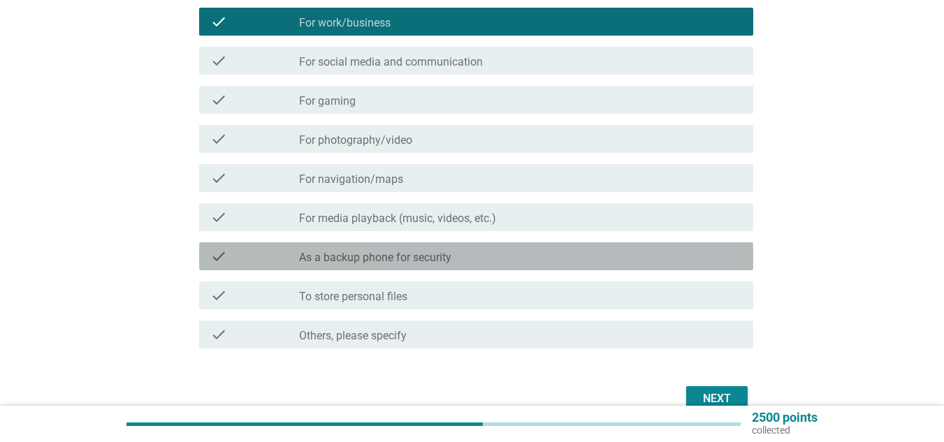
click at [606, 252] on div "check_box_outline_blank As a backup phone for security" at bounding box center [520, 256] width 443 height 17
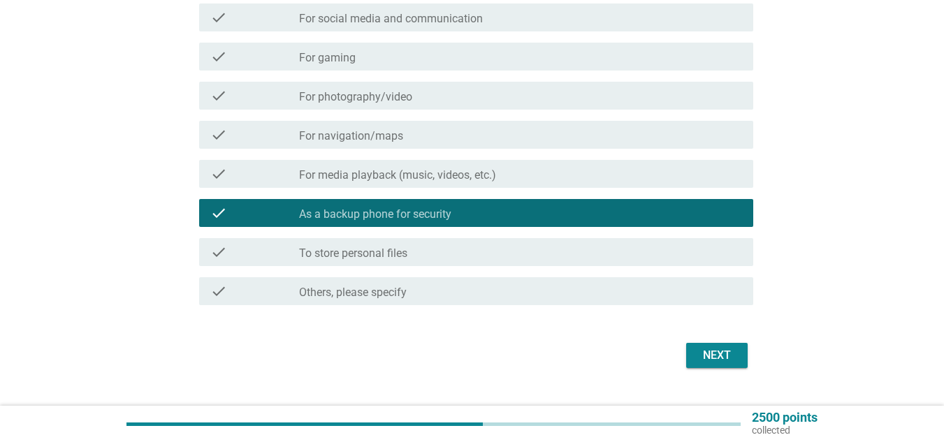
scroll to position [280, 0]
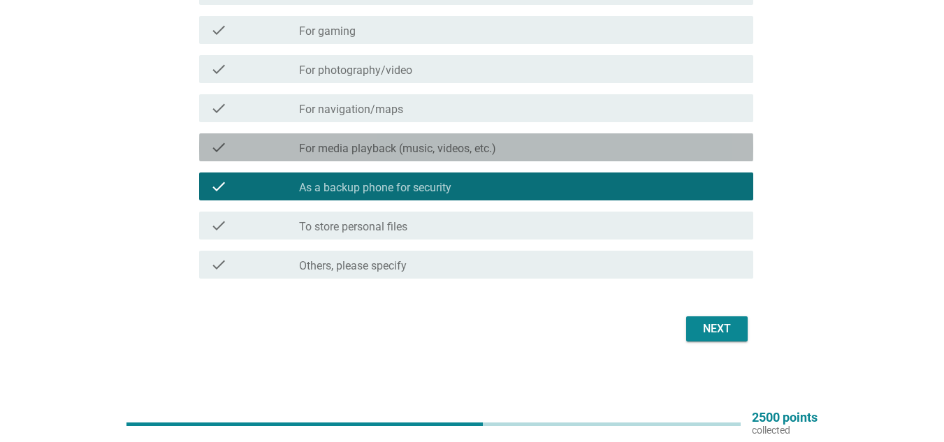
click at [611, 152] on div "check_box_outline_blank For media playback (music, videos, etc.)" at bounding box center [520, 147] width 443 height 17
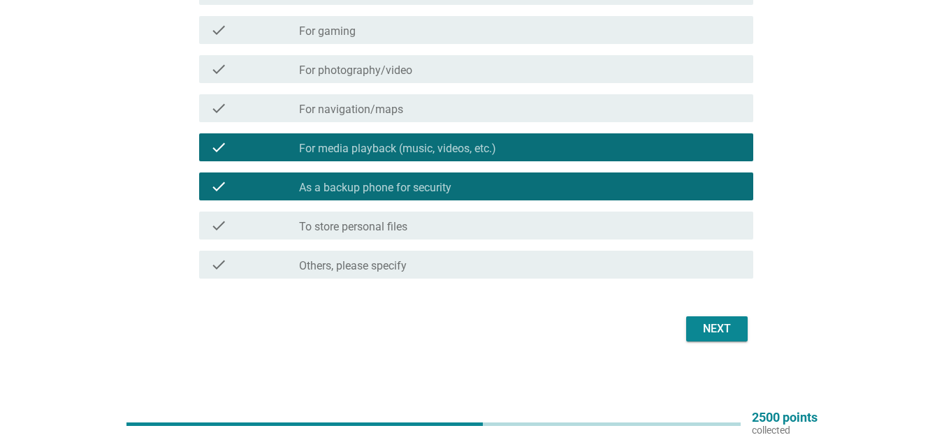
click at [710, 321] on div "Next" at bounding box center [717, 329] width 39 height 17
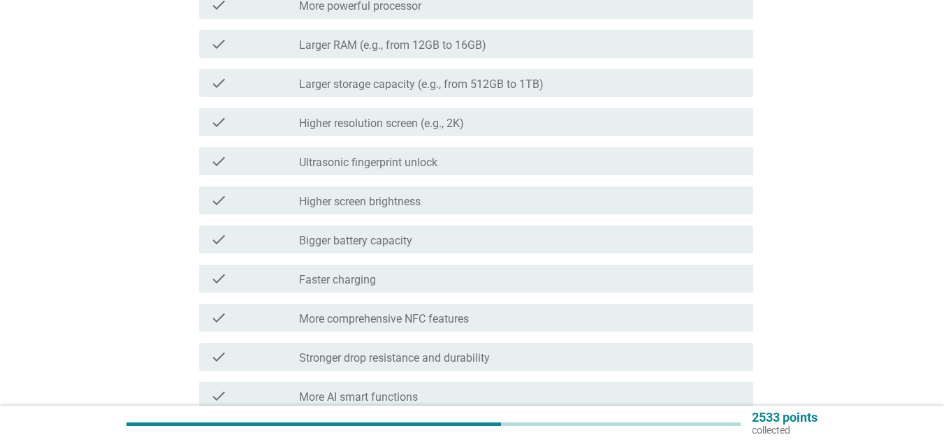
scroll to position [0, 0]
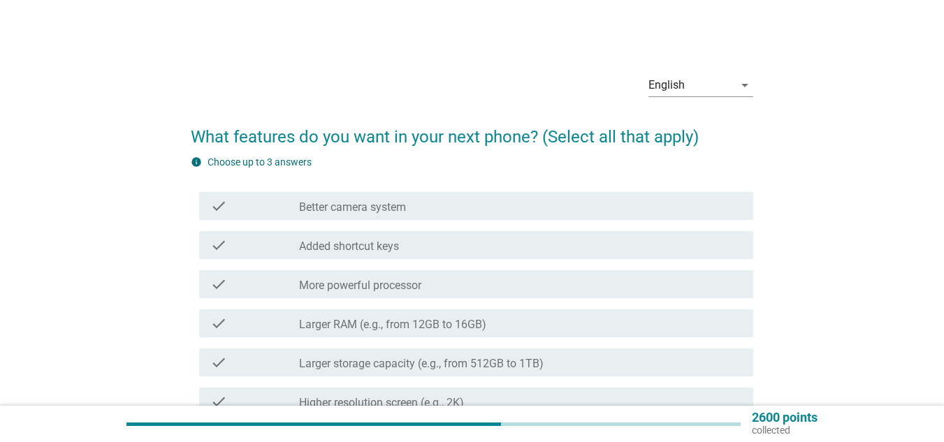
click at [507, 212] on div "check_box_outline_blank Better camera system" at bounding box center [520, 206] width 443 height 17
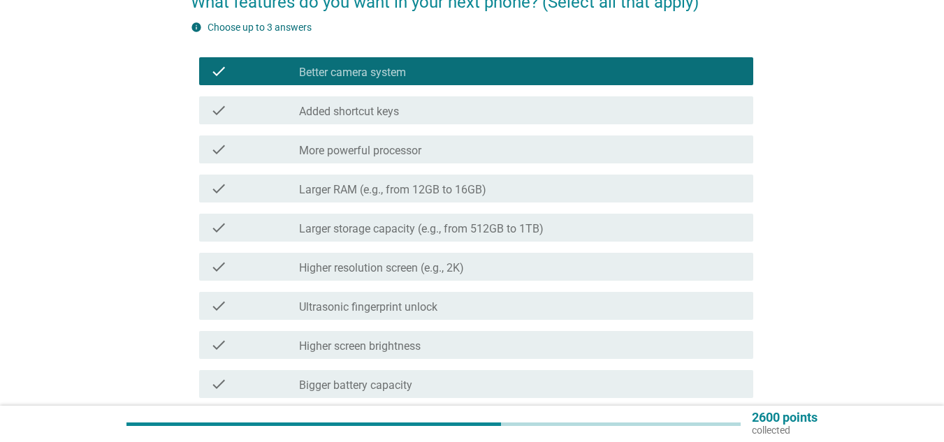
scroll to position [140, 0]
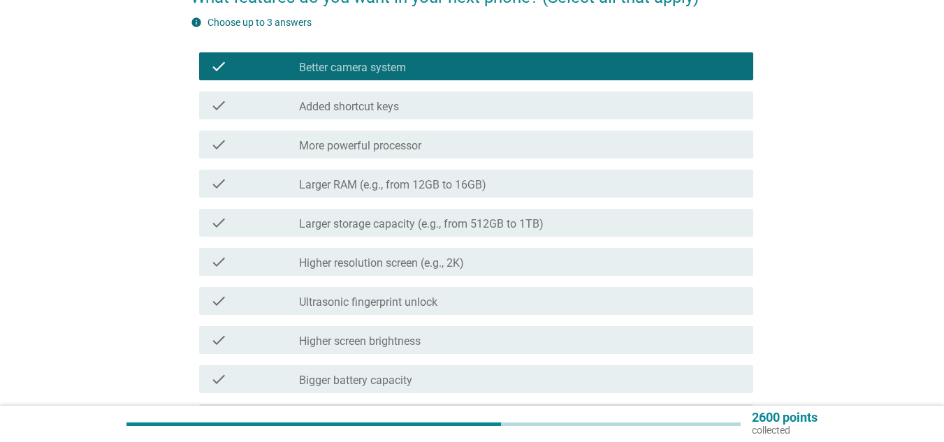
click at [498, 180] on div "check_box_outline_blank Larger RAM (e.g., from 12GB to 16GB)" at bounding box center [520, 183] width 443 height 17
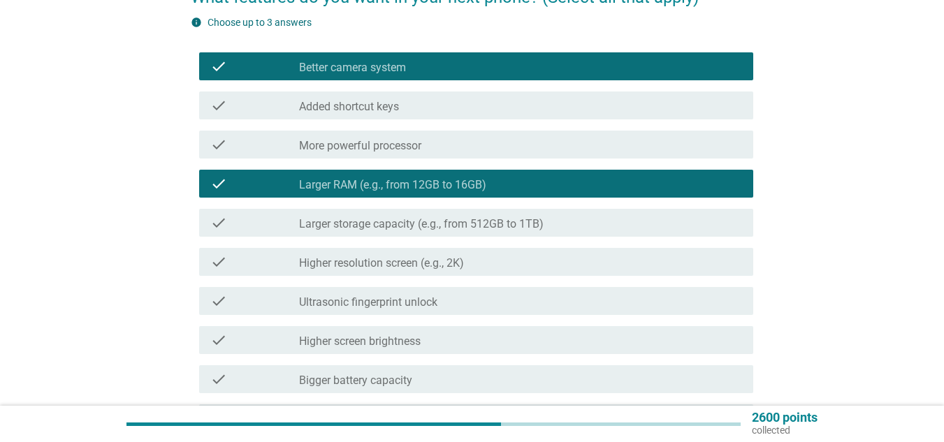
click at [606, 206] on div "check check_box_outline_blank Larger storage capacity (e.g., from 512GB to 1TB)" at bounding box center [472, 222] width 563 height 39
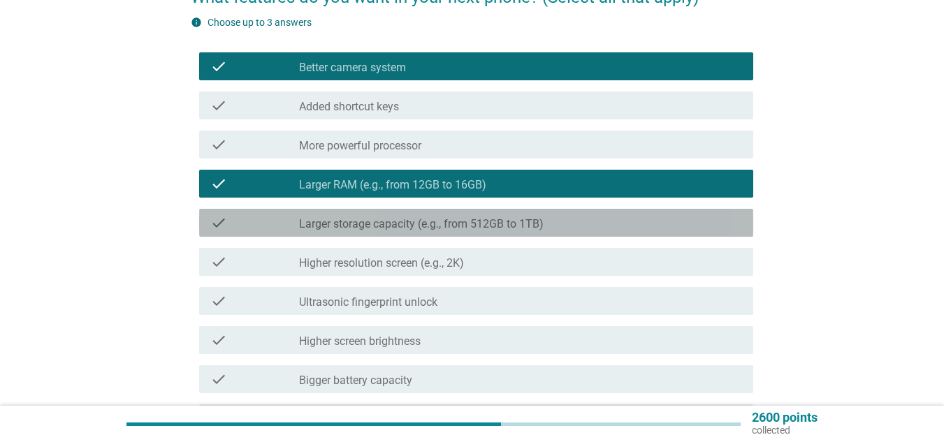
click at [593, 226] on div "check_box_outline_blank Larger storage capacity (e.g., from 512GB to 1TB)" at bounding box center [520, 223] width 443 height 17
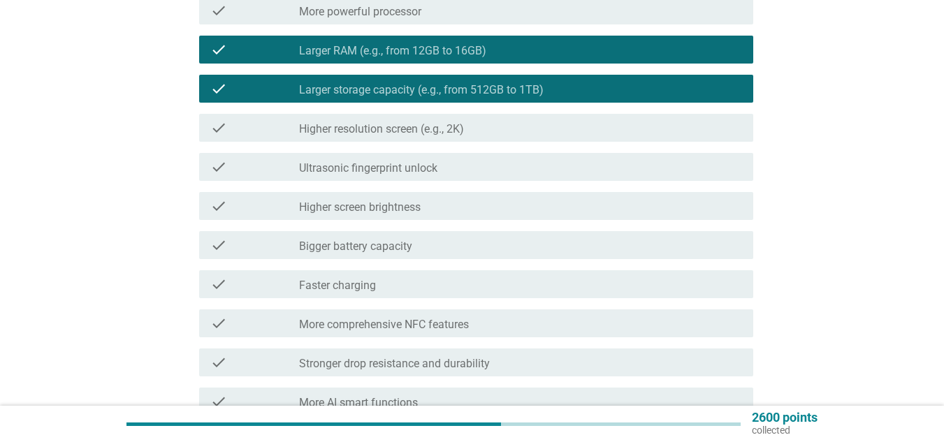
scroll to position [419, 0]
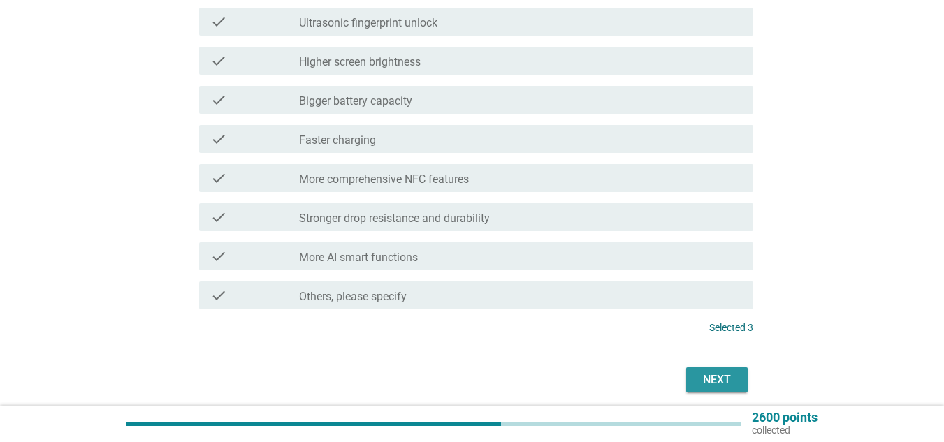
click at [719, 377] on div "Next" at bounding box center [717, 380] width 39 height 17
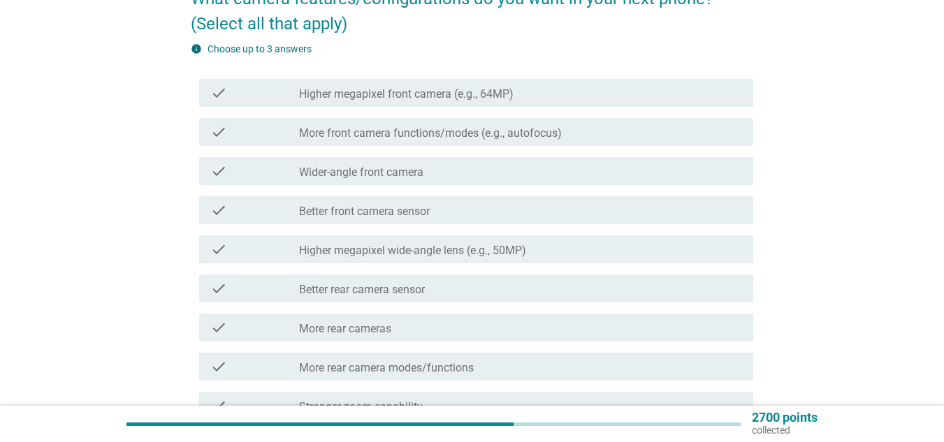
scroll to position [140, 0]
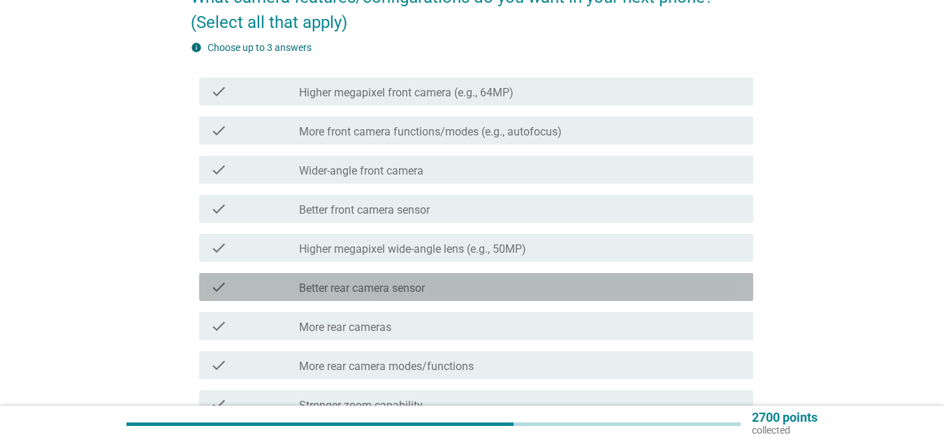
click at [565, 292] on div "check_box_outline_blank Better rear camera sensor" at bounding box center [520, 287] width 443 height 17
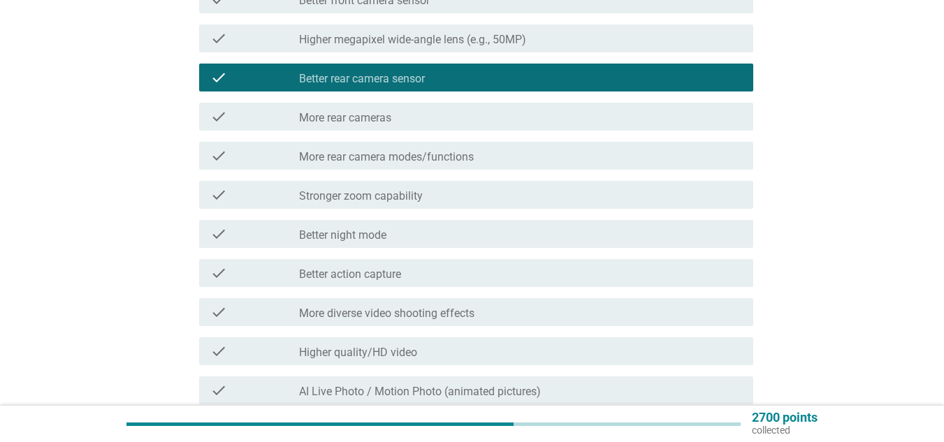
scroll to position [419, 0]
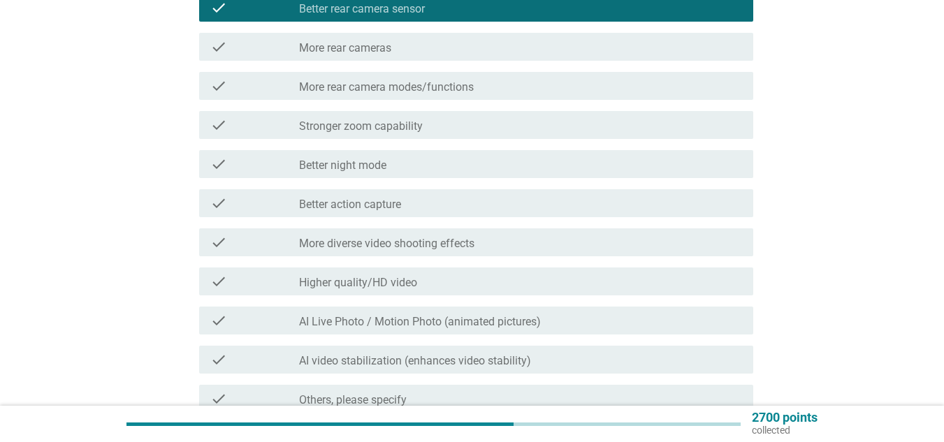
click at [489, 280] on div "check_box_outline_blank Higher quality/HD video" at bounding box center [520, 281] width 443 height 17
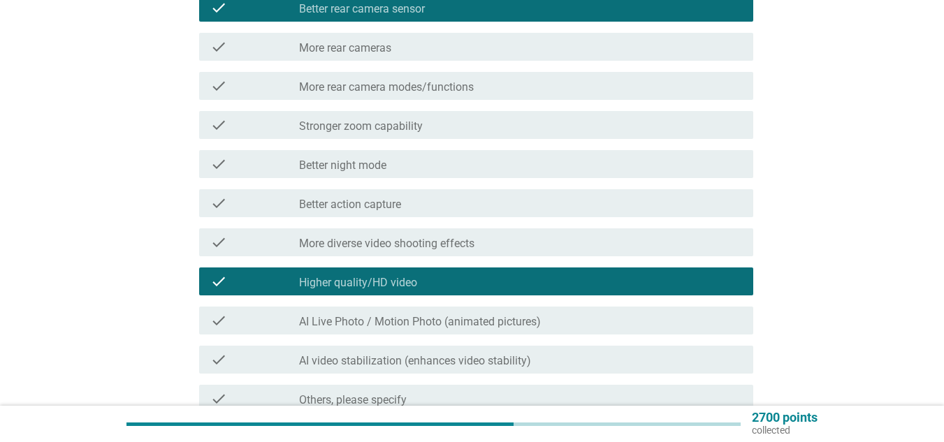
scroll to position [489, 0]
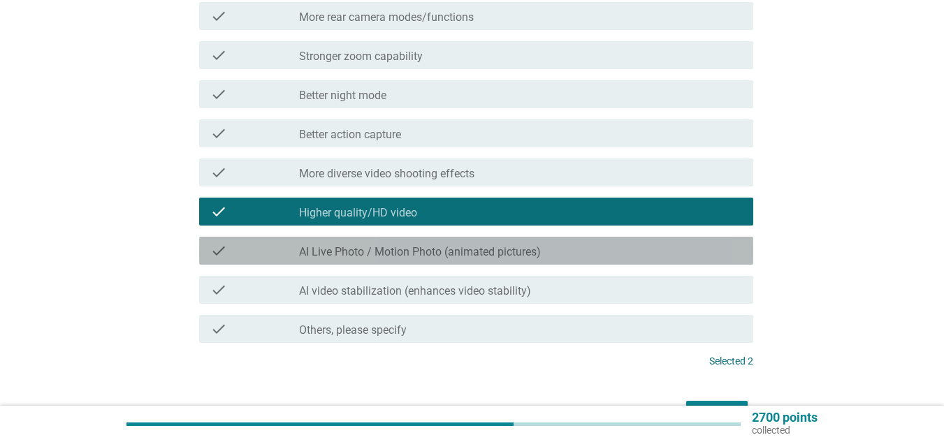
click at [511, 247] on label "AI Live Photo / Motion Photo (animated pictures)" at bounding box center [420, 252] width 242 height 14
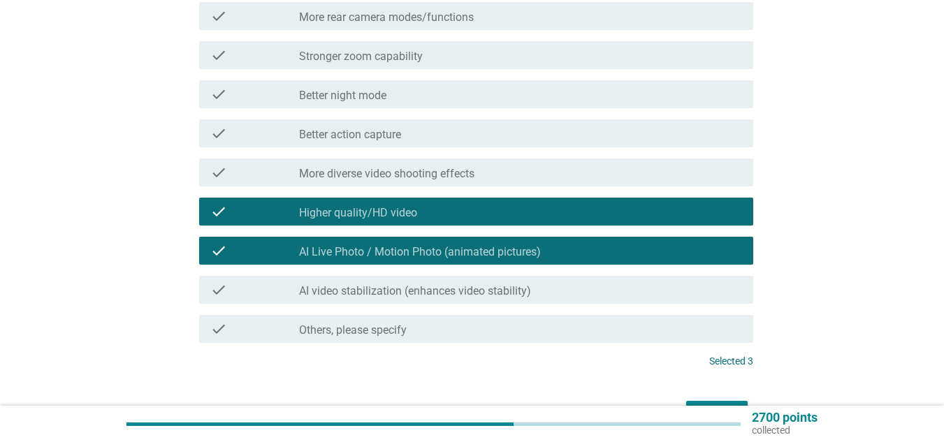
click at [599, 289] on div "check_box_outline_blank AI video stabilization (enhances video stability)" at bounding box center [520, 290] width 443 height 17
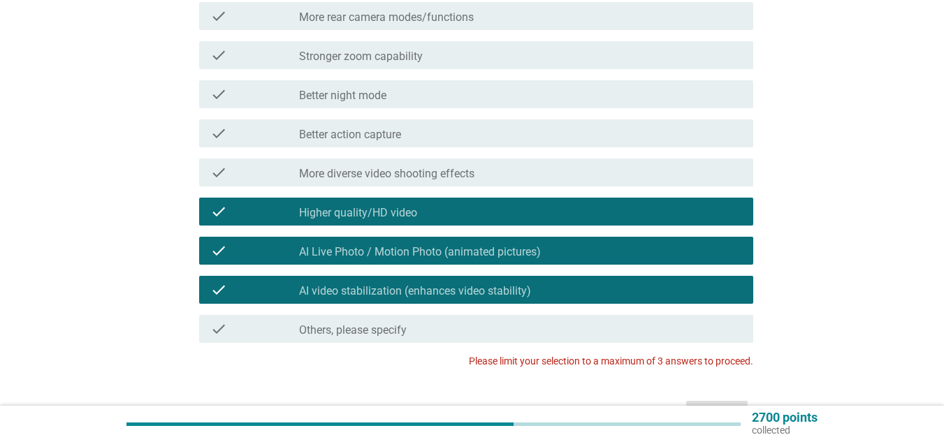
click at [599, 289] on div "check_box_outline_blank AI video stabilization (enhances video stability)" at bounding box center [520, 290] width 443 height 17
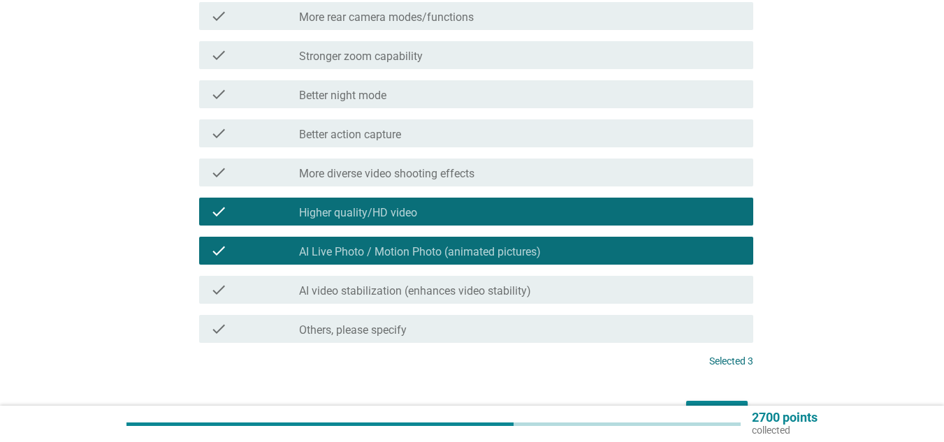
click at [607, 247] on div "check_box AI Live Photo / Motion Photo (animated pictures)" at bounding box center [520, 251] width 443 height 17
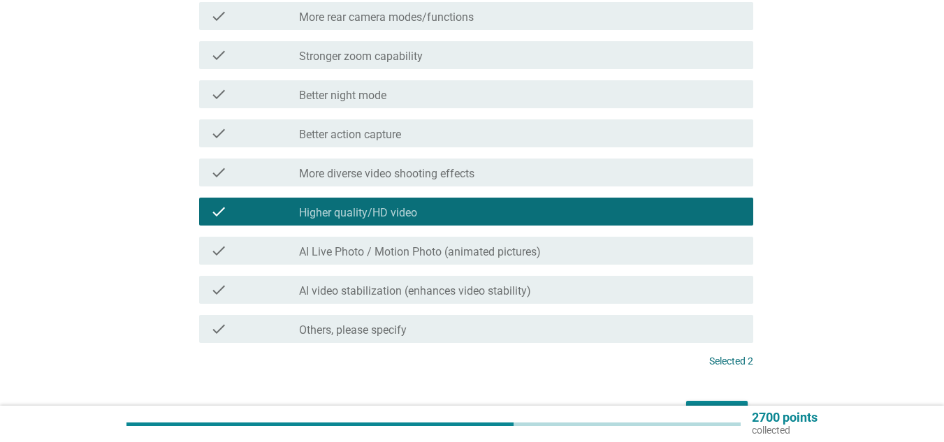
click at [589, 294] on div "check_box_outline_blank AI video stabilization (enhances video stability)" at bounding box center [520, 290] width 443 height 17
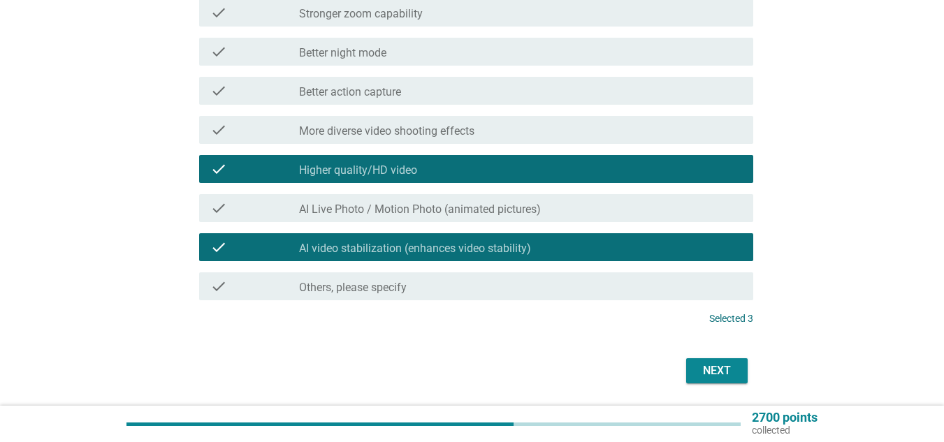
scroll to position [577, 0]
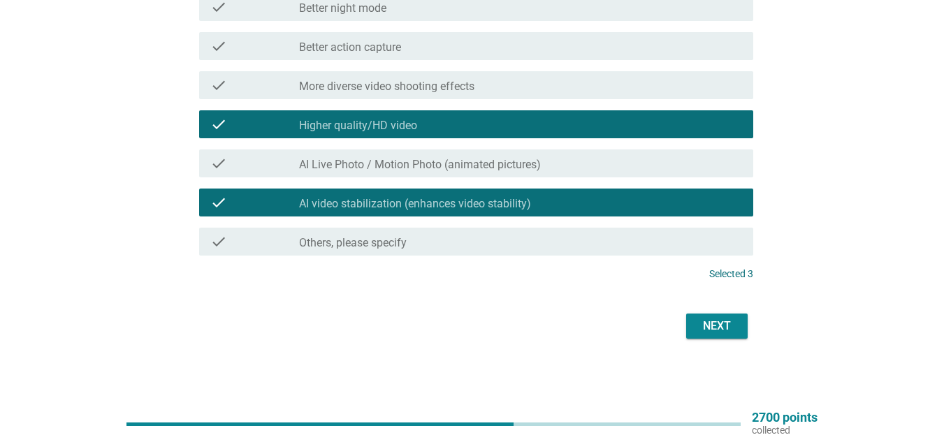
click at [718, 324] on div "Next" at bounding box center [717, 326] width 39 height 17
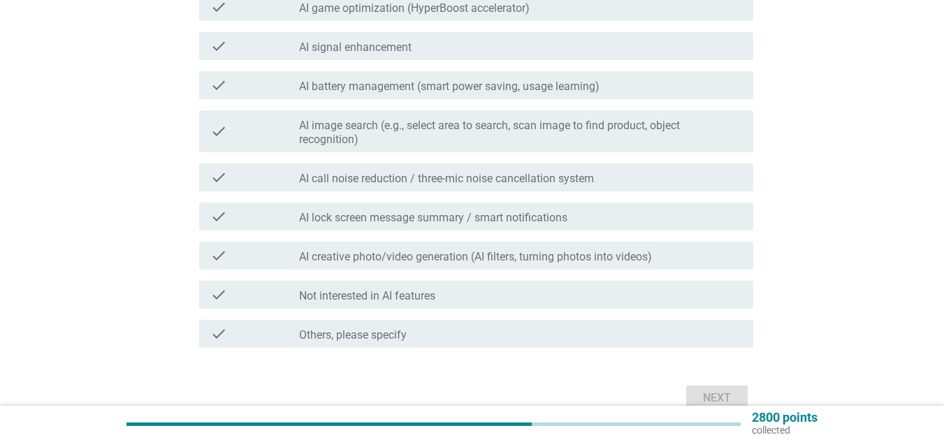
scroll to position [489, 0]
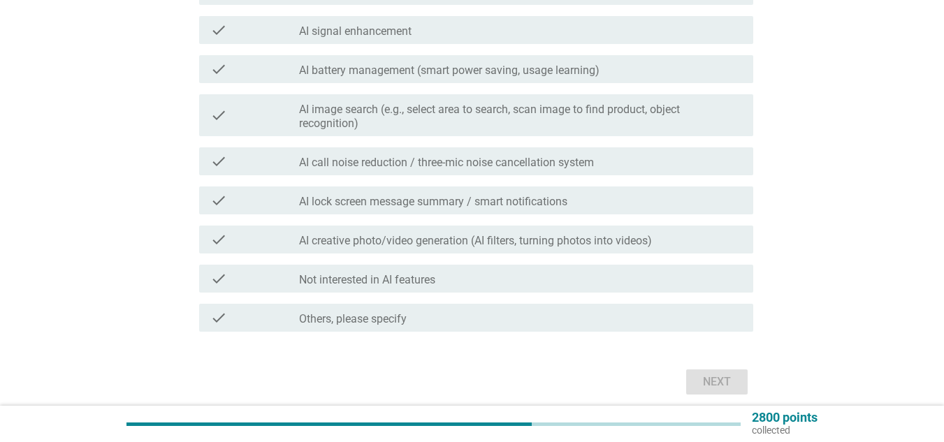
click at [505, 245] on label "AI creative photo/video generation (AI filters, turning photos into videos)" at bounding box center [475, 241] width 353 height 14
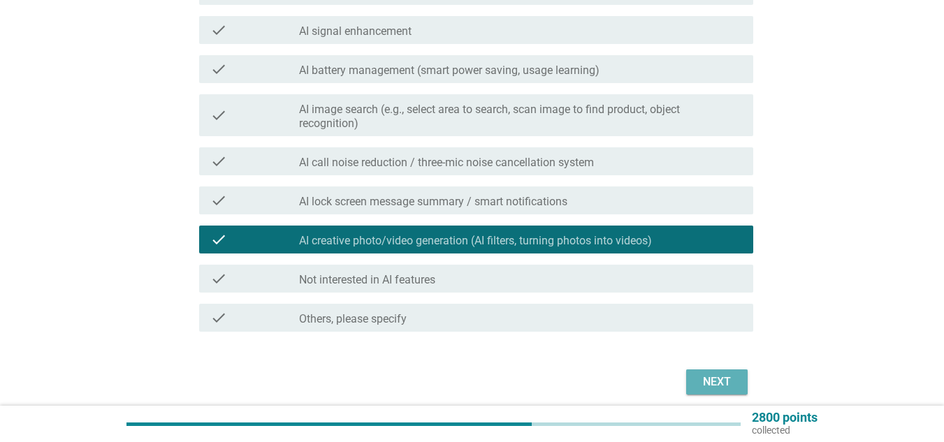
drag, startPoint x: 730, startPoint y: 377, endPoint x: 707, endPoint y: 359, distance: 29.9
click at [730, 377] on div "Next" at bounding box center [717, 382] width 39 height 17
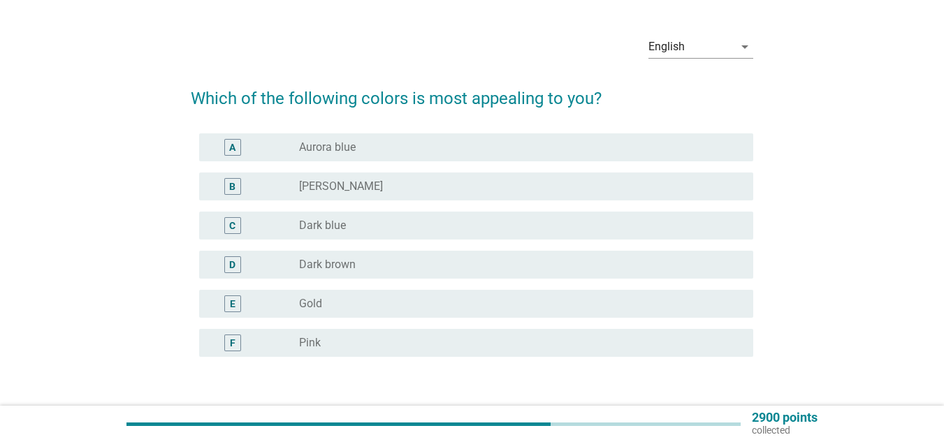
scroll to position [70, 0]
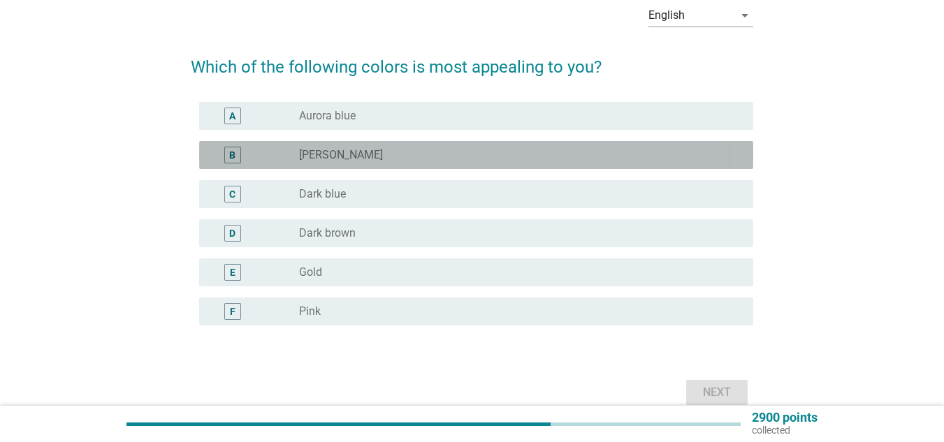
click at [433, 149] on div "radio_button_unchecked [PERSON_NAME]" at bounding box center [515, 155] width 432 height 14
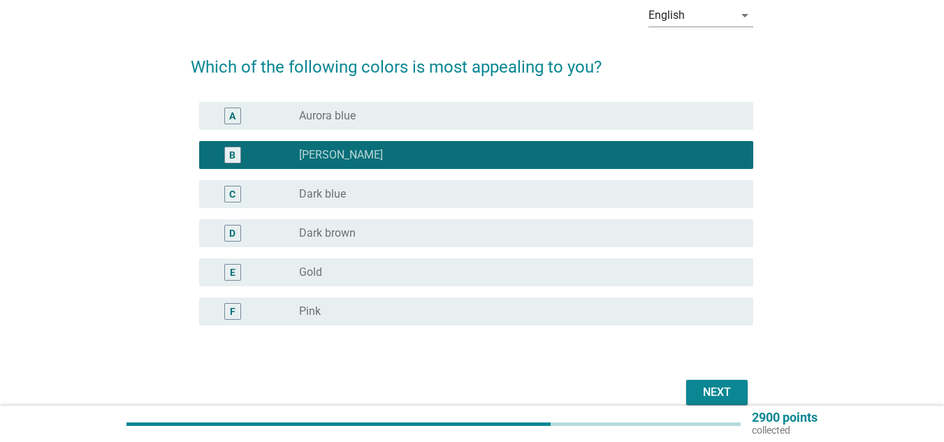
scroll to position [136, 0]
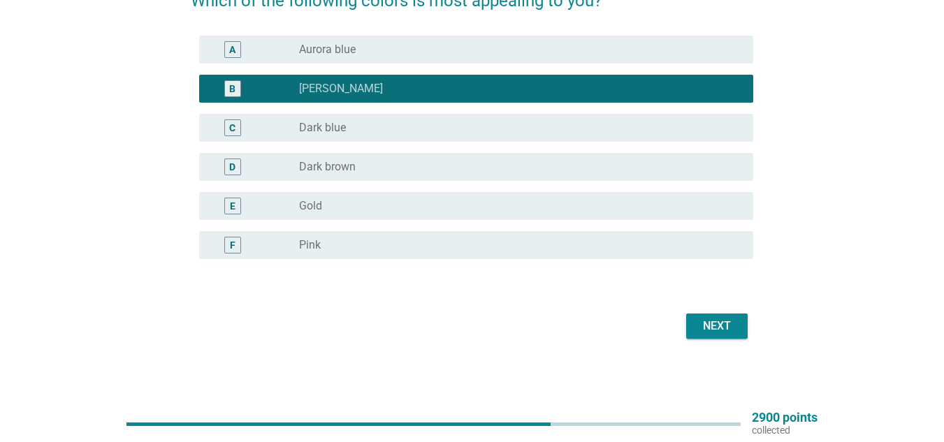
click at [713, 330] on div "Next" at bounding box center [717, 326] width 39 height 17
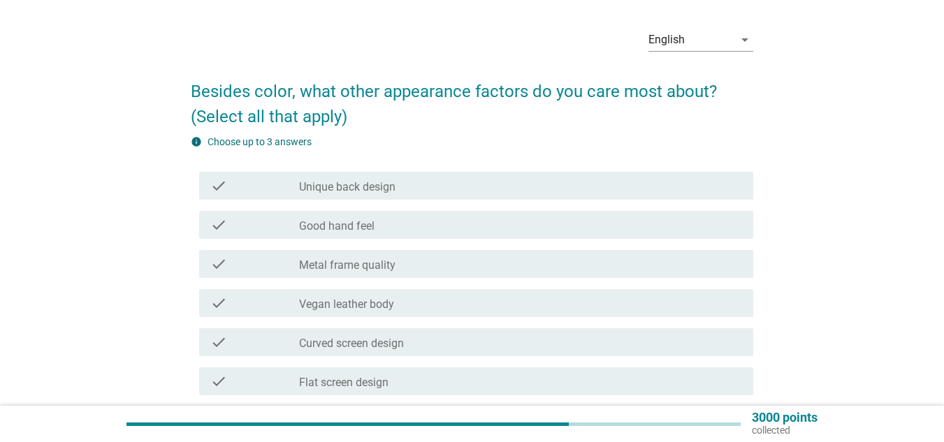
scroll to position [70, 0]
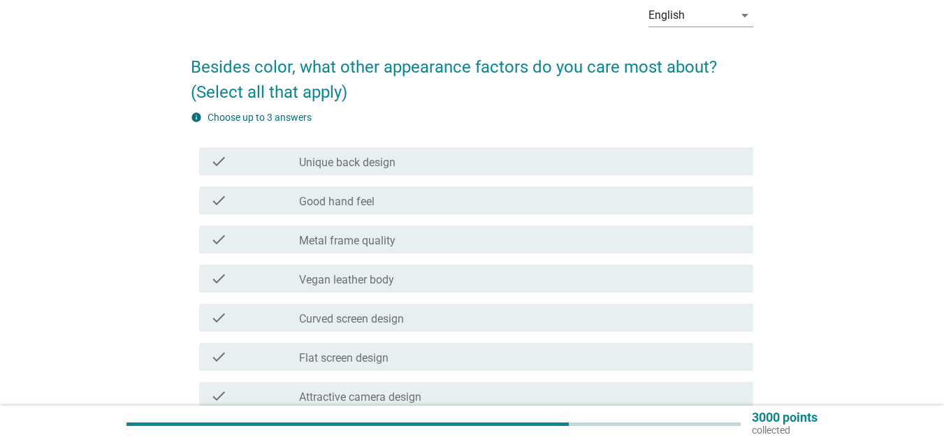
click at [464, 159] on div "check_box_outline_blank Unique back design" at bounding box center [520, 161] width 443 height 17
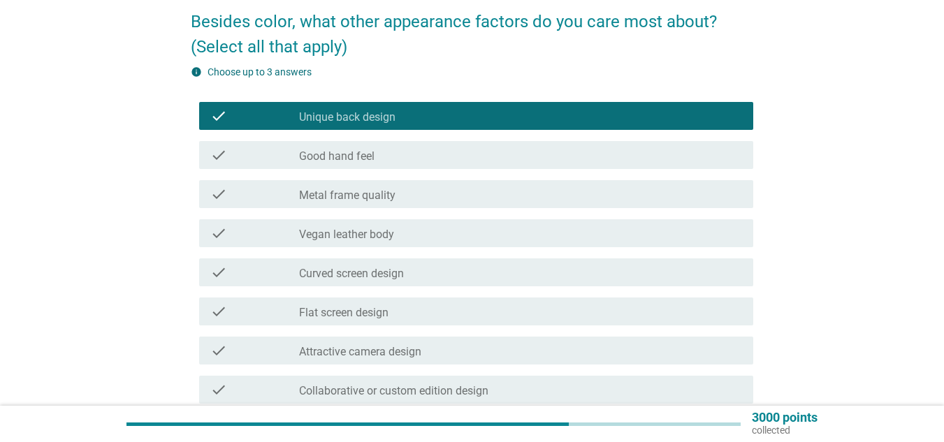
scroll to position [140, 0]
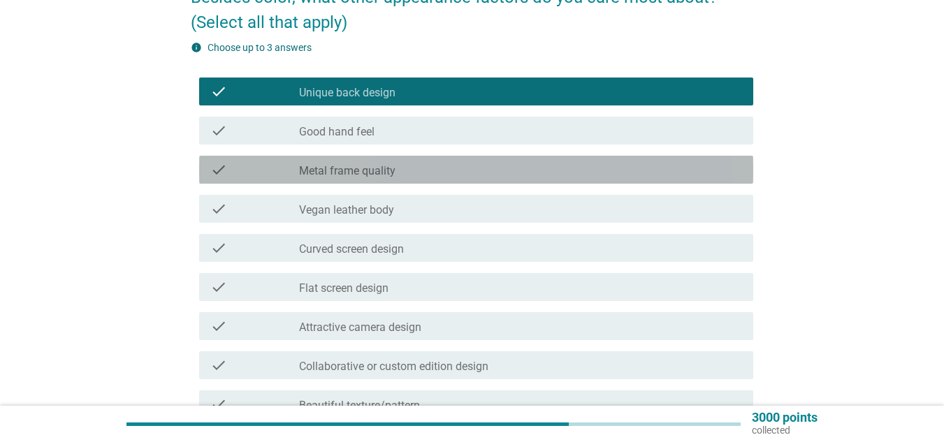
click at [449, 170] on div "check_box_outline_blank Metal frame quality" at bounding box center [520, 169] width 443 height 17
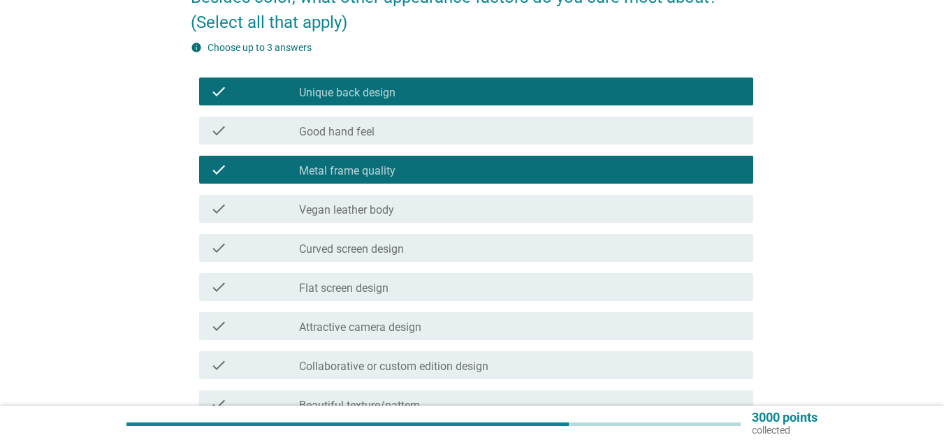
click at [440, 252] on div "check_box_outline_blank Curved screen design" at bounding box center [520, 248] width 443 height 17
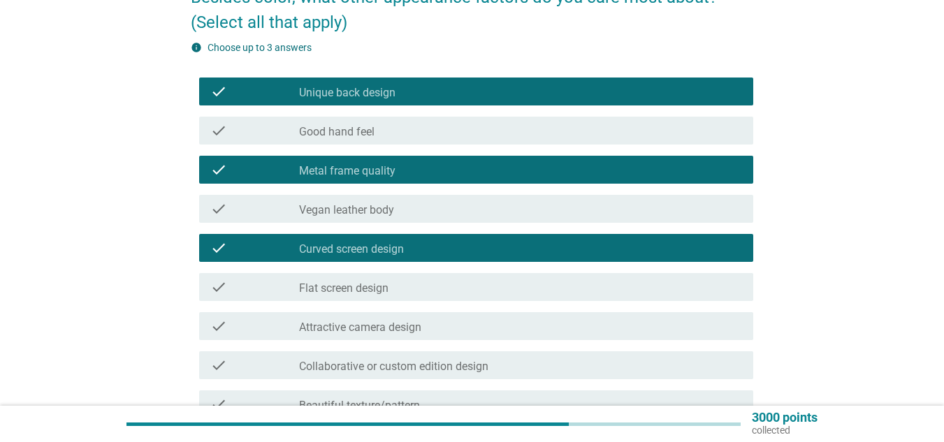
scroll to position [210, 0]
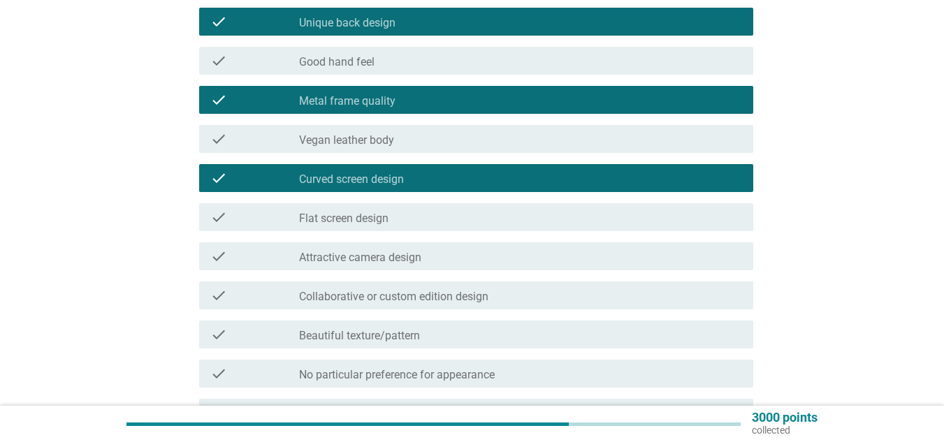
click at [458, 177] on div "check_box_outline_blank Curved screen design" at bounding box center [520, 178] width 443 height 17
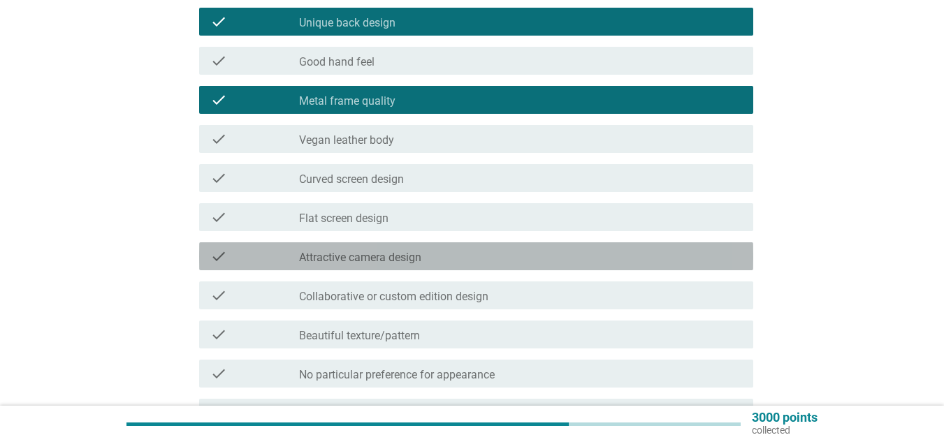
click at [474, 246] on div "check check_box_outline_blank Attractive camera design" at bounding box center [476, 257] width 554 height 28
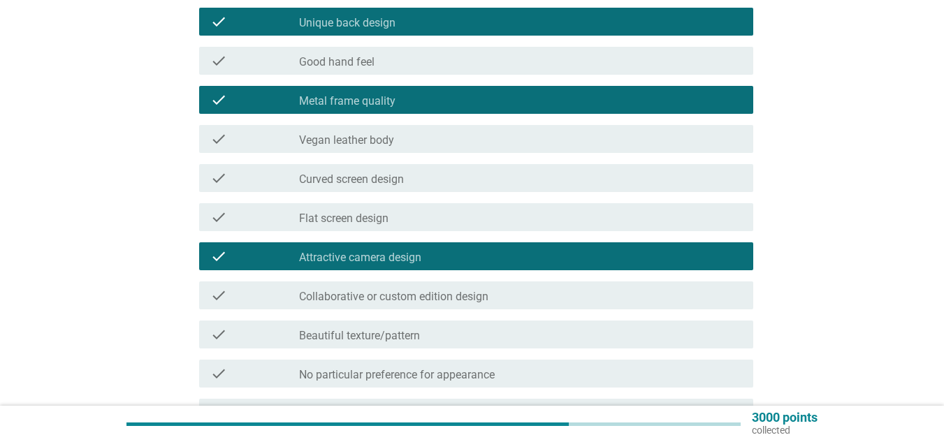
scroll to position [280, 0]
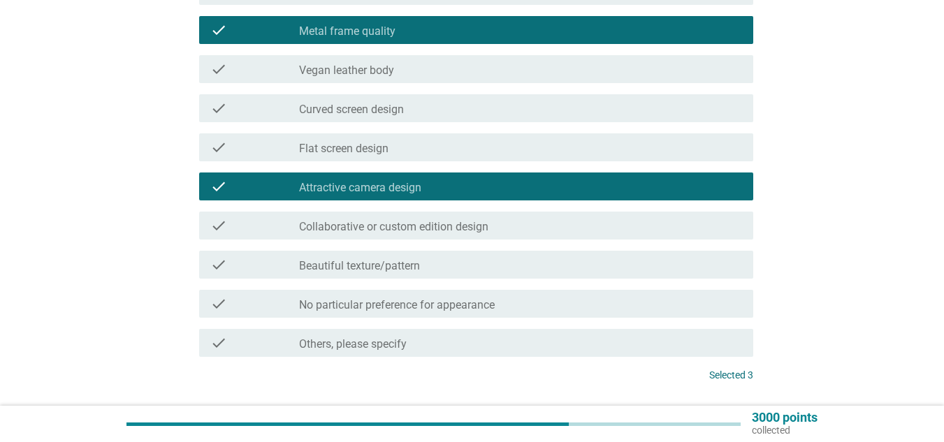
click at [644, 256] on div "check check_box_outline_blank Beautiful texture/pattern" at bounding box center [476, 265] width 554 height 28
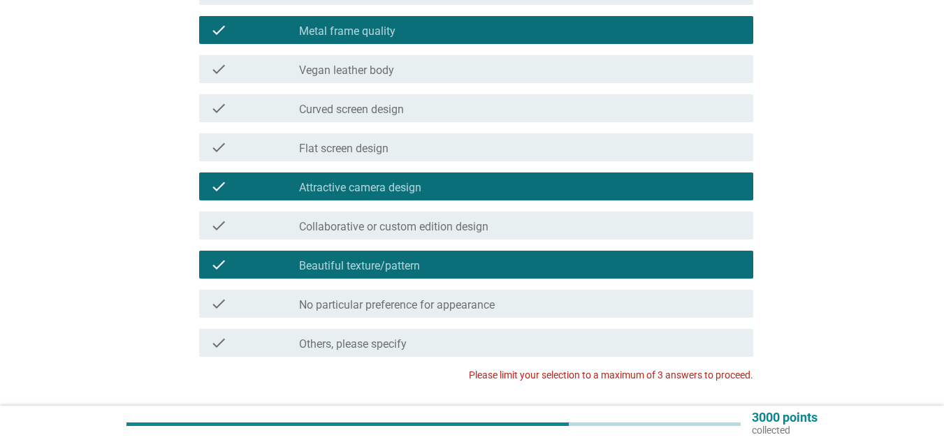
click at [666, 262] on div "check_box_outline_blank Beautiful texture/pattern" at bounding box center [520, 265] width 443 height 17
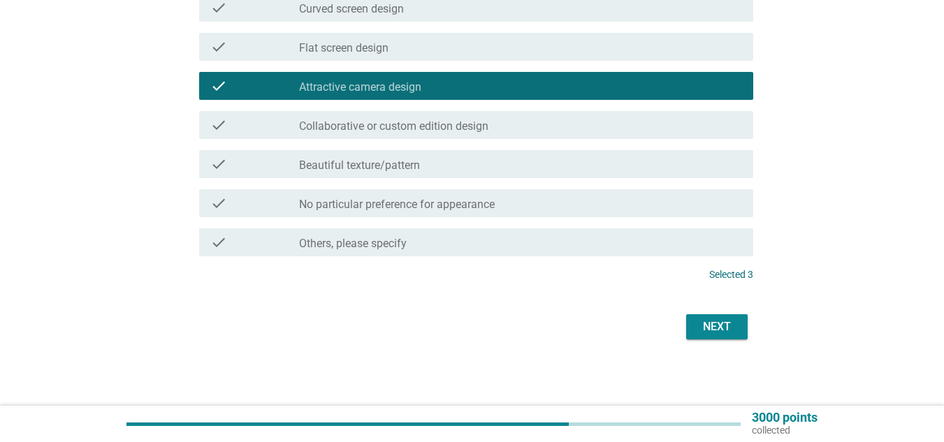
scroll to position [381, 0]
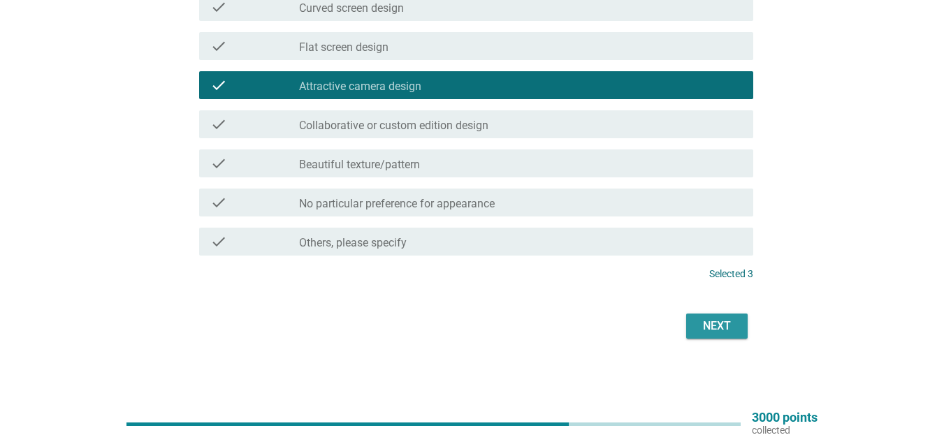
click at [727, 326] on div "Next" at bounding box center [717, 326] width 39 height 17
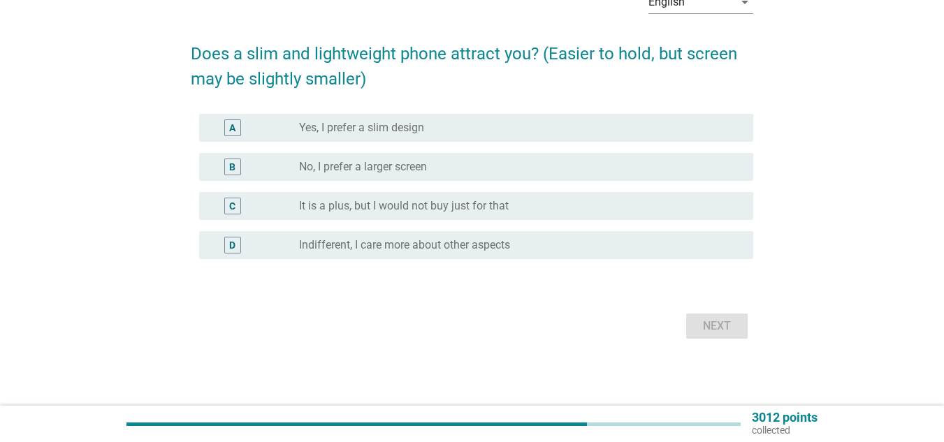
scroll to position [0, 0]
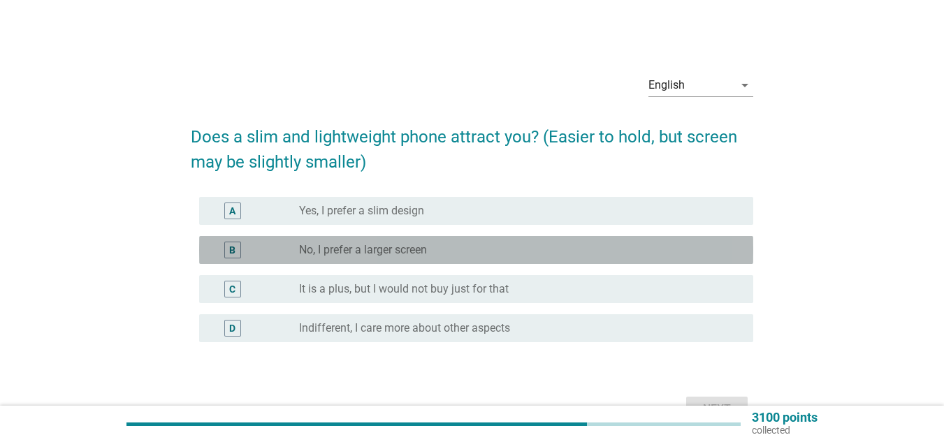
click at [560, 253] on div "radio_button_unchecked No, I prefer a larger screen" at bounding box center [515, 250] width 432 height 14
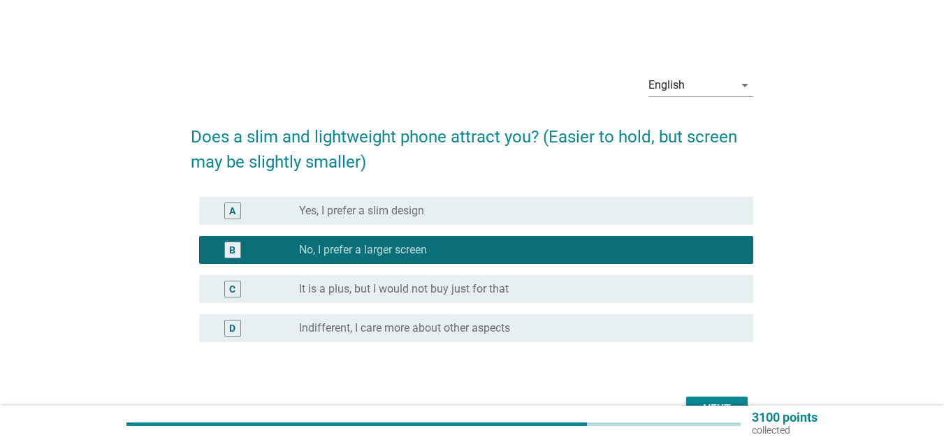
scroll to position [83, 0]
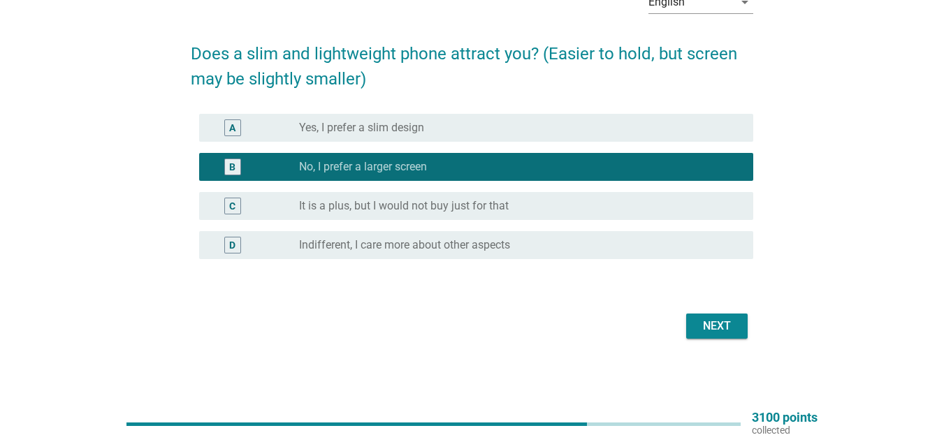
click at [705, 326] on div "Next" at bounding box center [717, 326] width 39 height 17
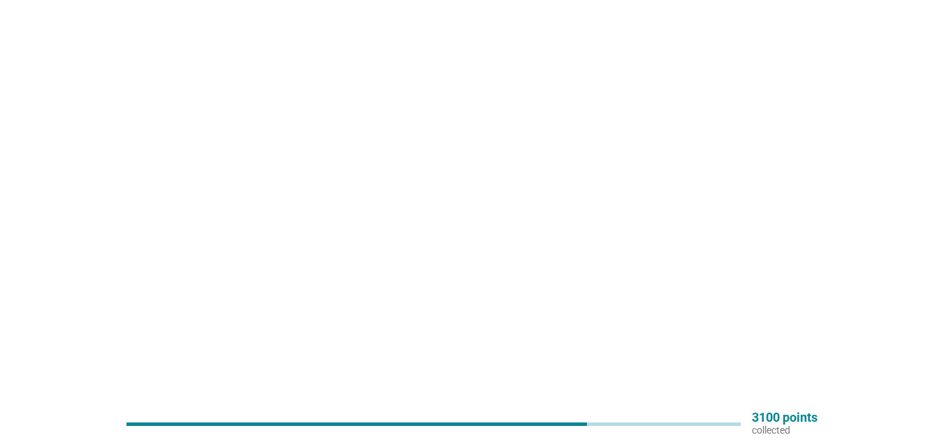
scroll to position [0, 0]
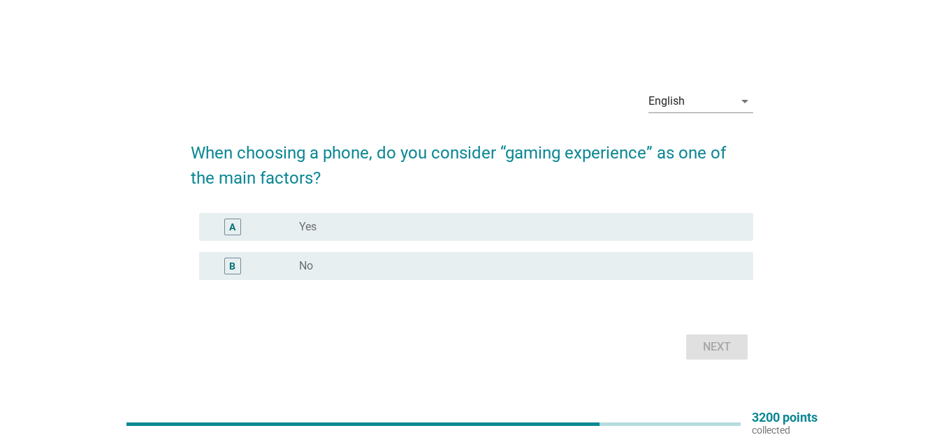
click at [444, 253] on div "B radio_button_unchecked No" at bounding box center [476, 266] width 554 height 28
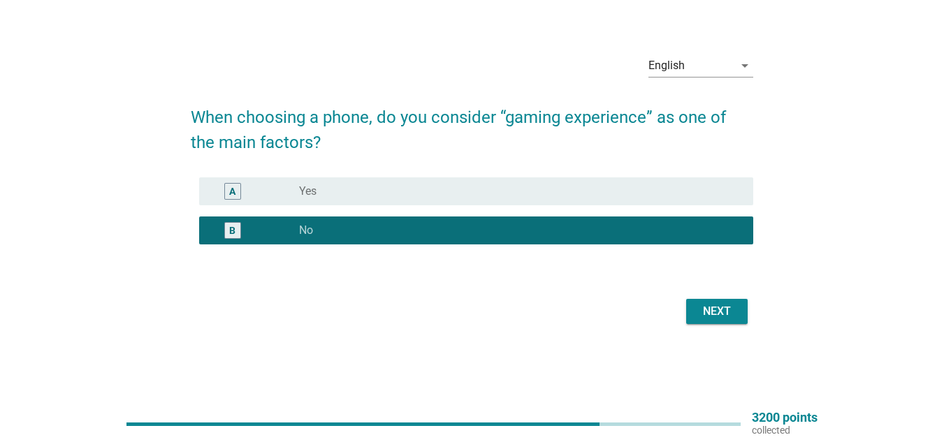
scroll to position [36, 0]
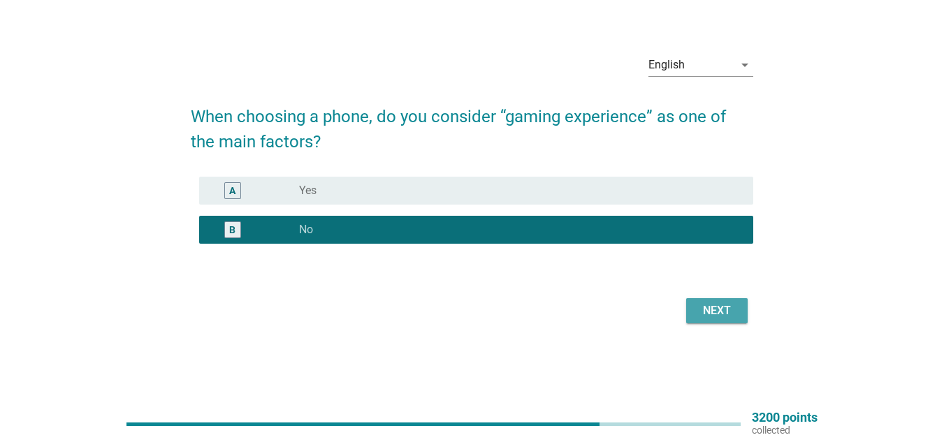
click at [705, 310] on div "Next" at bounding box center [717, 311] width 39 height 17
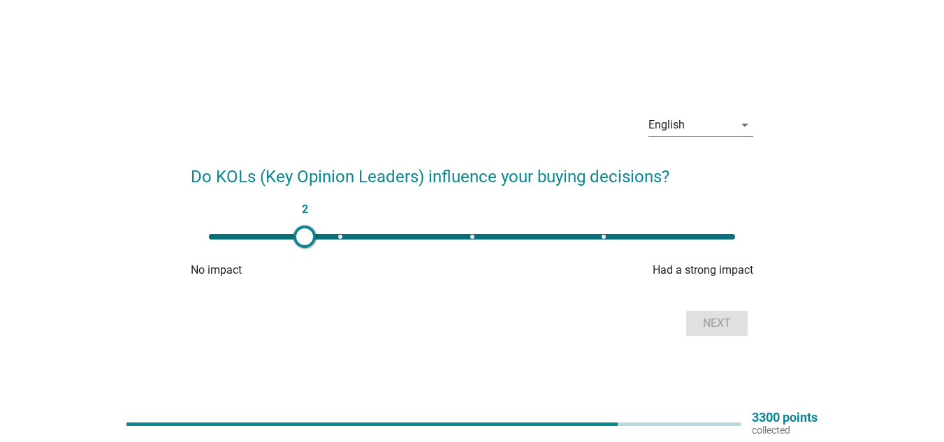
type input "3"
drag, startPoint x: 209, startPoint y: 238, endPoint x: 475, endPoint y: 226, distance: 266.6
click at [475, 226] on div at bounding box center [475, 237] width 22 height 22
click at [721, 325] on div "Next" at bounding box center [717, 323] width 39 height 17
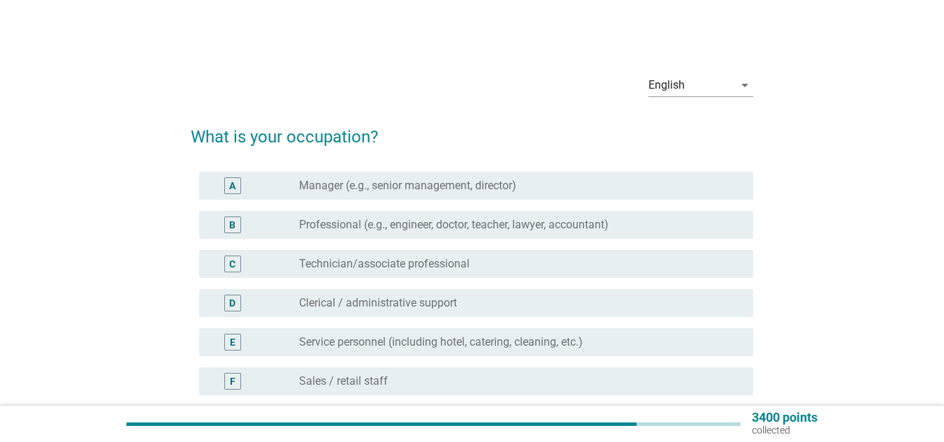
click at [490, 227] on label "Professional (e.g., engineer, doctor, teacher, lawyer, accountant)" at bounding box center [454, 225] width 310 height 14
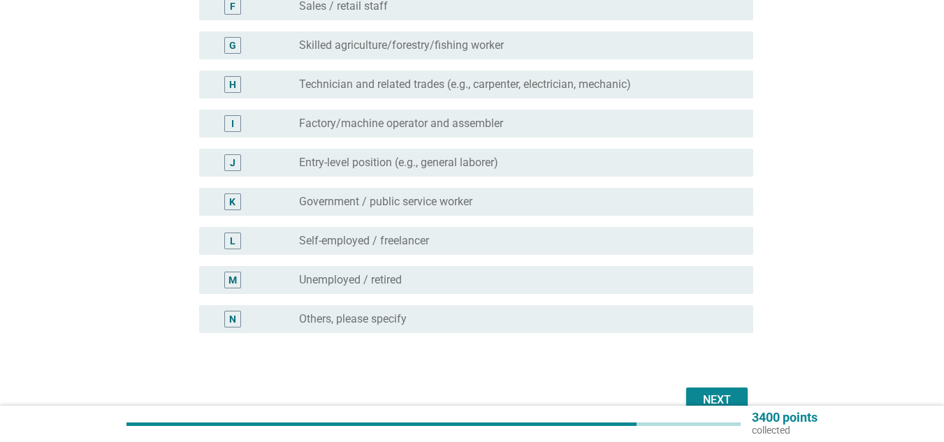
scroll to position [449, 0]
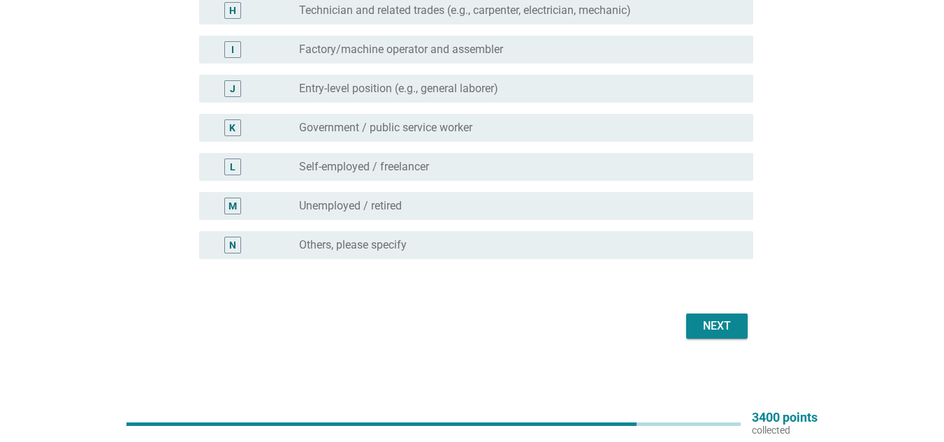
click at [715, 315] on button "Next" at bounding box center [717, 326] width 62 height 25
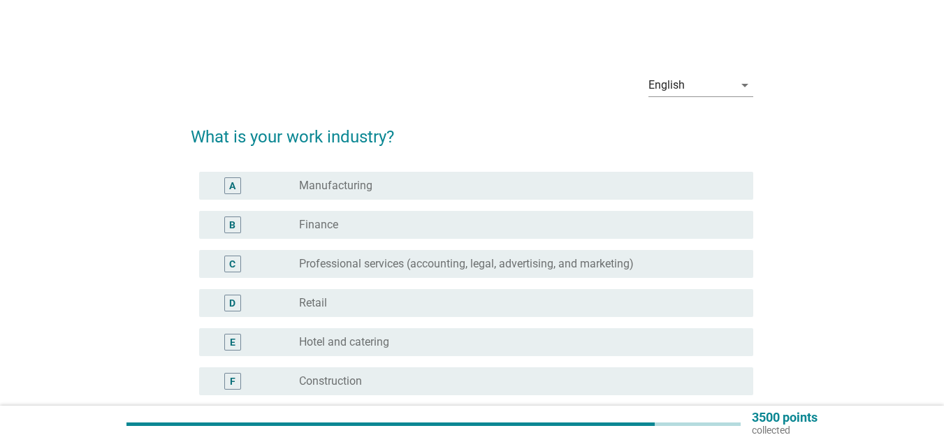
drag, startPoint x: 441, startPoint y: 182, endPoint x: 445, endPoint y: 215, distance: 32.3
click at [441, 182] on div "radio_button_unchecked Manufacturing" at bounding box center [515, 186] width 432 height 14
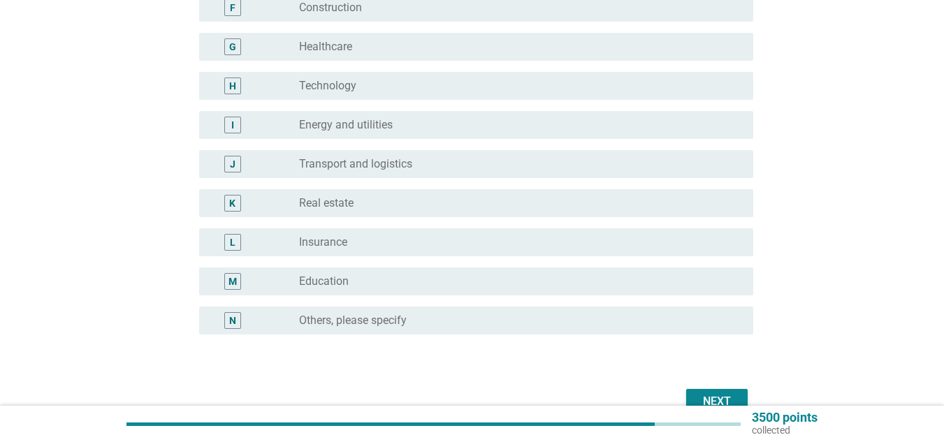
scroll to position [449, 0]
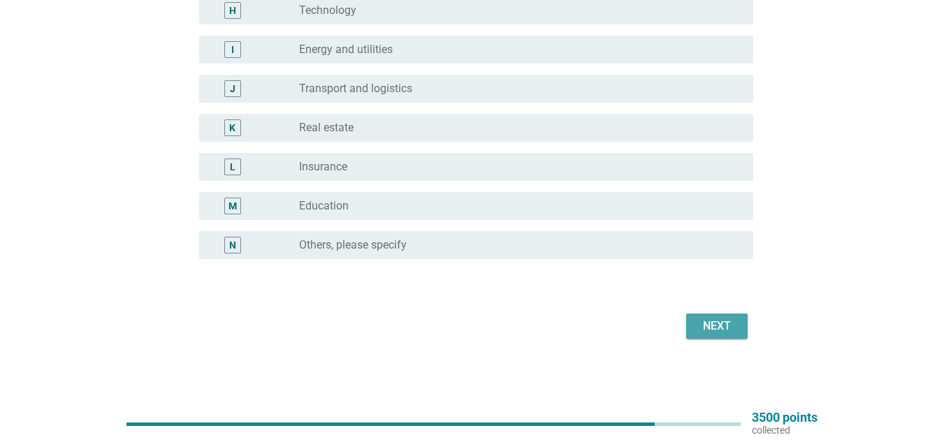
click at [724, 322] on div "Next" at bounding box center [717, 326] width 39 height 17
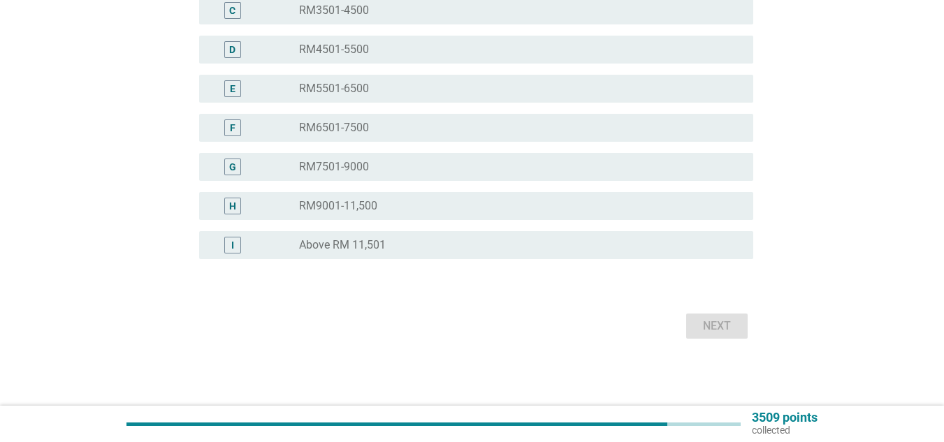
scroll to position [0, 0]
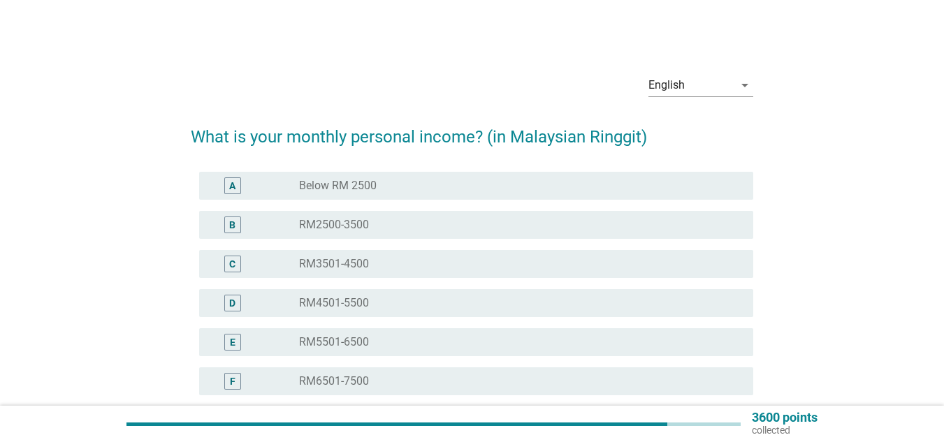
click at [429, 264] on div "radio_button_unchecked RM3501-4500" at bounding box center [515, 264] width 432 height 14
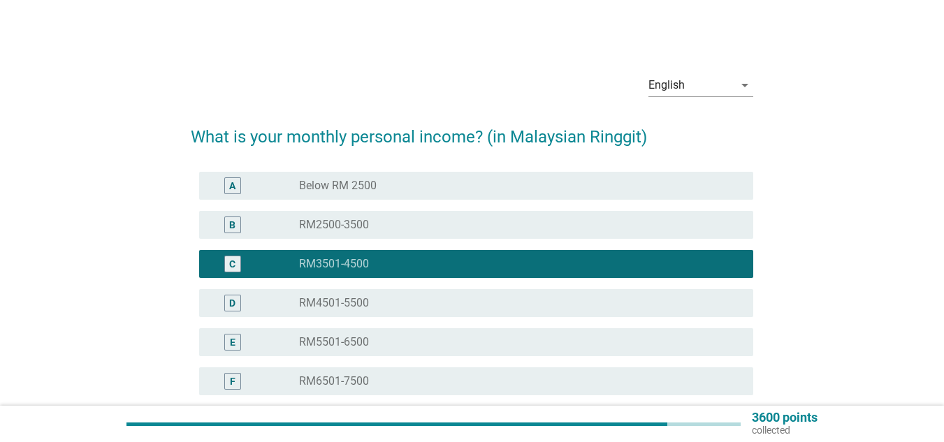
scroll to position [254, 0]
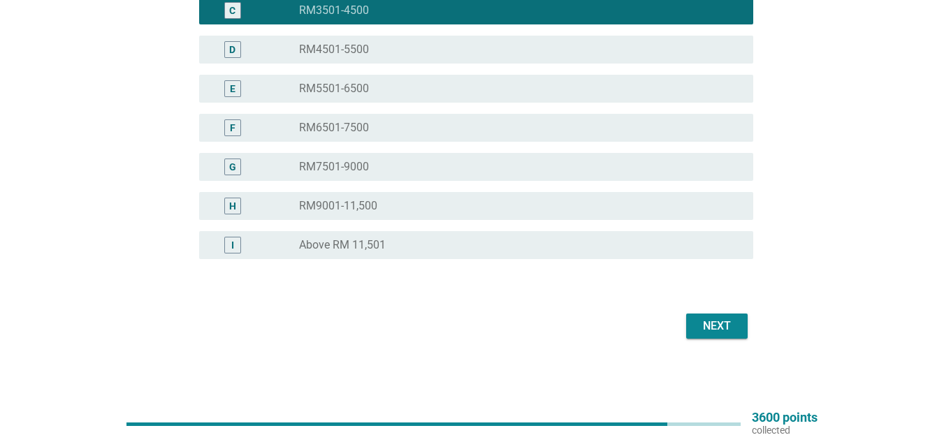
click at [712, 329] on div "Next" at bounding box center [717, 326] width 39 height 17
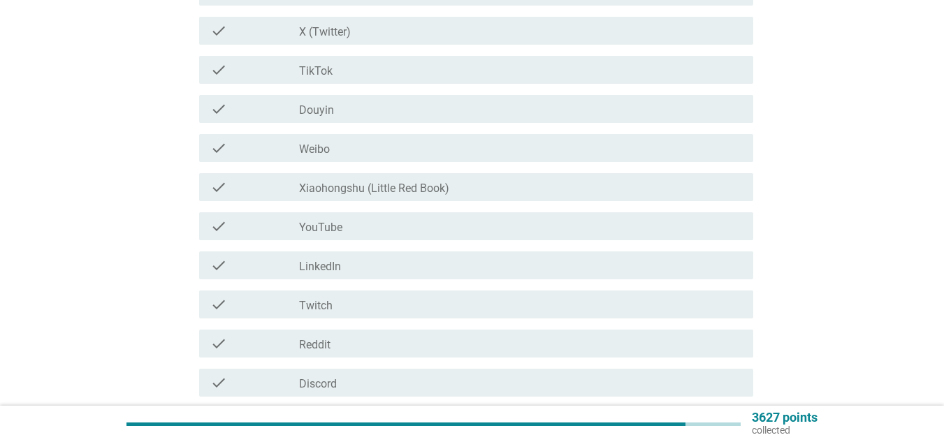
scroll to position [0, 0]
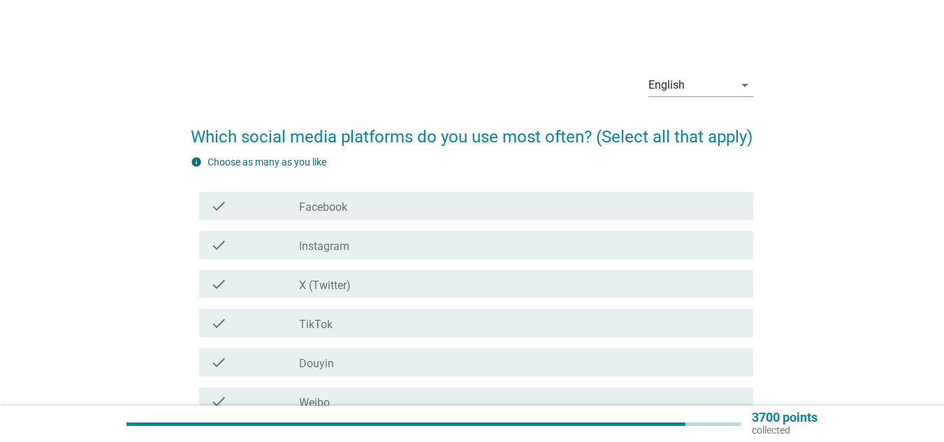
click at [452, 205] on div "check_box_outline_blank Facebook" at bounding box center [520, 206] width 443 height 17
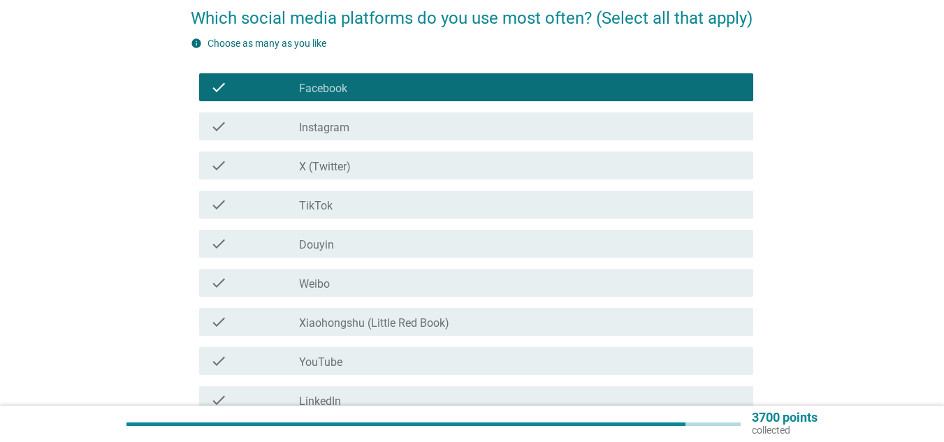
scroll to position [140, 0]
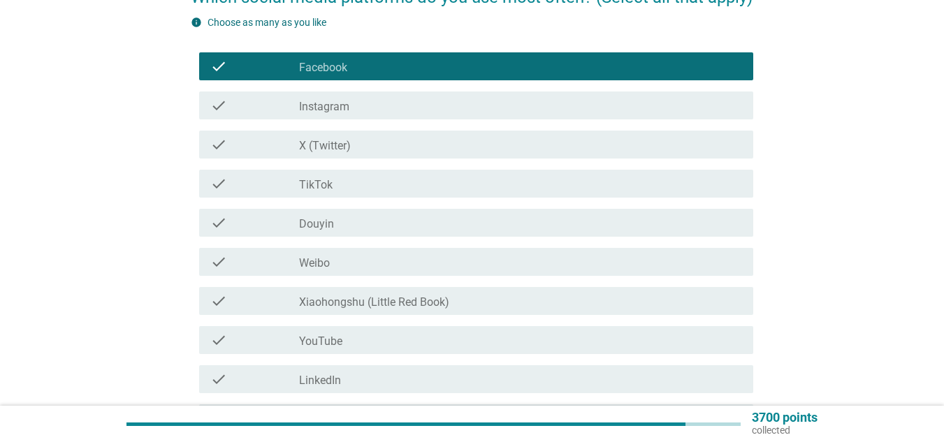
click at [445, 173] on div "check check_box_outline_blank TikTok" at bounding box center [476, 184] width 554 height 28
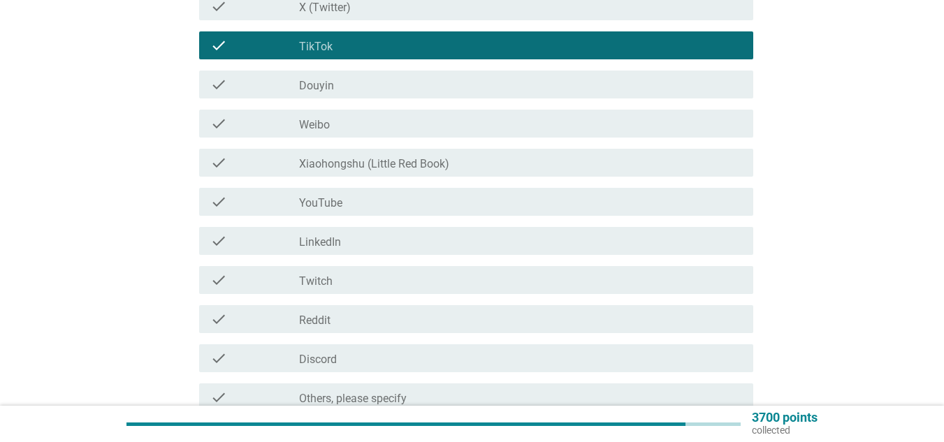
scroll to position [280, 0]
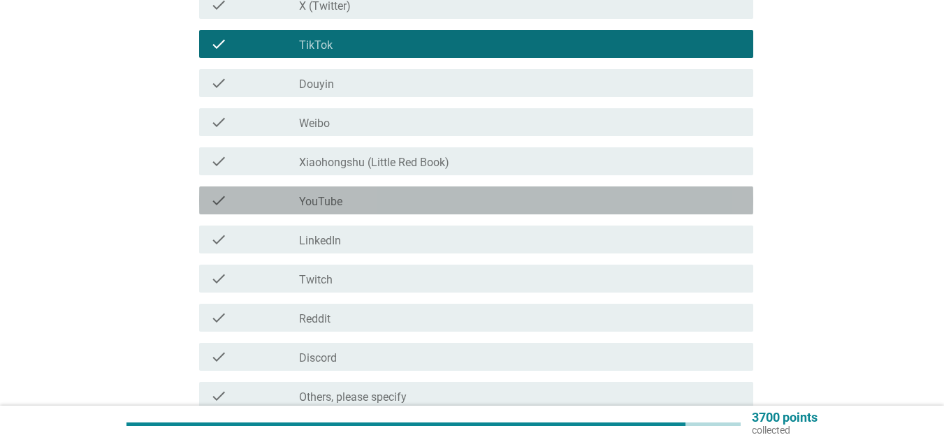
click at [445, 197] on div "check_box_outline_blank YouTube" at bounding box center [520, 200] width 443 height 17
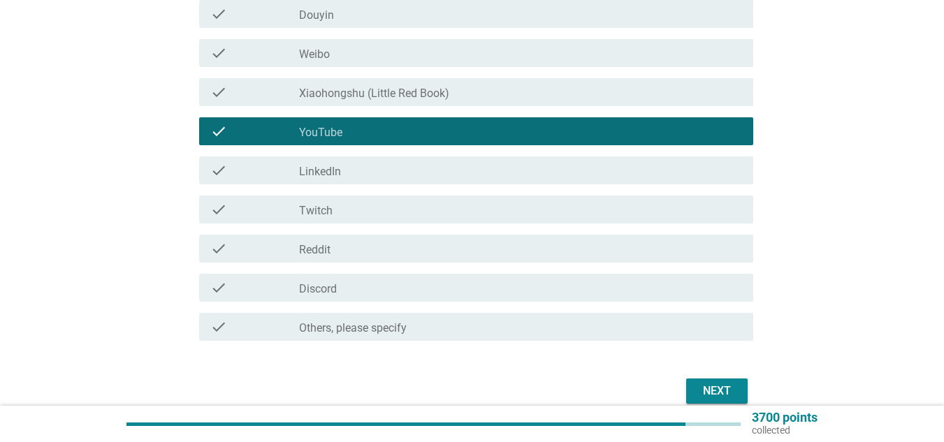
scroll to position [414, 0]
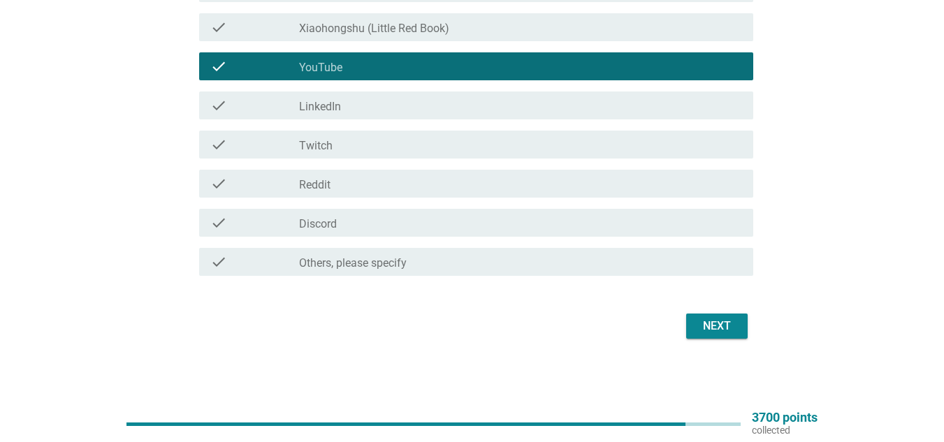
click at [716, 321] on div "Next" at bounding box center [717, 326] width 39 height 17
